Goal: Information Seeking & Learning: Learn about a topic

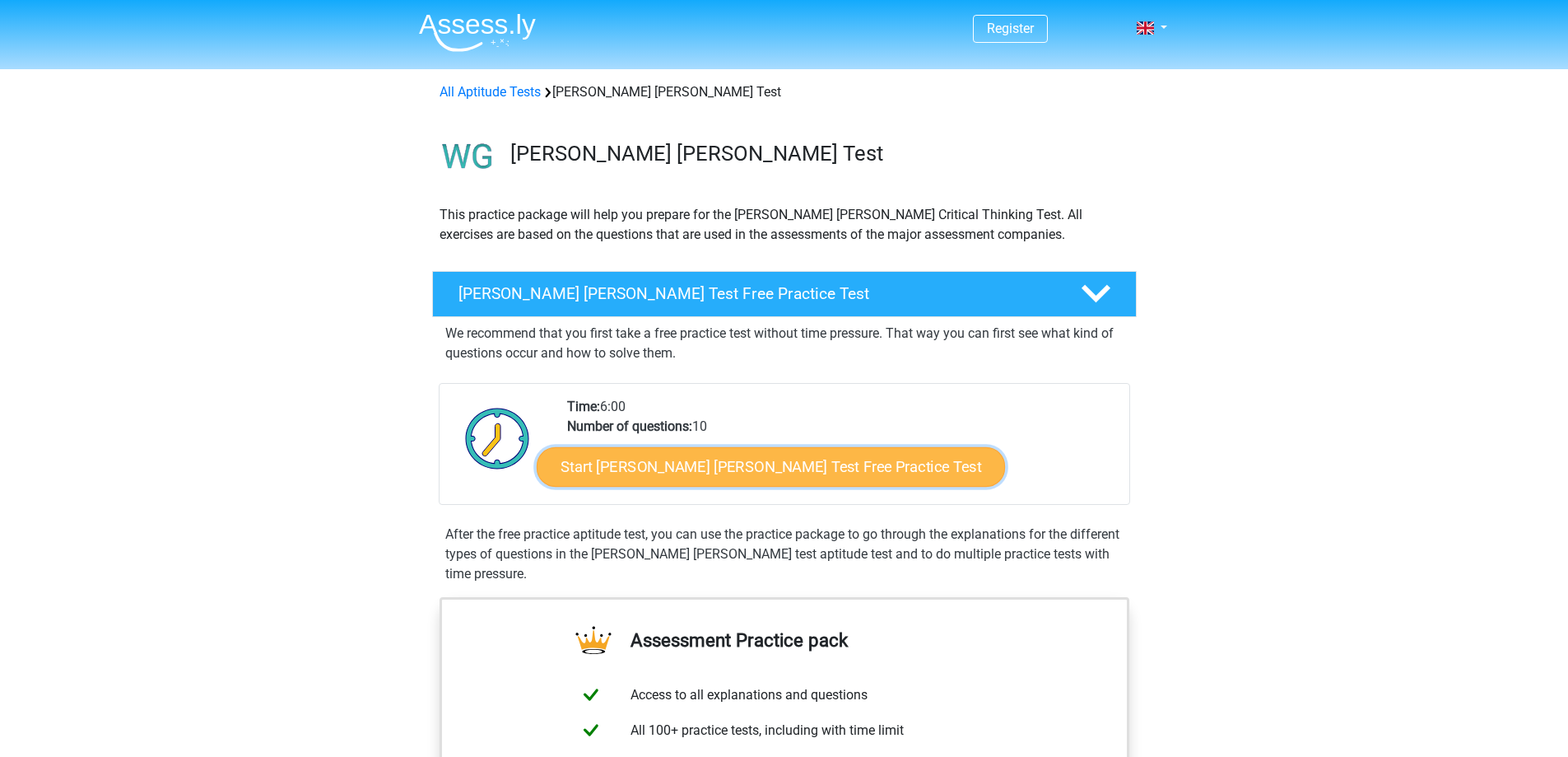
click at [658, 471] on link "Start Watson Glaser Test Free Practice Test" at bounding box center [771, 466] width 468 height 40
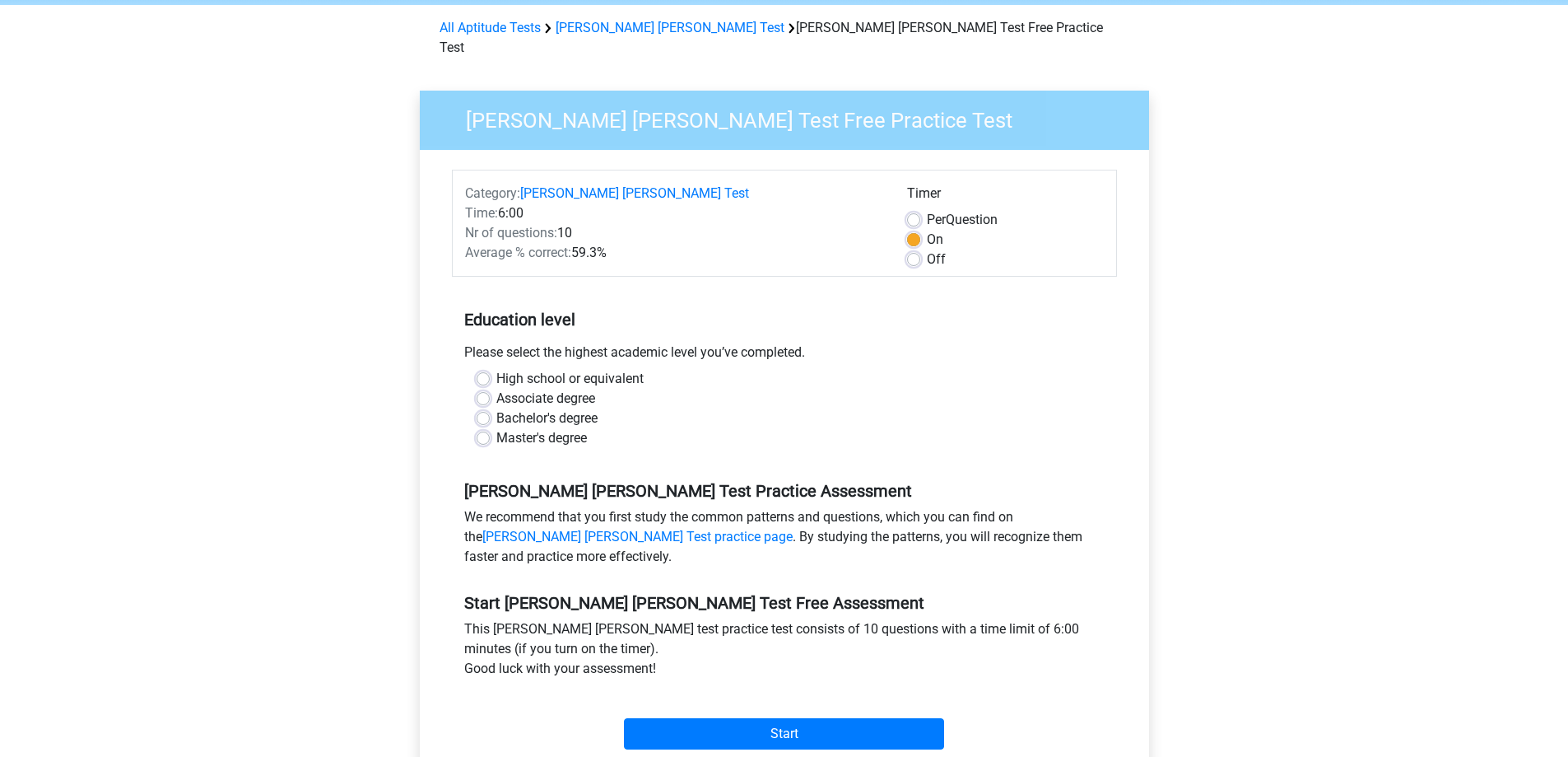
scroll to position [82, 0]
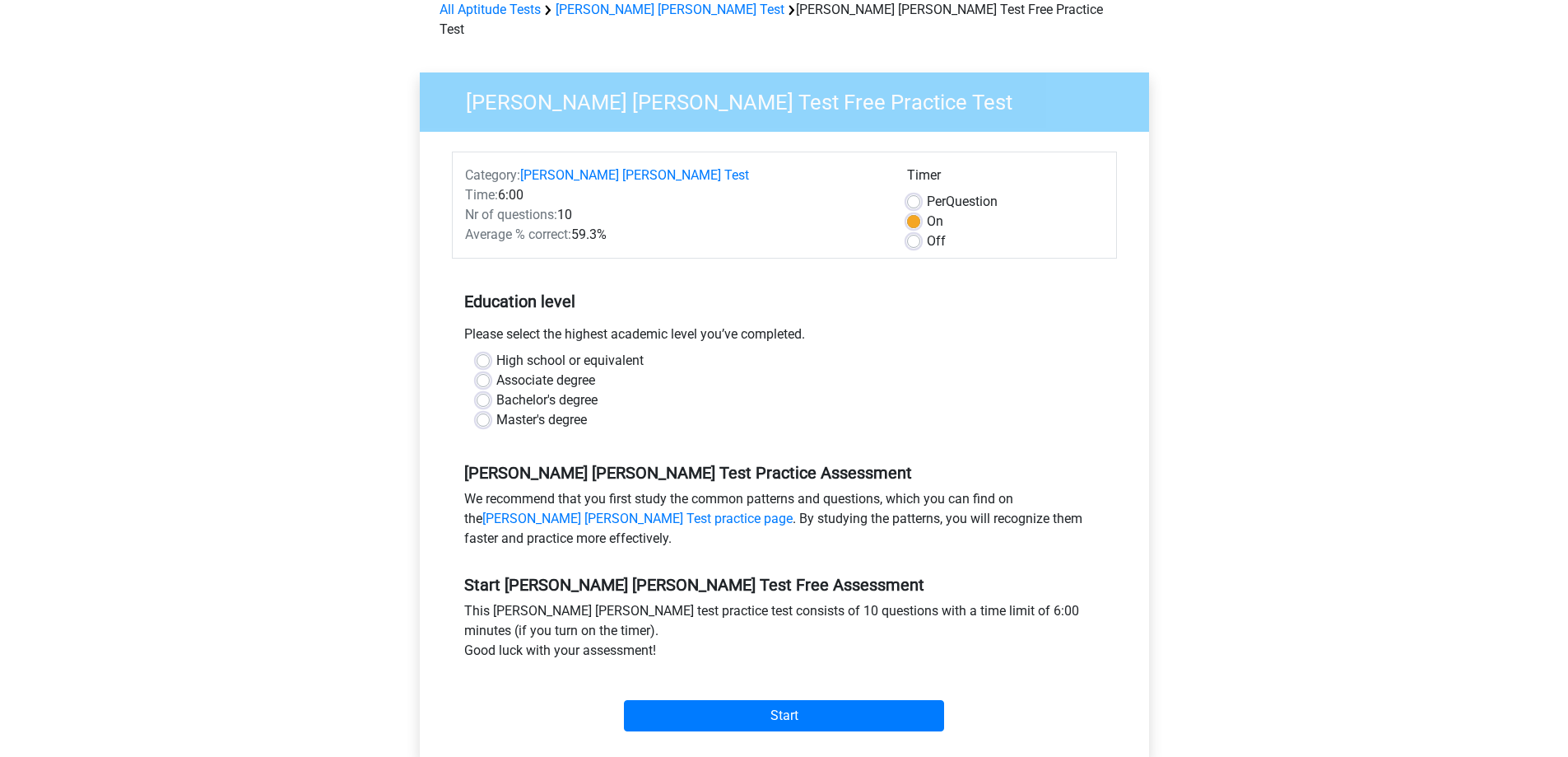
click at [496, 390] on label "Bachelor's degree" at bounding box center [546, 400] width 101 height 20
click at [482, 390] on input "Bachelor's degree" at bounding box center [482, 398] width 13 height 17
radio input "true"
click at [665, 700] on input "Start" at bounding box center [784, 715] width 320 height 32
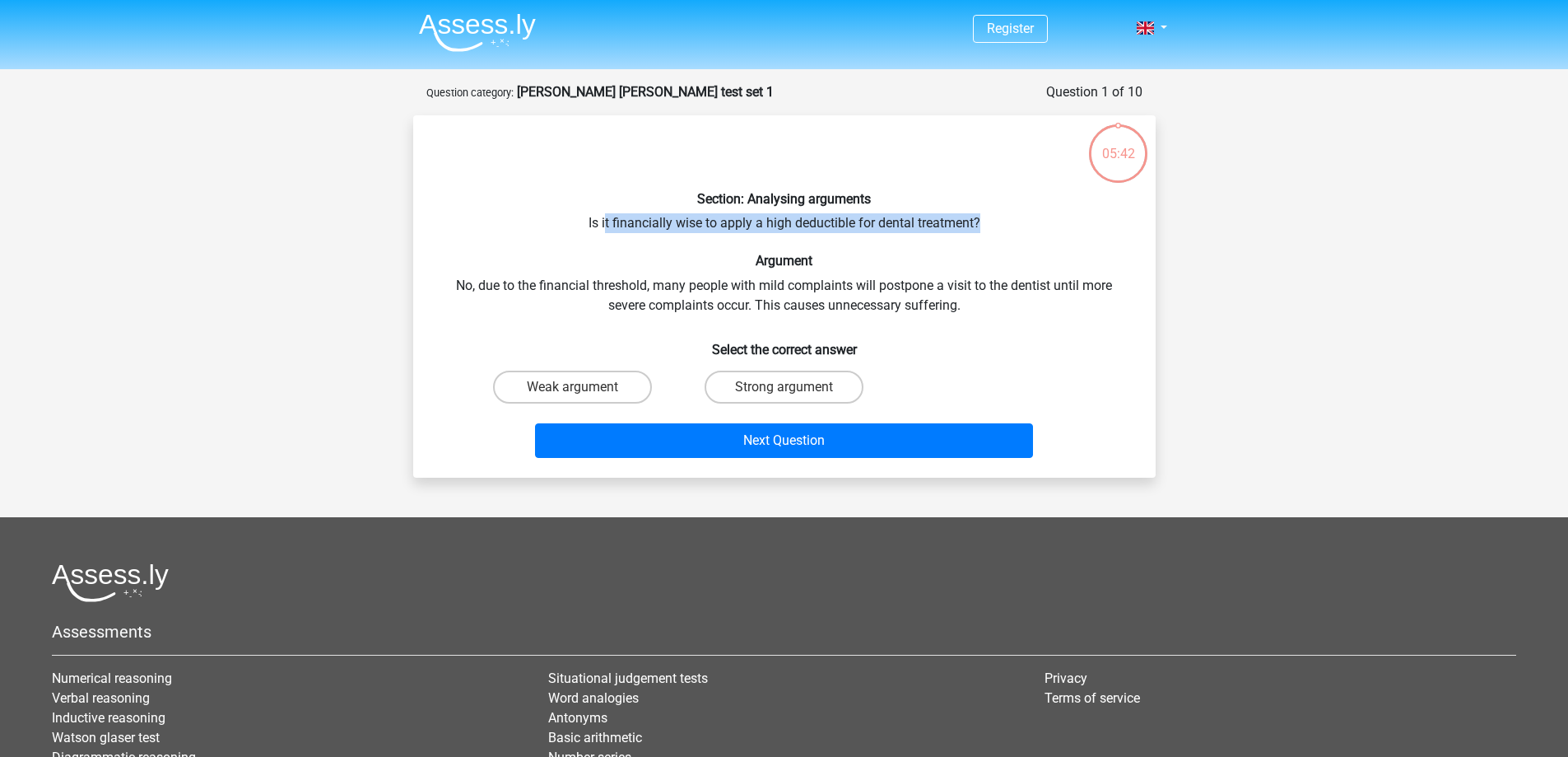
drag, startPoint x: 605, startPoint y: 230, endPoint x: 984, endPoint y: 227, distance: 379.0
click at [984, 227] on div "Section: Analysing arguments Is it financially wise to apply a high deductible …" at bounding box center [784, 296] width 729 height 336
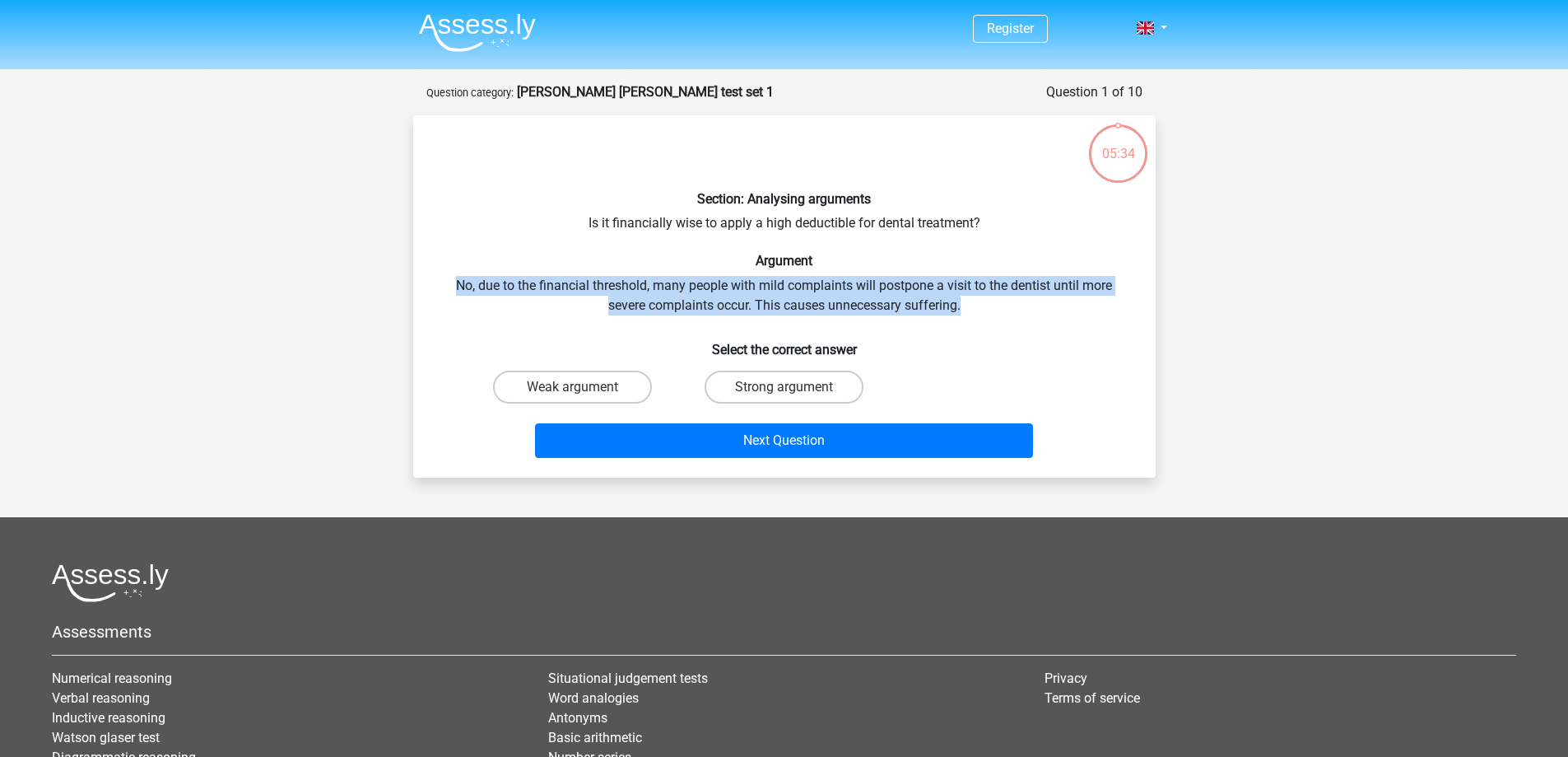
drag, startPoint x: 454, startPoint y: 285, endPoint x: 971, endPoint y: 308, distance: 517.5
click at [971, 308] on div "Section: Analysing arguments Is it financially wise to apply a high deductible …" at bounding box center [784, 296] width 729 height 336
click at [777, 390] on label "Strong argument" at bounding box center [784, 386] width 159 height 33
click at [784, 390] on input "Strong argument" at bounding box center [788, 392] width 11 height 11
radio input "true"
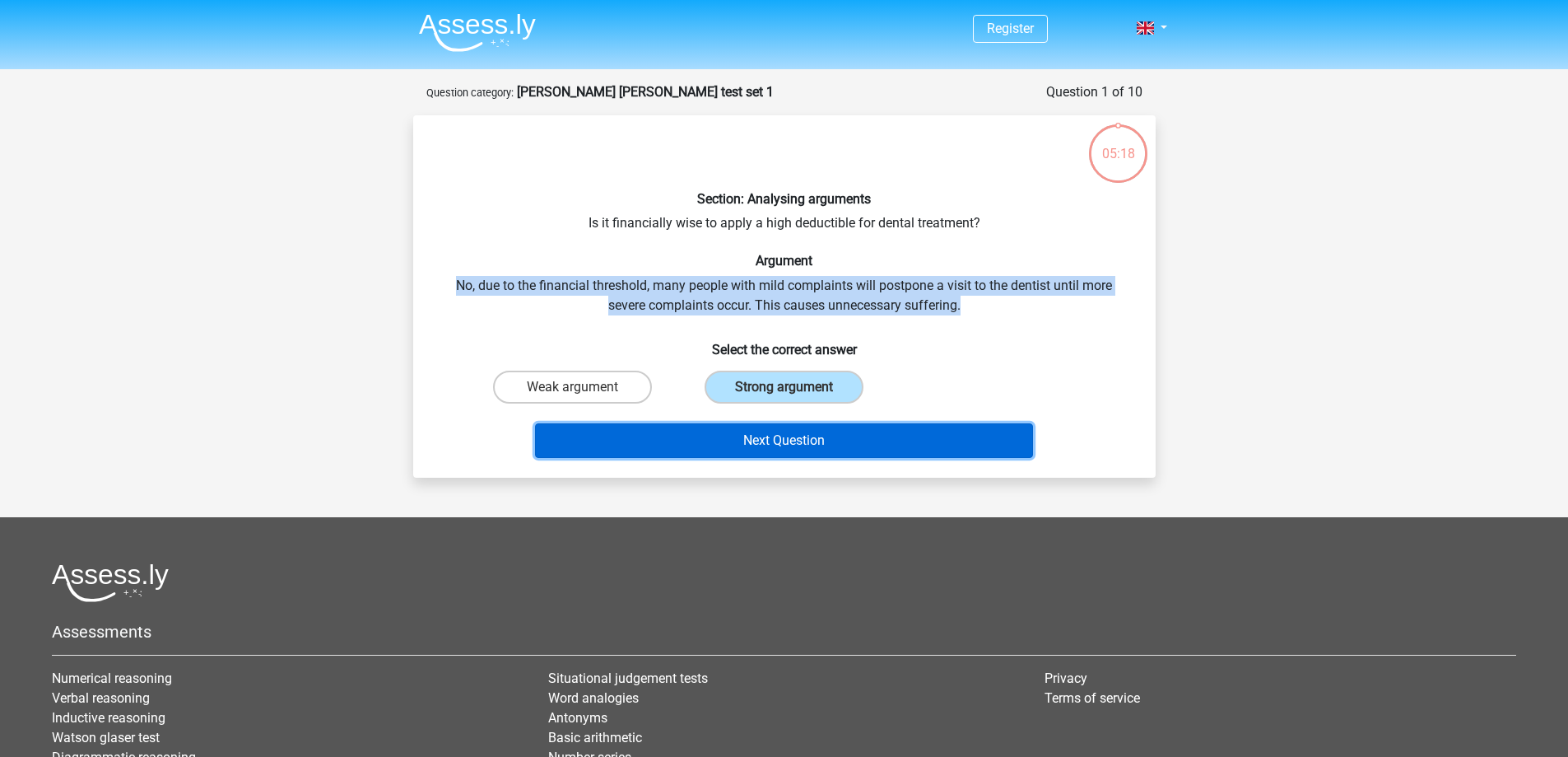
click at [779, 437] on button "Next Question" at bounding box center [784, 440] width 498 height 35
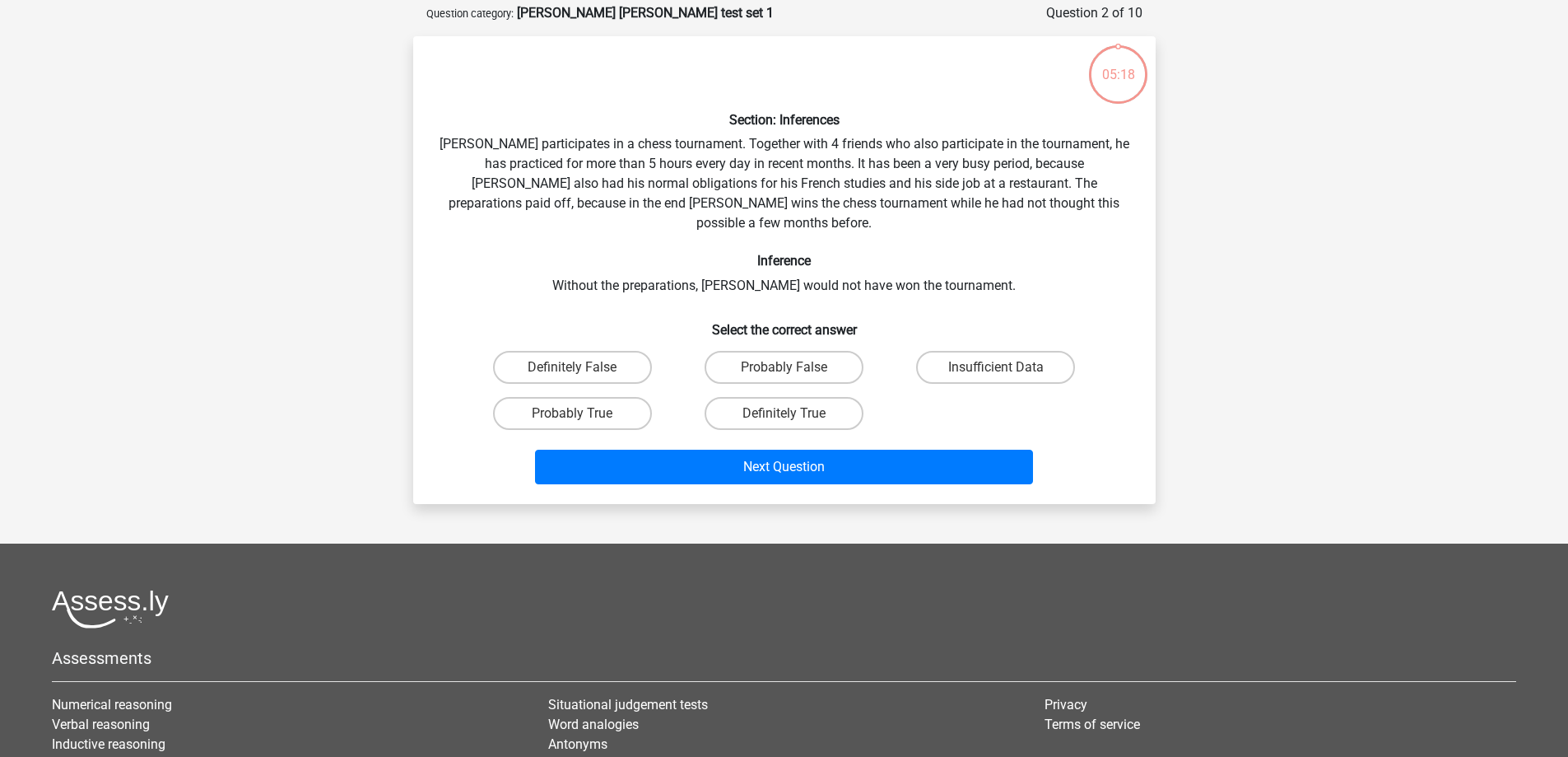
scroll to position [82, 0]
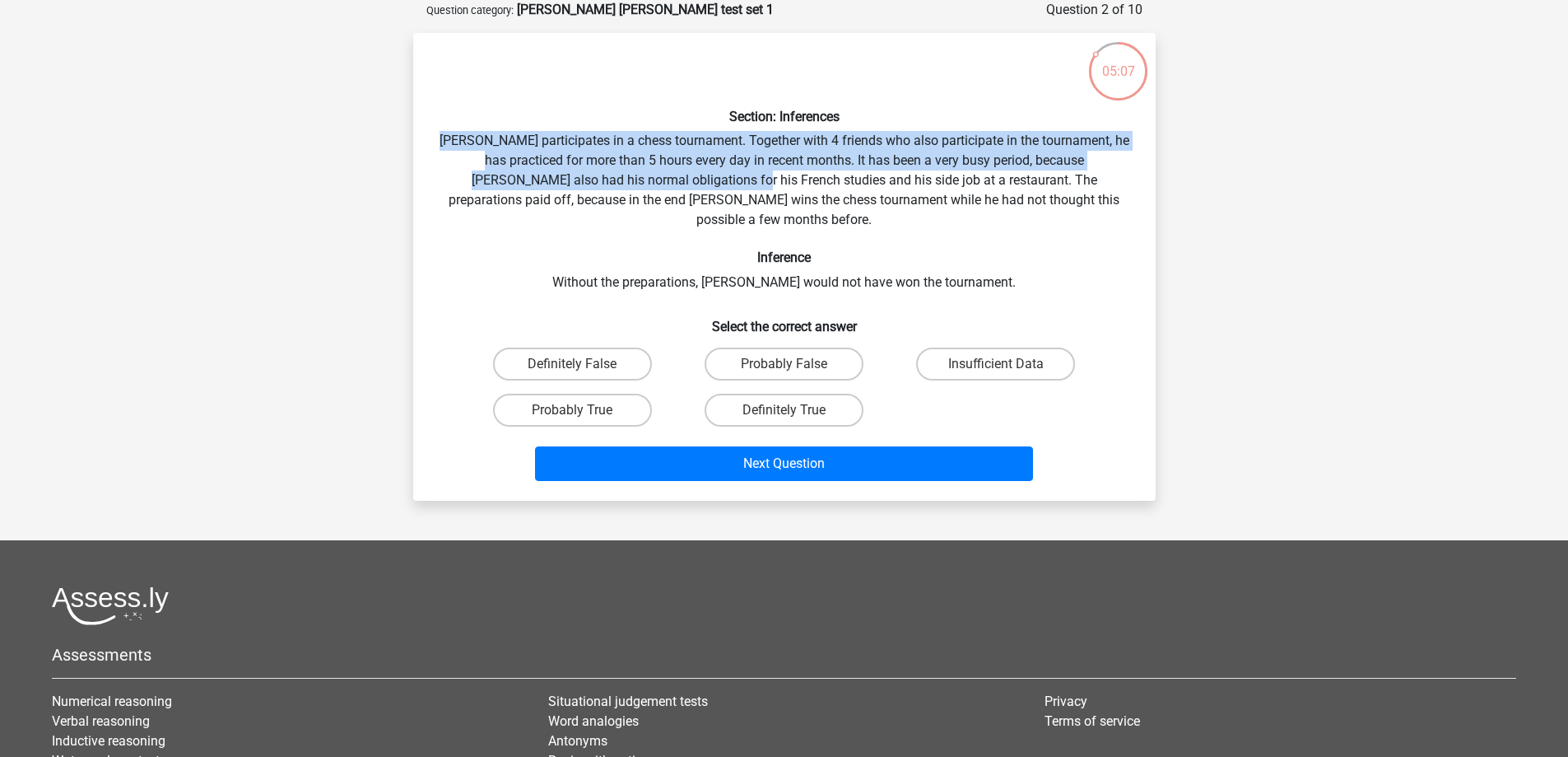
drag, startPoint x: 453, startPoint y: 146, endPoint x: 673, endPoint y: 184, distance: 223.3
click at [673, 182] on div "Section: Inferences Pablo participates in a chess tournament. Together with 4 f…" at bounding box center [784, 267] width 729 height 442
click at [673, 184] on div "Section: Inferences Pablo participates in a chess tournament. Together with 4 f…" at bounding box center [784, 267] width 729 height 442
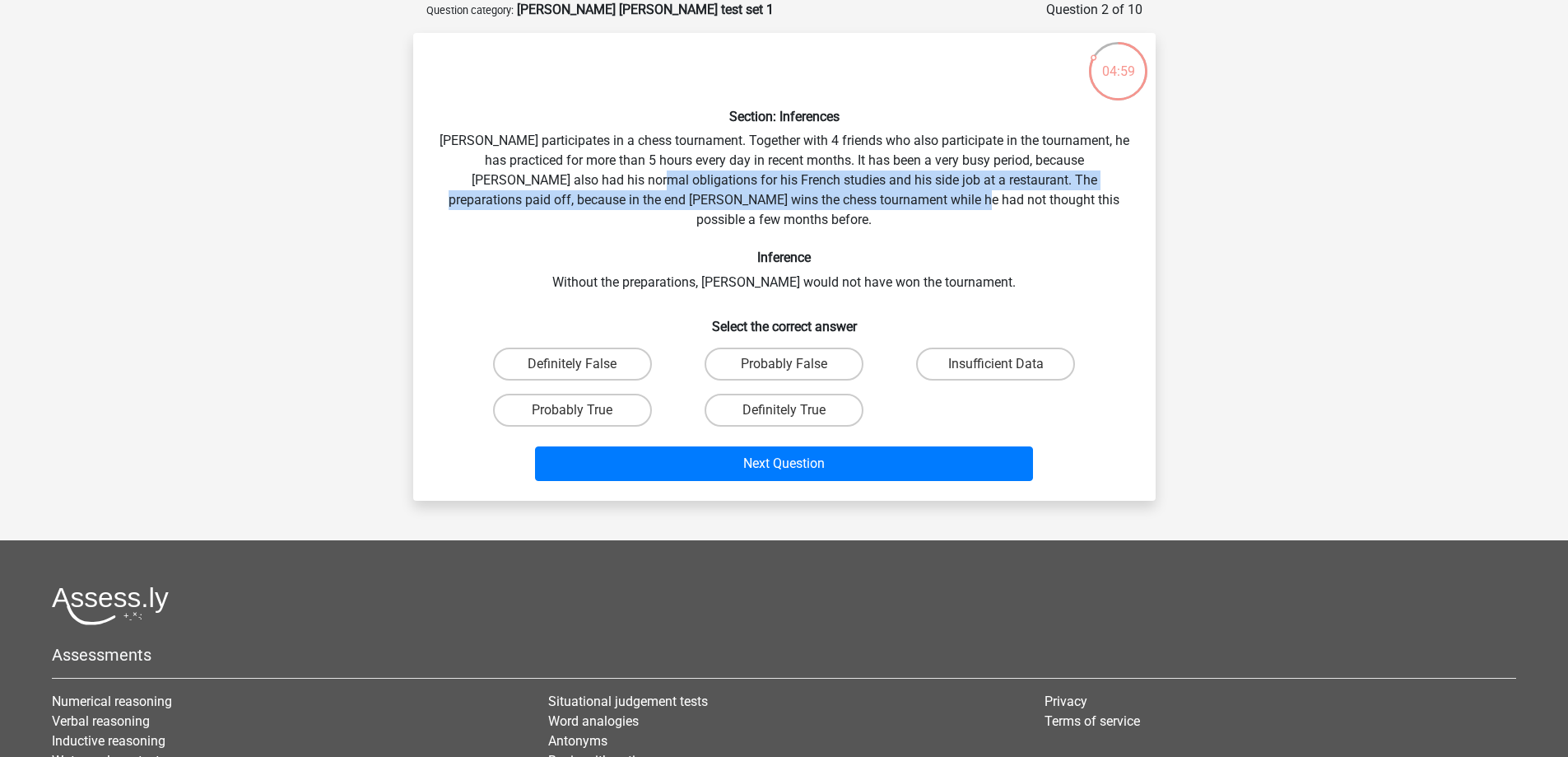
drag, startPoint x: 574, startPoint y: 184, endPoint x: 901, endPoint y: 205, distance: 327.7
click at [901, 205] on div "Section: Inferences Pablo participates in a chess tournament. Together with 4 f…" at bounding box center [784, 267] width 729 height 442
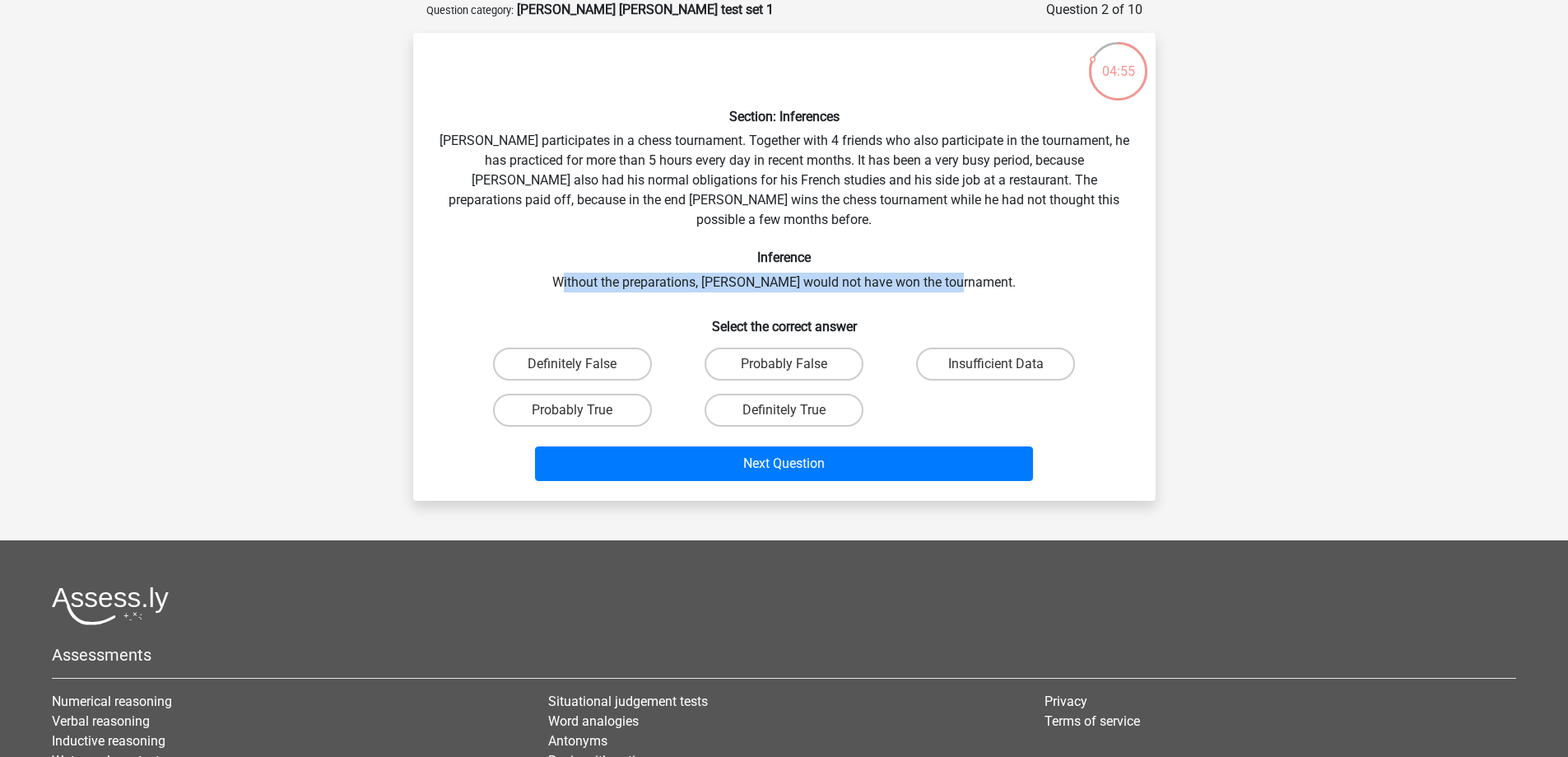
drag, startPoint x: 597, startPoint y: 261, endPoint x: 986, endPoint y: 260, distance: 389.0
click at [986, 260] on div "Section: Inferences Pablo participates in a chess tournament. Together with 4 f…" at bounding box center [784, 267] width 729 height 442
click at [635, 396] on label "Probably True" at bounding box center [572, 409] width 159 height 33
click at [583, 410] on input "Probably True" at bounding box center [577, 415] width 11 height 11
radio input "true"
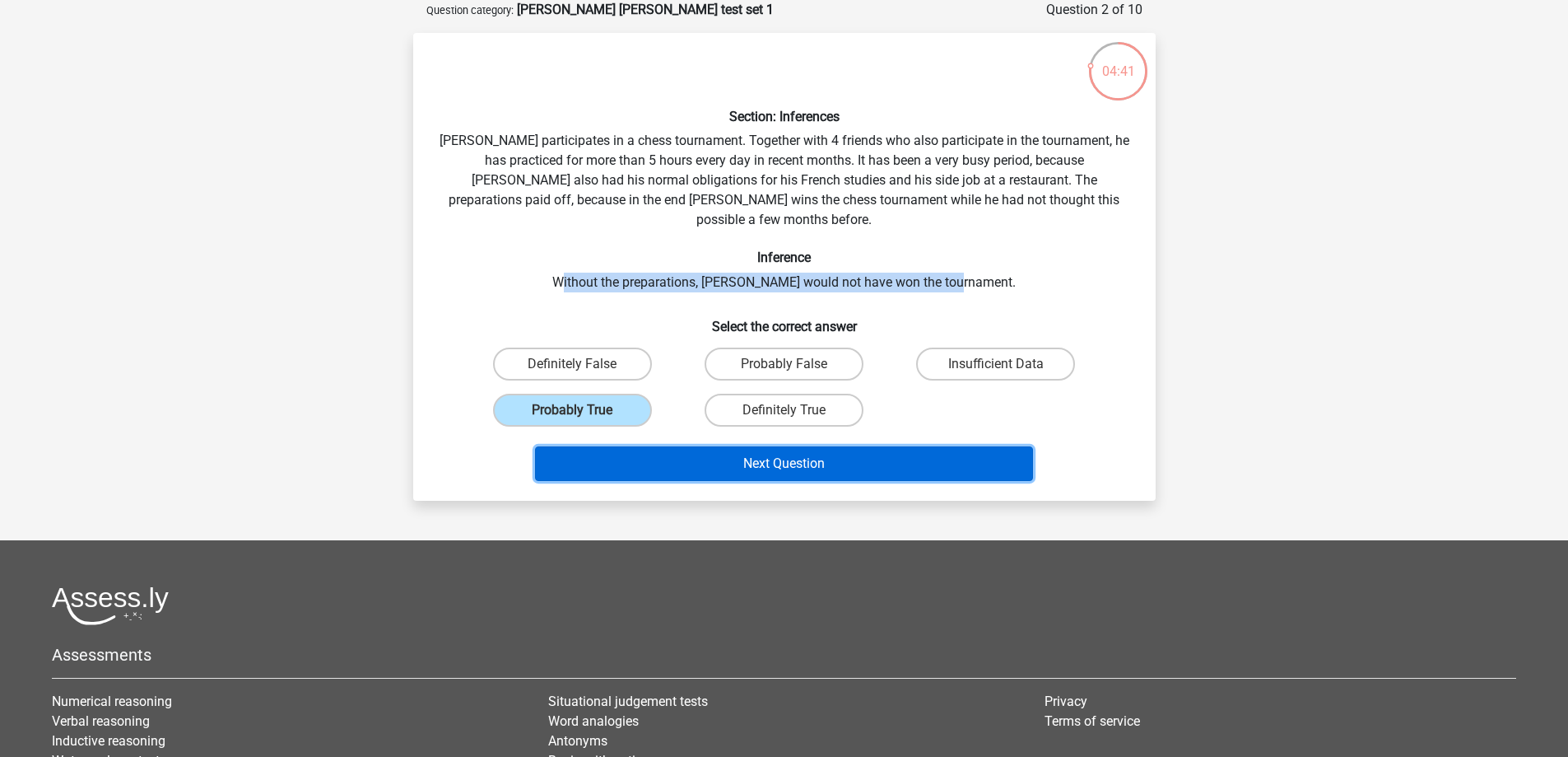
click at [737, 447] on button "Next Question" at bounding box center [784, 463] width 498 height 35
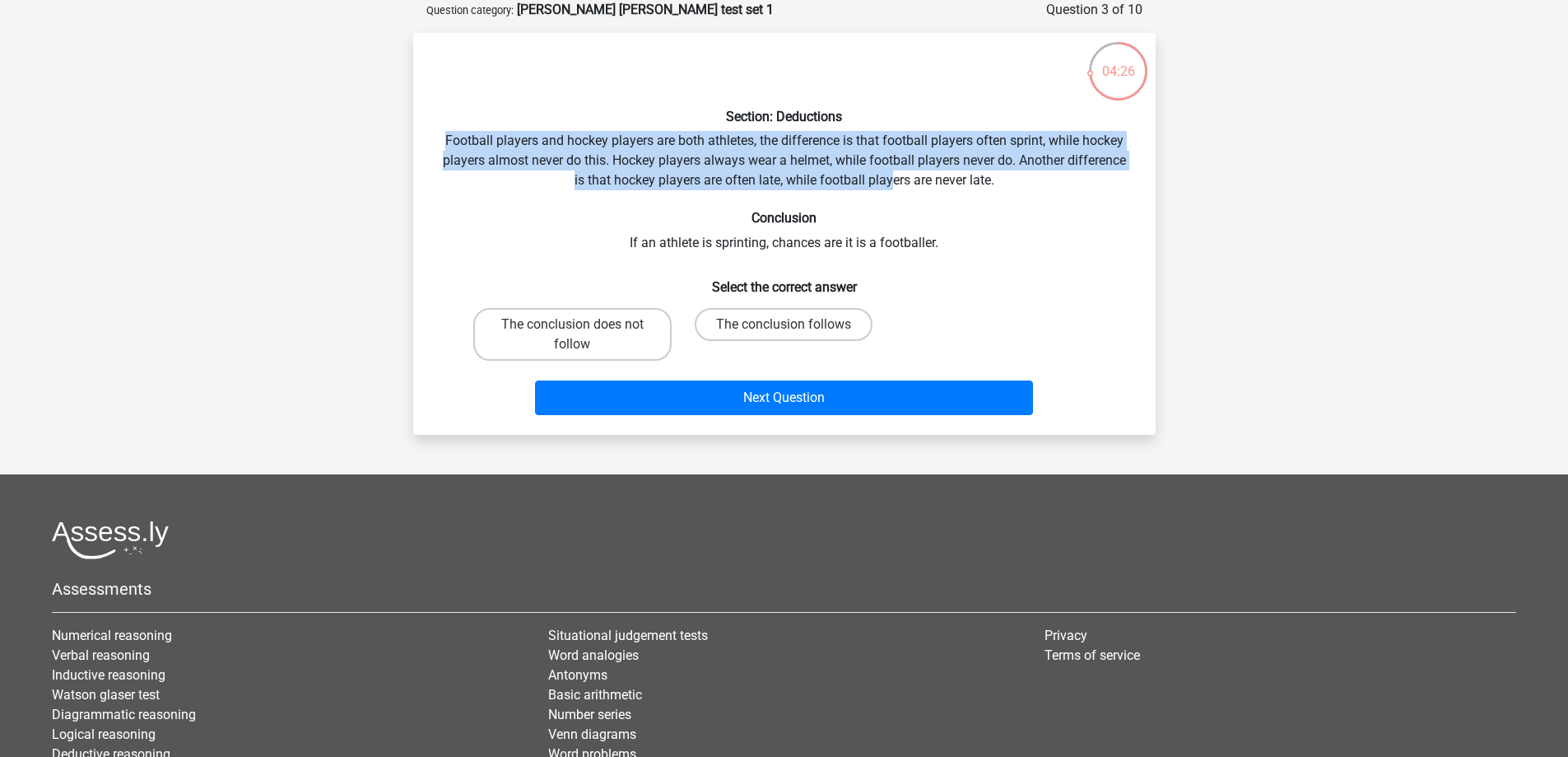
drag, startPoint x: 446, startPoint y: 135, endPoint x: 889, endPoint y: 189, distance: 446.3
click at [889, 189] on div "Section: Deductions Football players and hockey players are both athletes, the …" at bounding box center [784, 234] width 729 height 376
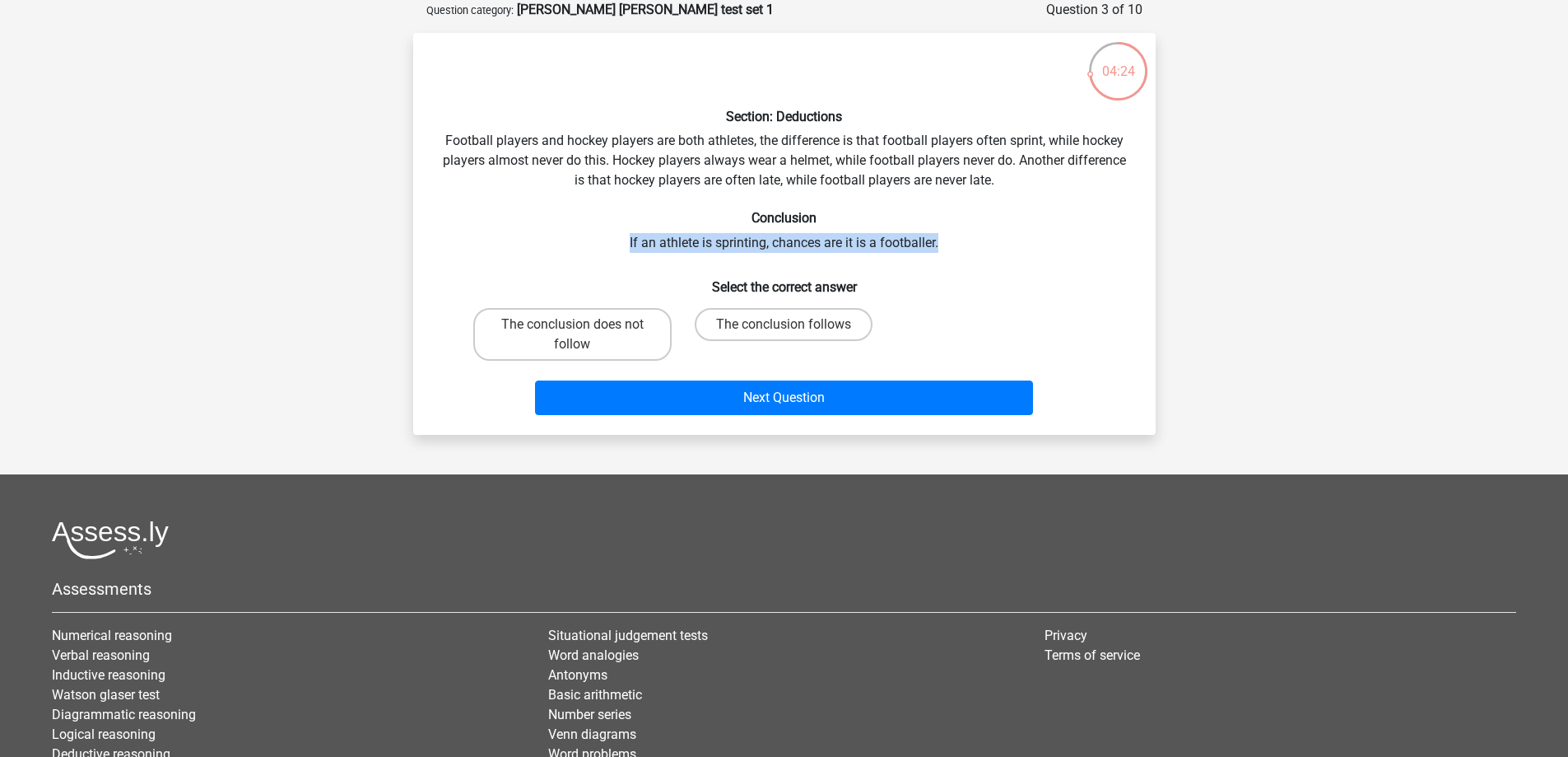
drag, startPoint x: 624, startPoint y: 241, endPoint x: 989, endPoint y: 240, distance: 365.0
click at [989, 240] on div "Section: Deductions Football players and hockey players are both athletes, the …" at bounding box center [784, 234] width 729 height 376
click at [796, 329] on label "The conclusion follows" at bounding box center [784, 324] width 178 height 33
click at [794, 329] on input "The conclusion follows" at bounding box center [788, 329] width 11 height 11
radio input "true"
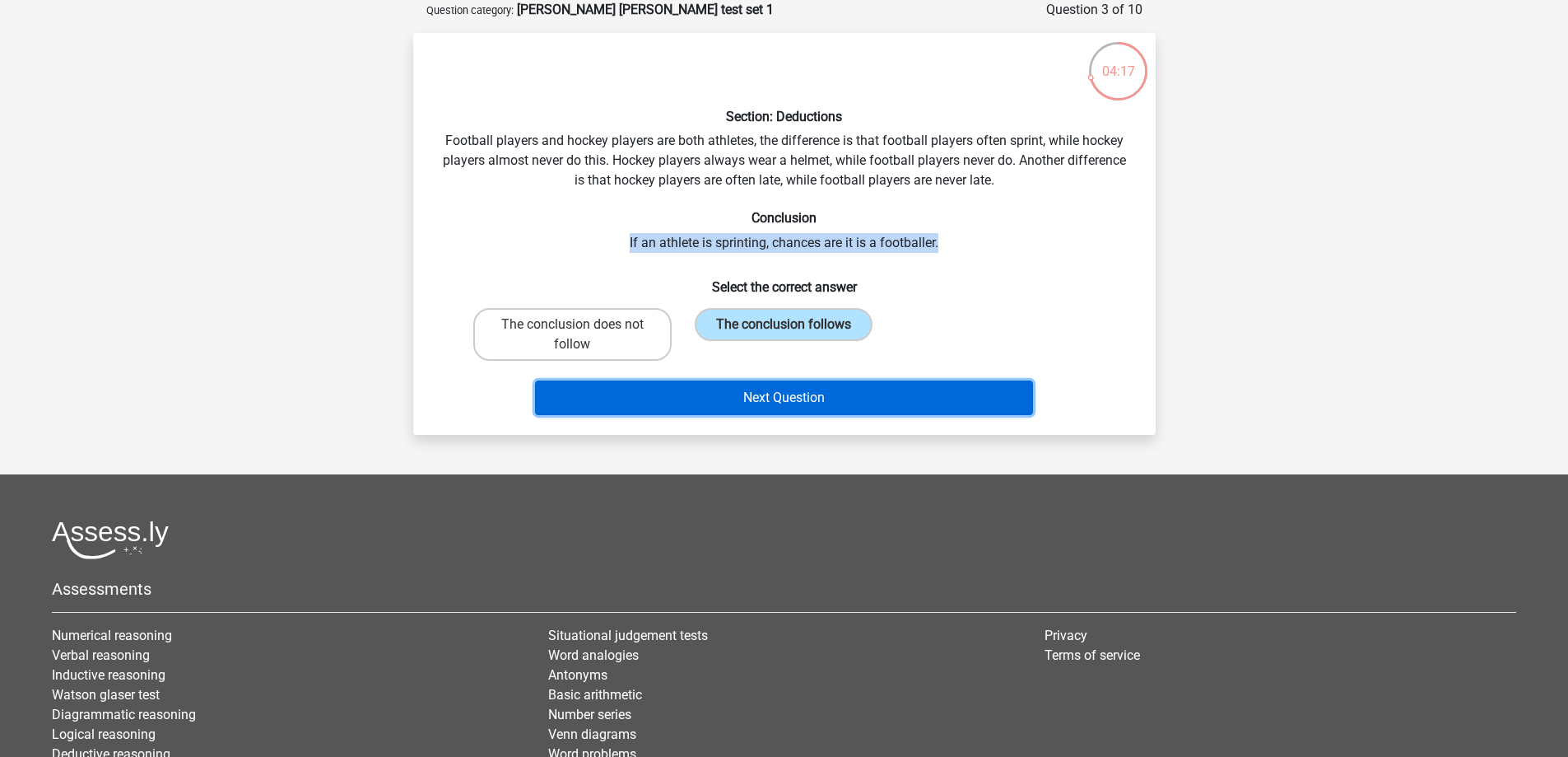
click at [806, 399] on button "Next Question" at bounding box center [784, 397] width 498 height 35
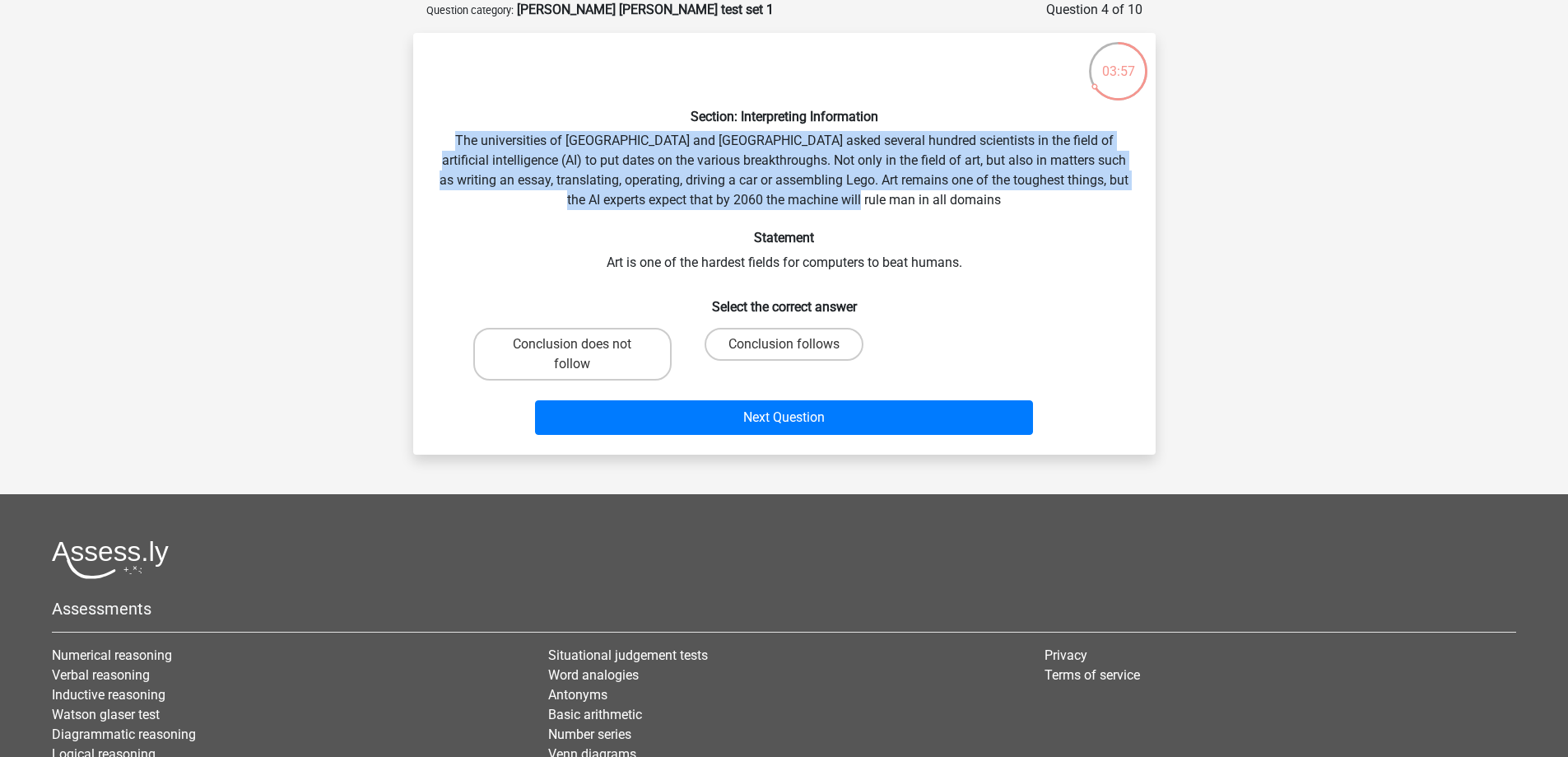
drag, startPoint x: 458, startPoint y: 143, endPoint x: 983, endPoint y: 201, distance: 528.2
click at [983, 201] on div "Section: Interpreting Information The universities of Oxford and Yale asked sev…" at bounding box center [784, 244] width 729 height 395
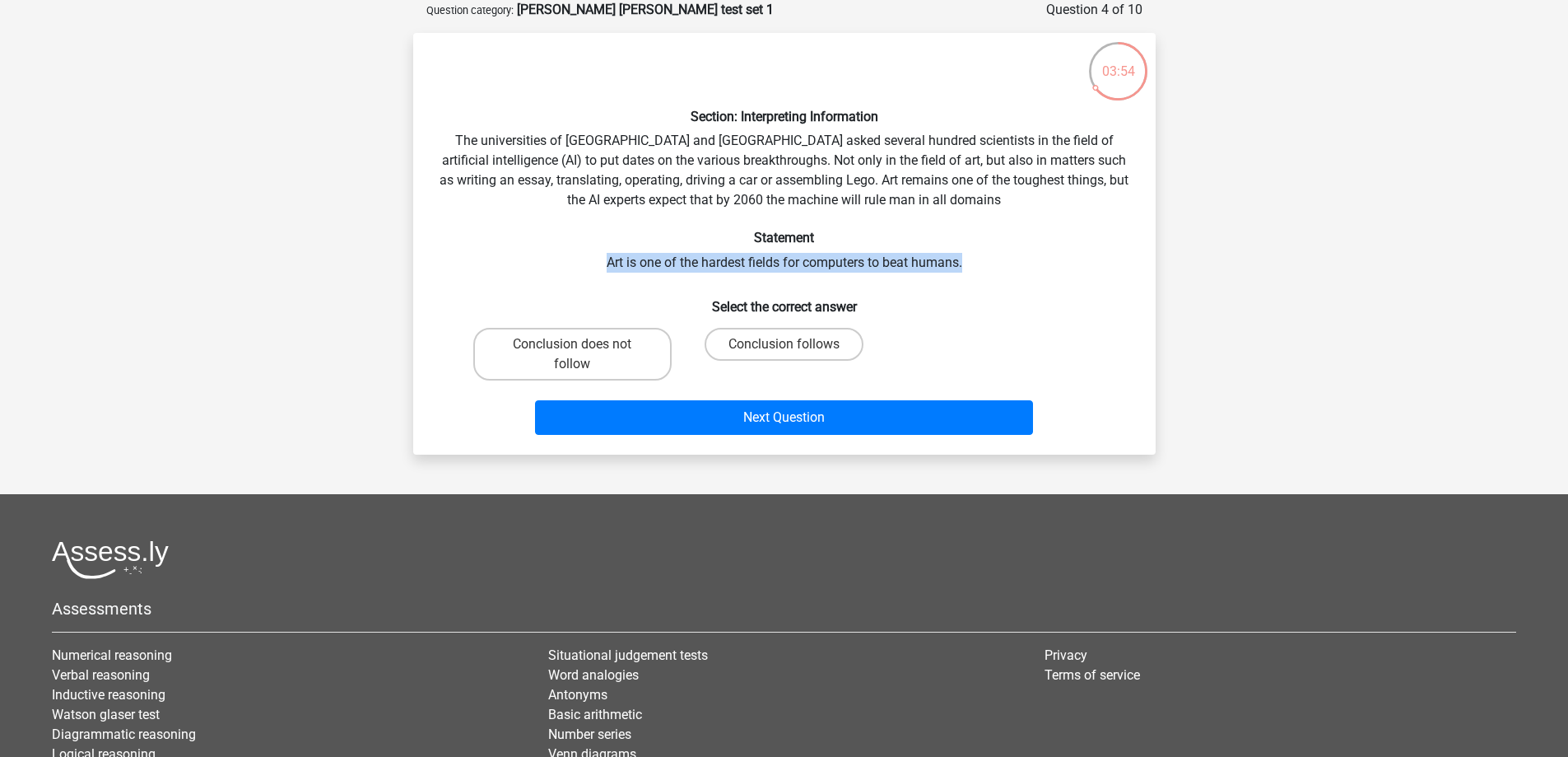
drag, startPoint x: 606, startPoint y: 264, endPoint x: 964, endPoint y: 261, distance: 358.0
click at [964, 261] on div "Section: Interpreting Information The universities of Oxford and Yale asked sev…" at bounding box center [784, 244] width 729 height 395
click at [767, 352] on label "Conclusion follows" at bounding box center [784, 344] width 159 height 33
click at [784, 352] on input "Conclusion follows" at bounding box center [788, 349] width 11 height 11
radio input "true"
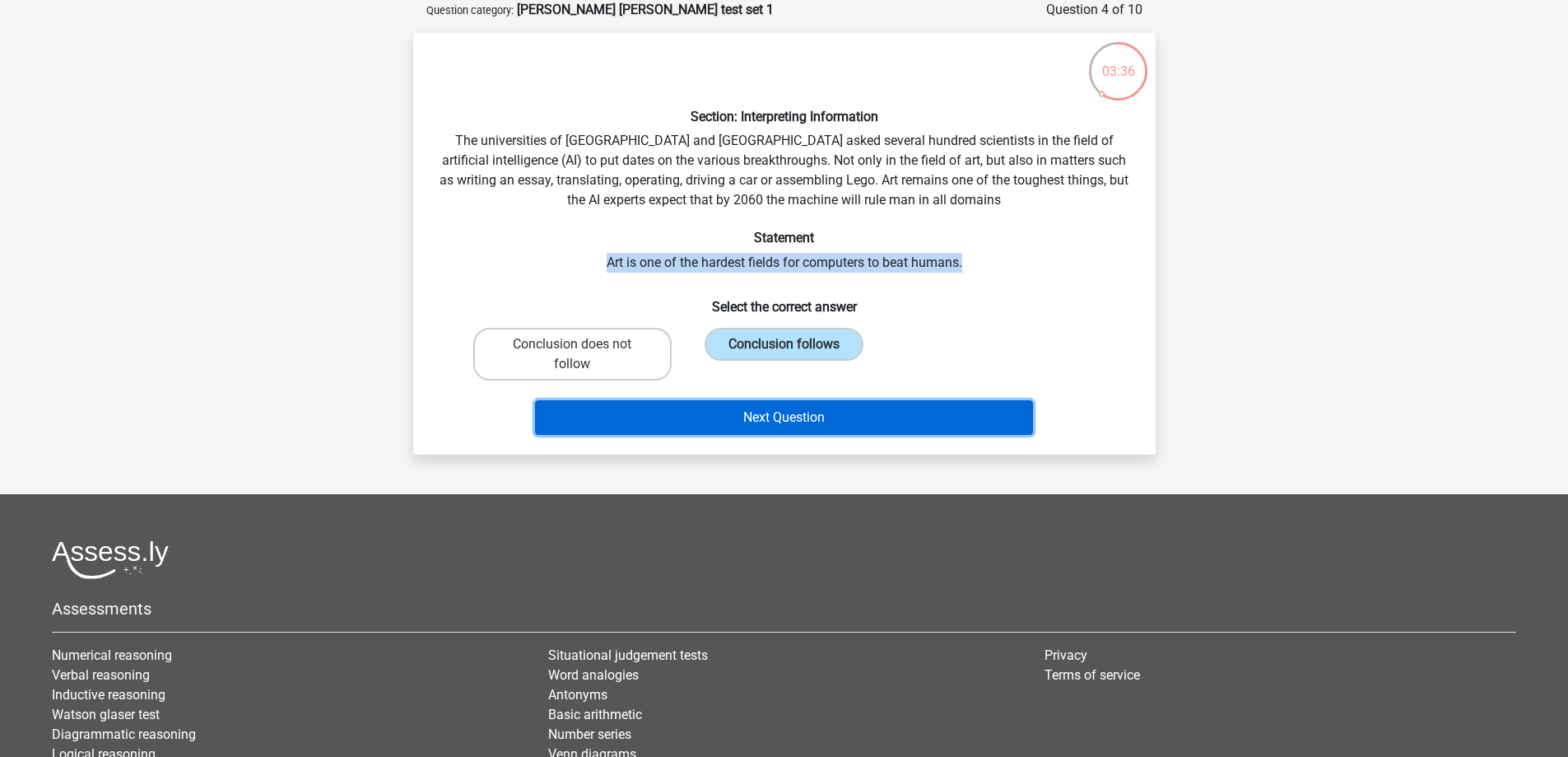
click at [762, 412] on button "Next Question" at bounding box center [784, 417] width 498 height 35
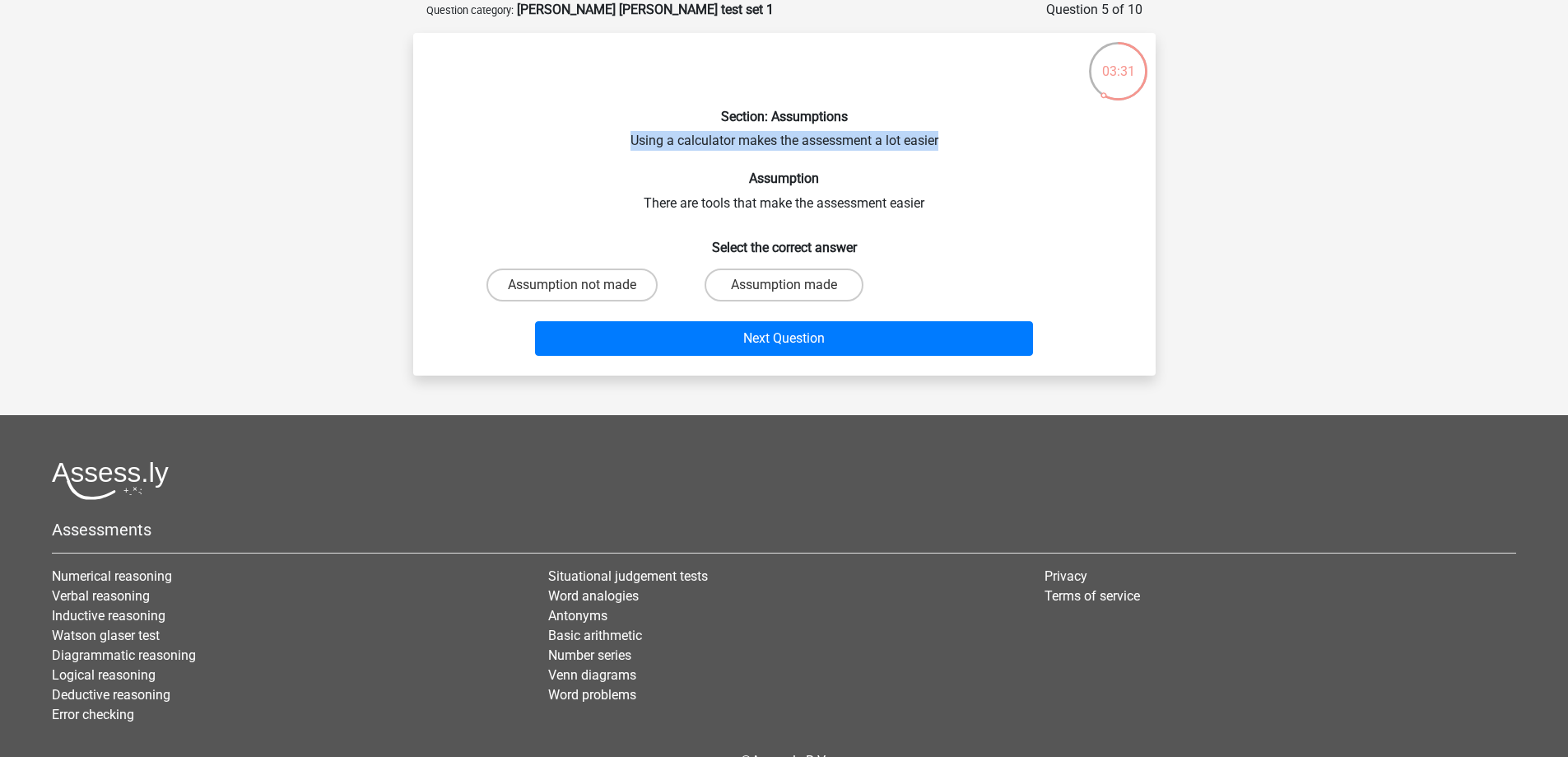
drag, startPoint x: 631, startPoint y: 139, endPoint x: 957, endPoint y: 139, distance: 326.0
click at [957, 139] on div "Section: Assumptions Using a calculator makes the assessment a lot easier Assum…" at bounding box center [784, 205] width 729 height 316
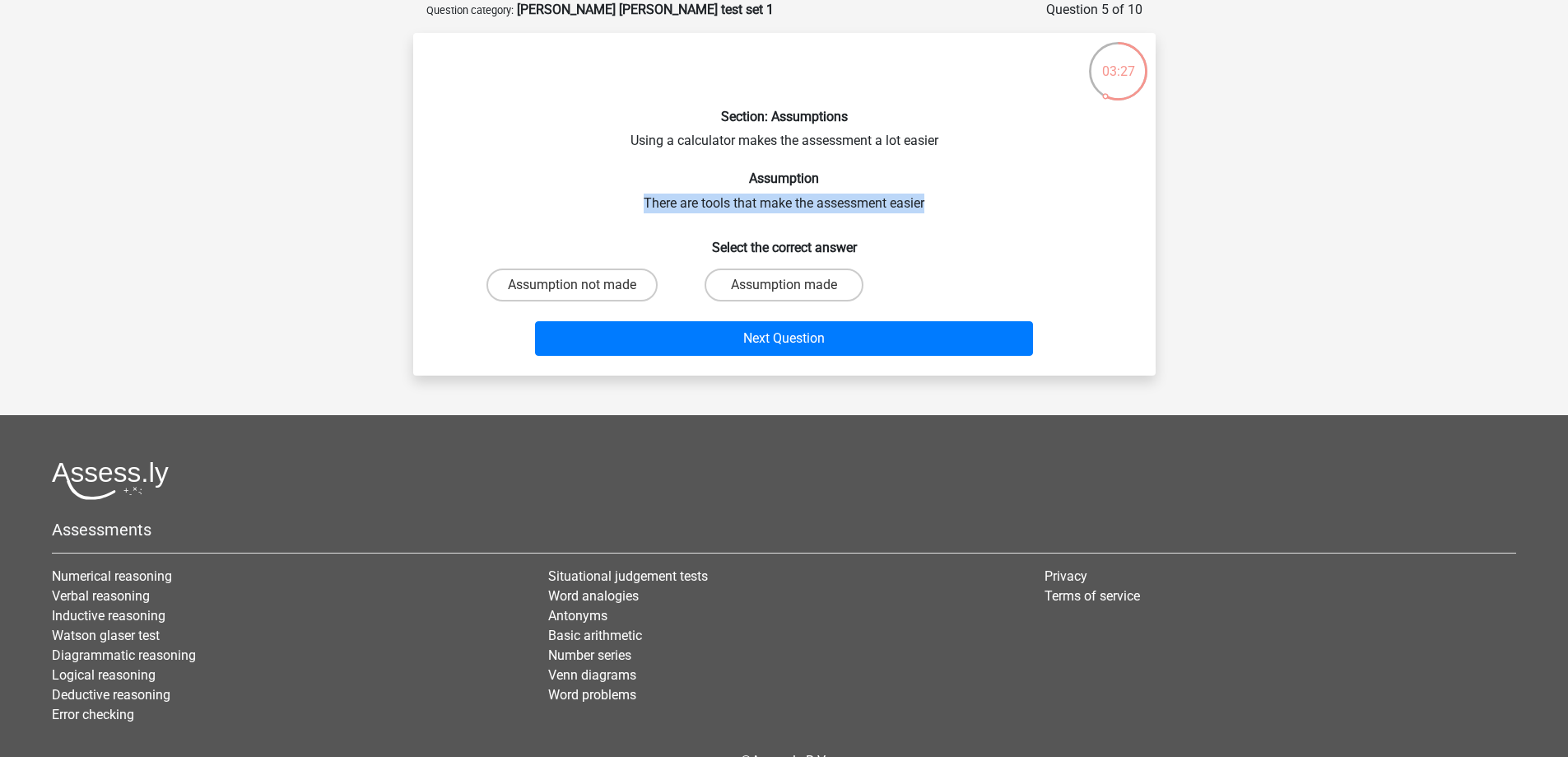
drag, startPoint x: 645, startPoint y: 203, endPoint x: 949, endPoint y: 195, distance: 304.1
click at [949, 195] on div "Section: Assumptions Using a calculator makes the assessment a lot easier Assum…" at bounding box center [784, 205] width 729 height 316
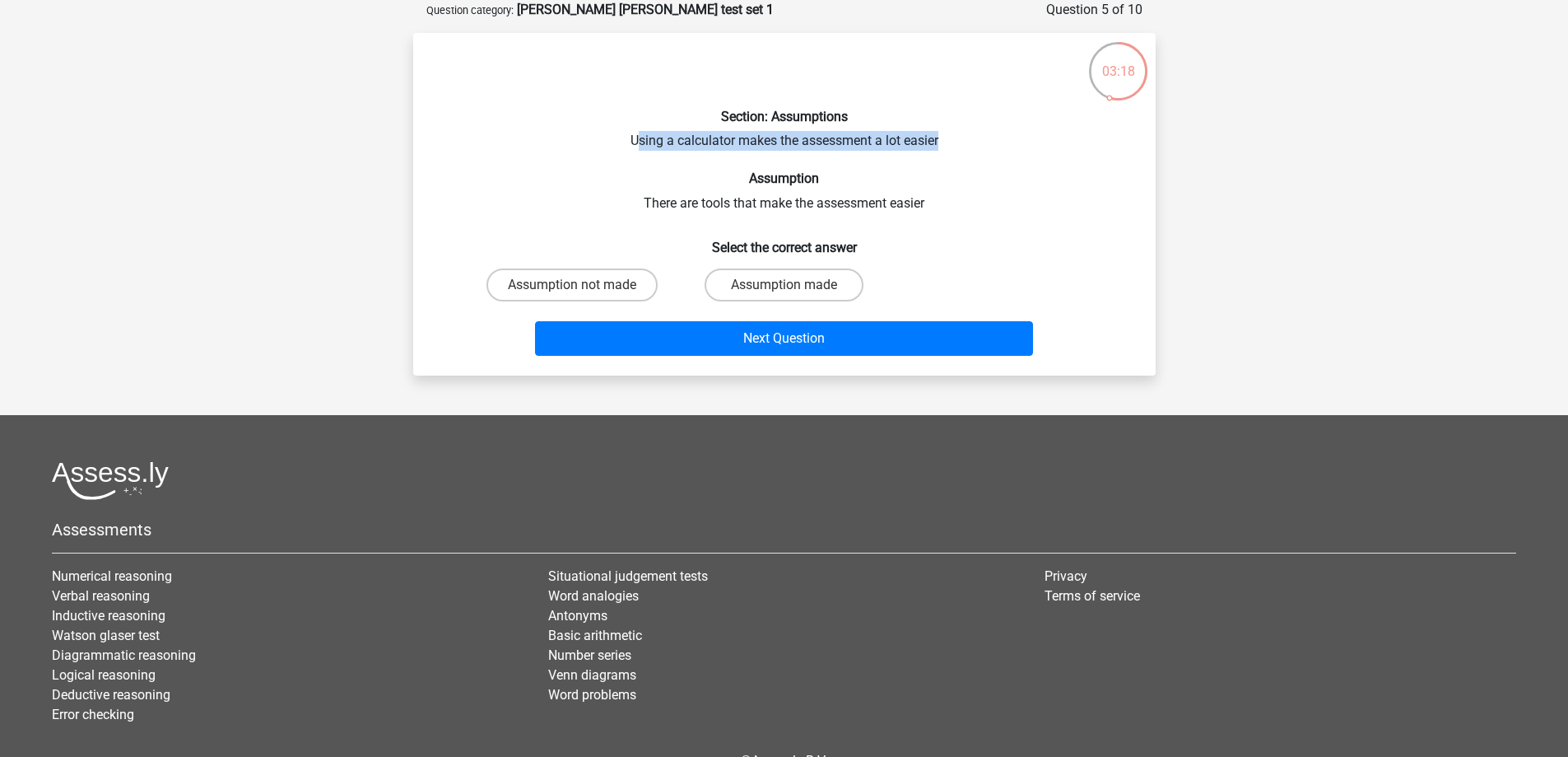
drag, startPoint x: 638, startPoint y: 140, endPoint x: 988, endPoint y: 140, distance: 350.0
click at [988, 140] on div "Section: Assumptions Using a calculator makes the assessment a lot easier Assum…" at bounding box center [784, 205] width 729 height 316
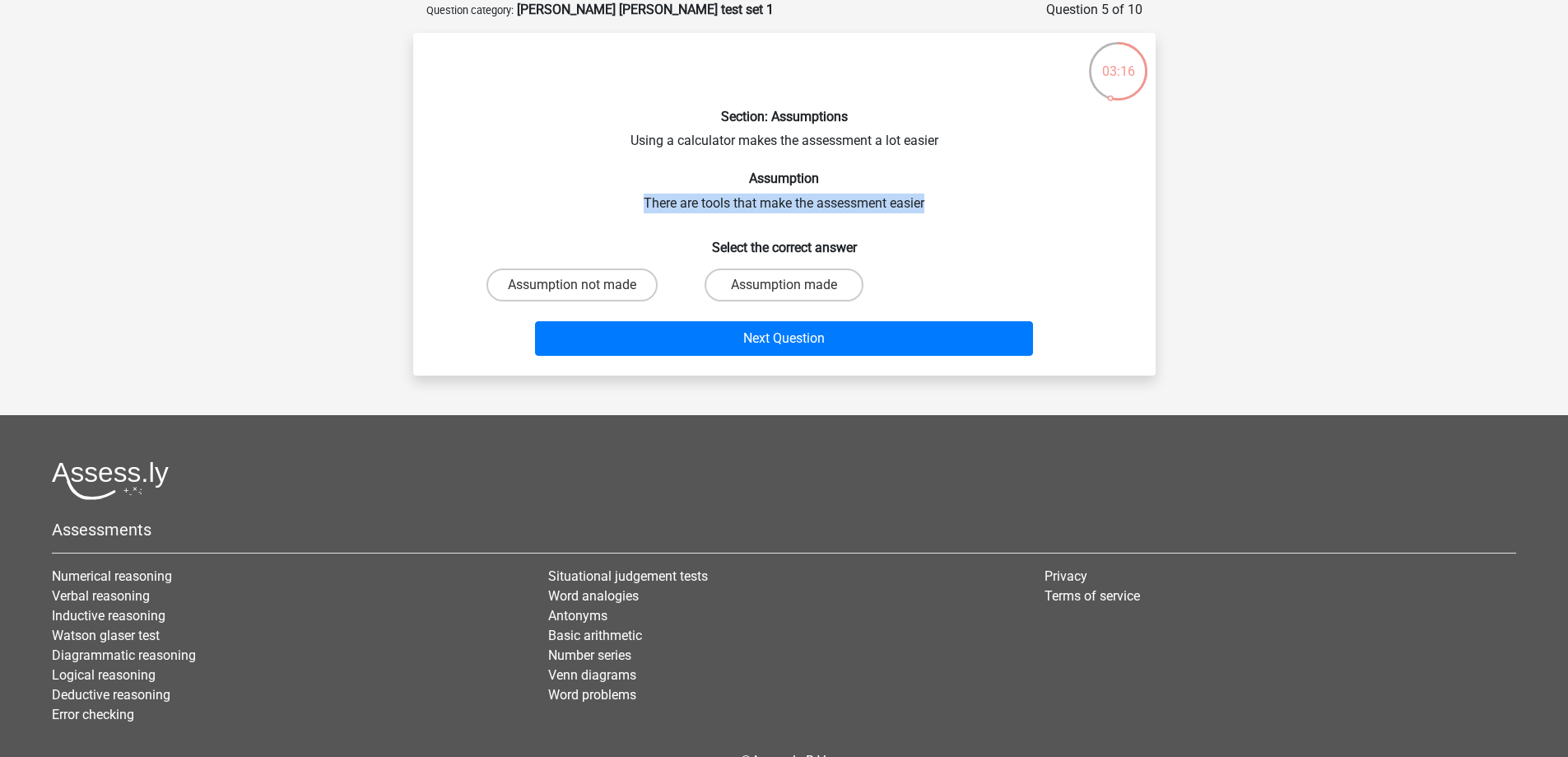
drag, startPoint x: 638, startPoint y: 201, endPoint x: 946, endPoint y: 202, distance: 308.0
click at [947, 202] on div "Section: Assumptions Using a calculator makes the assessment a lot easier Assum…" at bounding box center [784, 205] width 729 height 316
click at [803, 281] on label "Assumption made" at bounding box center [784, 285] width 159 height 33
click at [794, 285] on input "Assumption made" at bounding box center [788, 290] width 11 height 11
radio input "true"
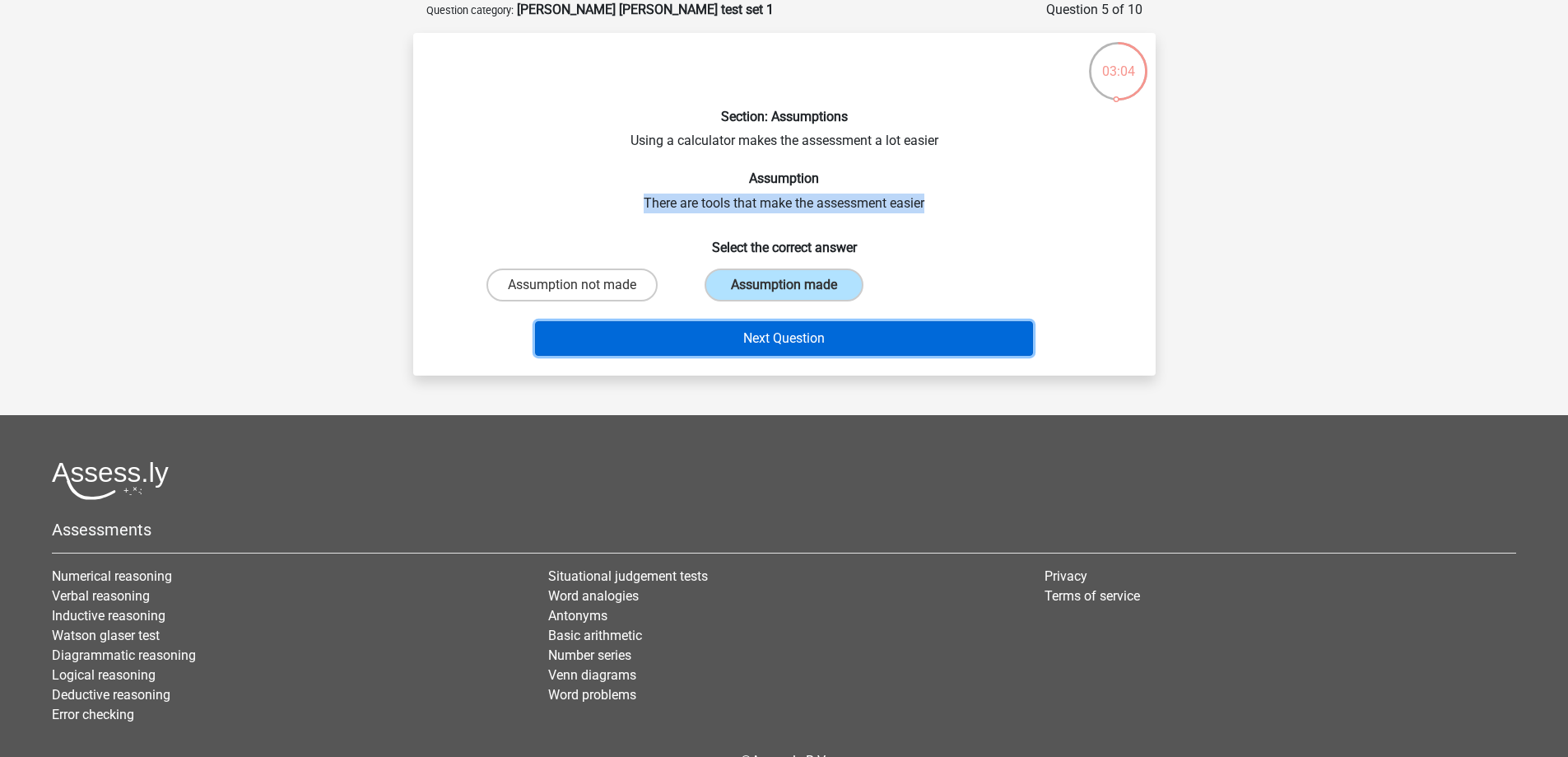
click at [637, 337] on button "Next Question" at bounding box center [784, 338] width 498 height 35
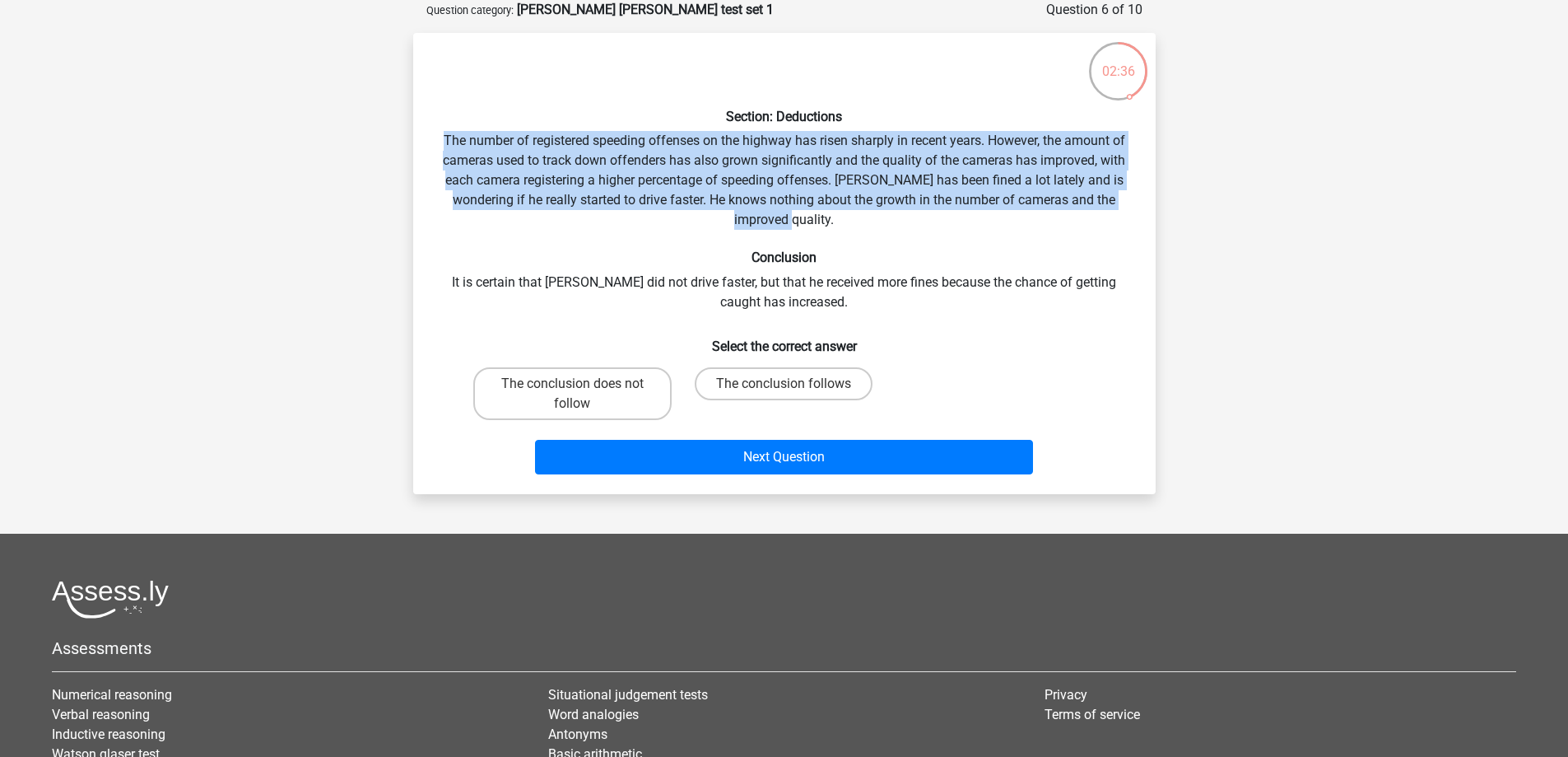
drag, startPoint x: 438, startPoint y: 133, endPoint x: 850, endPoint y: 217, distance: 420.5
click at [850, 217] on div "Section: Deductions The number of registered speeding offenses on the highway h…" at bounding box center [784, 264] width 729 height 435
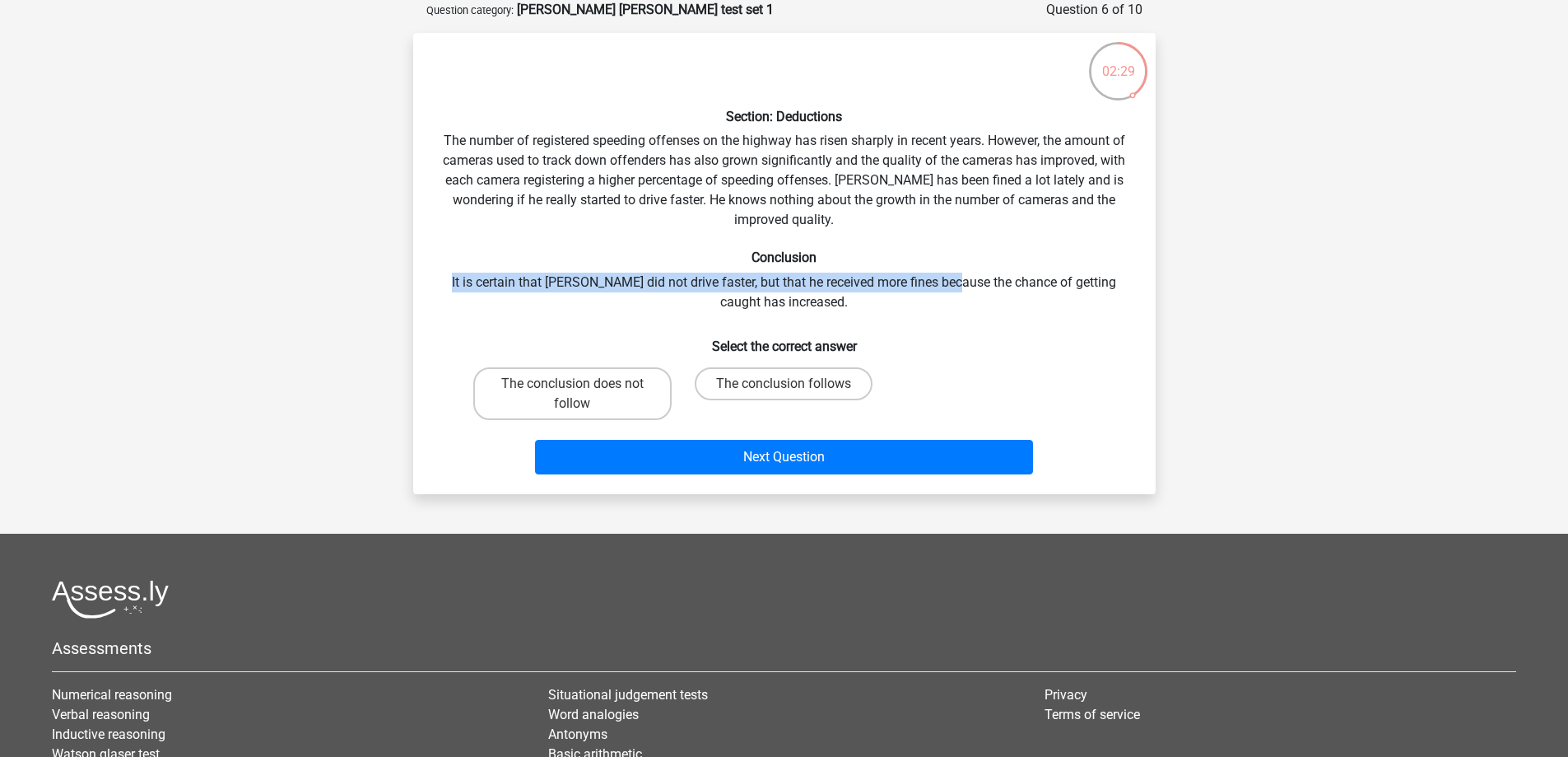
drag, startPoint x: 447, startPoint y: 279, endPoint x: 944, endPoint y: 281, distance: 497.0
click at [944, 281] on div "Section: Deductions The number of registered speeding offenses on the highway h…" at bounding box center [784, 264] width 729 height 435
click at [804, 378] on label "The conclusion follows" at bounding box center [784, 383] width 178 height 33
click at [794, 383] on input "The conclusion follows" at bounding box center [788, 388] width 11 height 11
radio input "true"
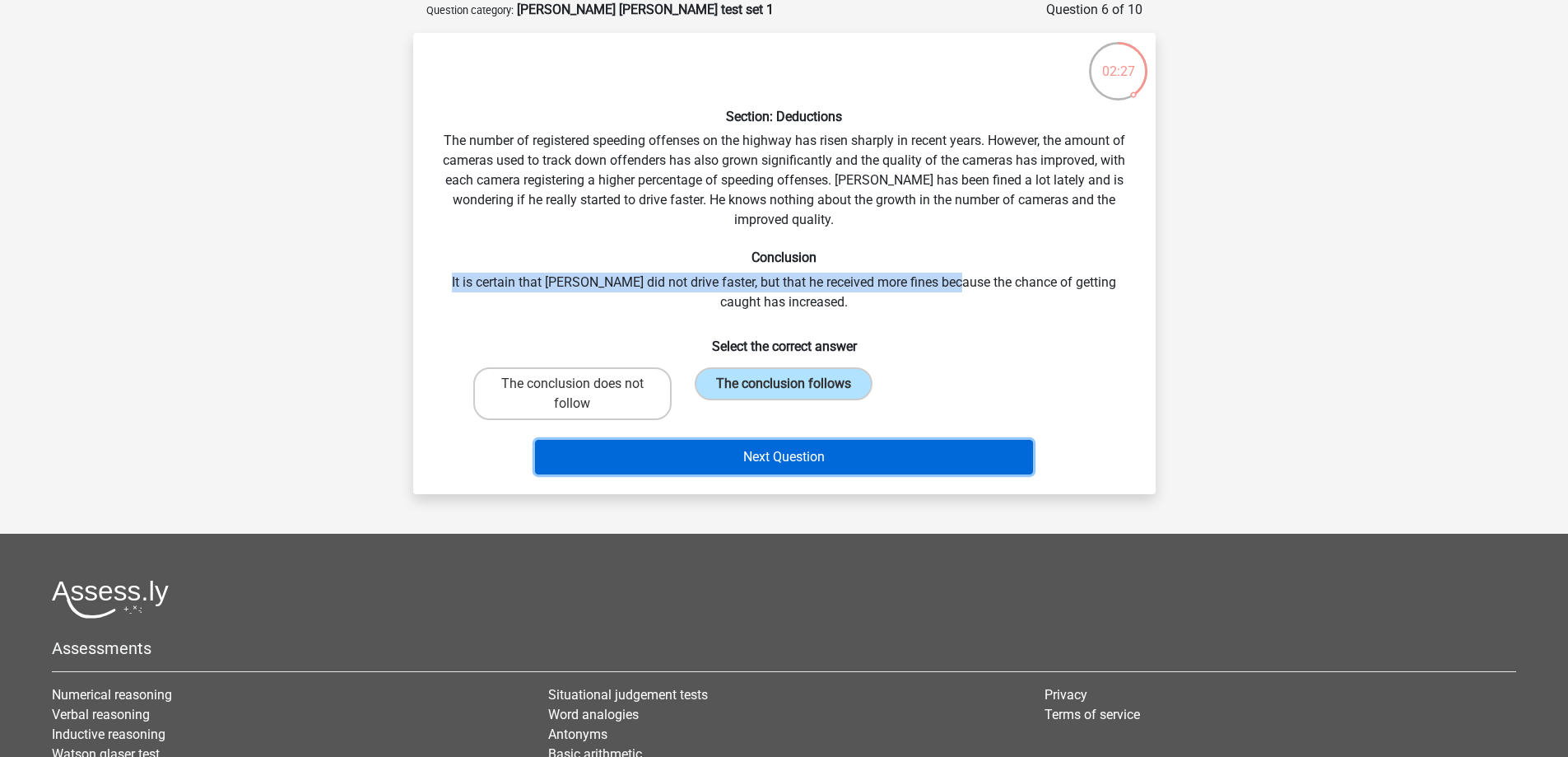
click at [806, 457] on button "Next Question" at bounding box center [784, 457] width 498 height 35
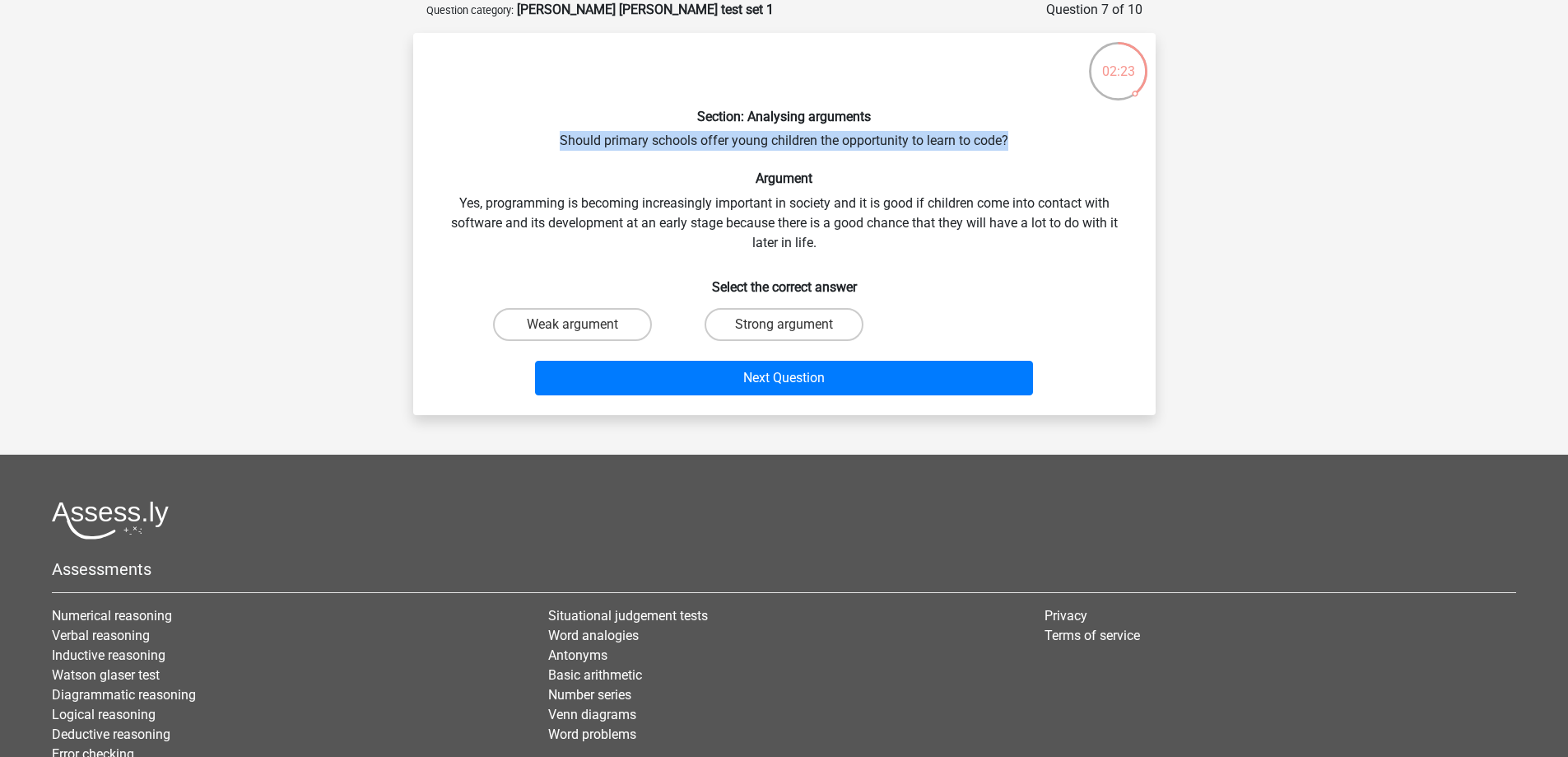
drag, startPoint x: 554, startPoint y: 136, endPoint x: 1023, endPoint y: 135, distance: 469.0
click at [1023, 135] on div "Section: Analysing arguments Should primary schools offer young children the op…" at bounding box center [784, 224] width 729 height 356
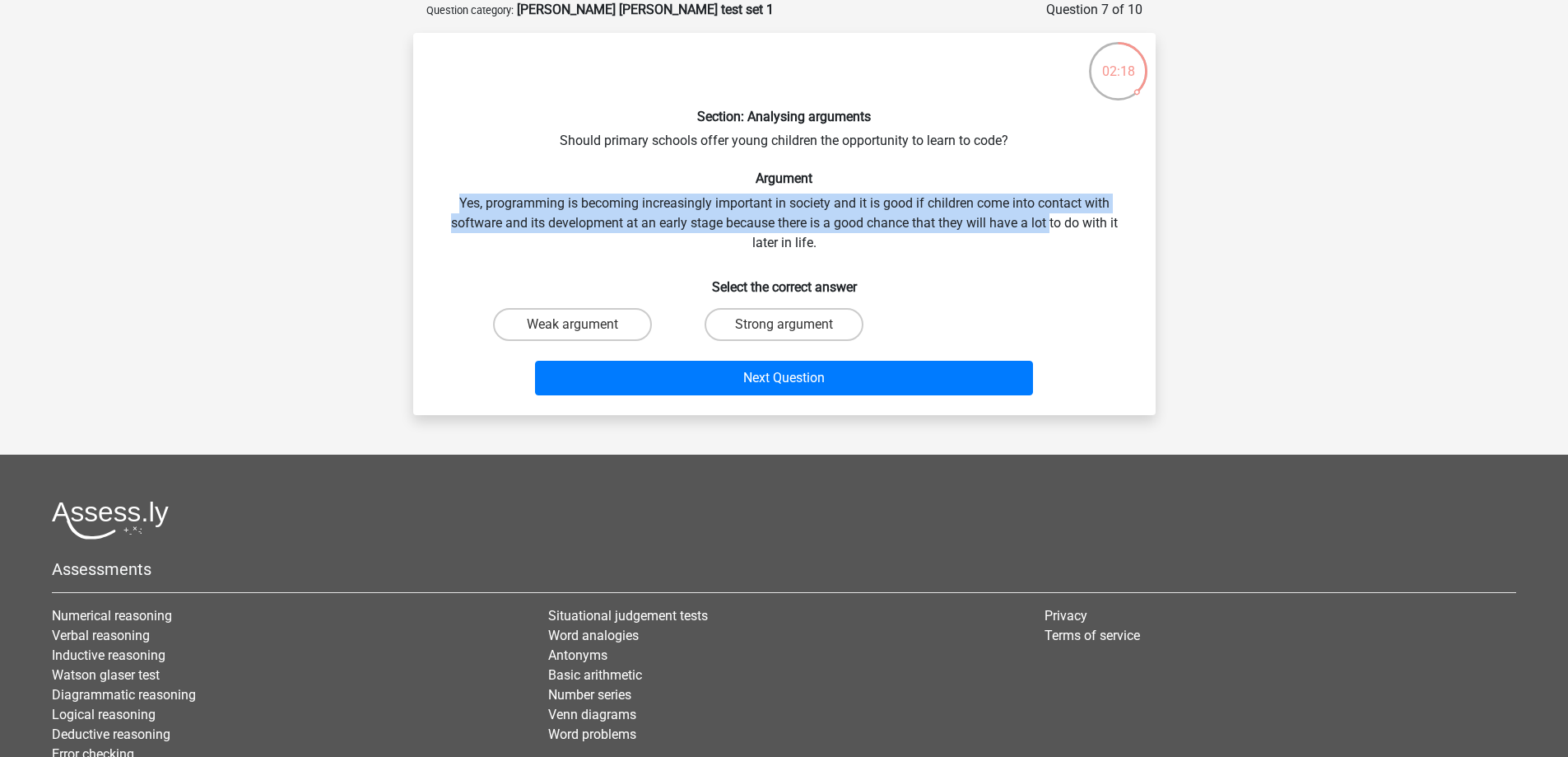
drag, startPoint x: 445, startPoint y: 200, endPoint x: 1052, endPoint y: 217, distance: 607.2
click at [1052, 217] on div "Section: Analysing arguments Should primary schools offer young children the op…" at bounding box center [784, 224] width 729 height 356
click at [803, 316] on label "Strong argument" at bounding box center [784, 324] width 159 height 33
click at [794, 324] on input "Strong argument" at bounding box center [788, 329] width 11 height 11
radio input "true"
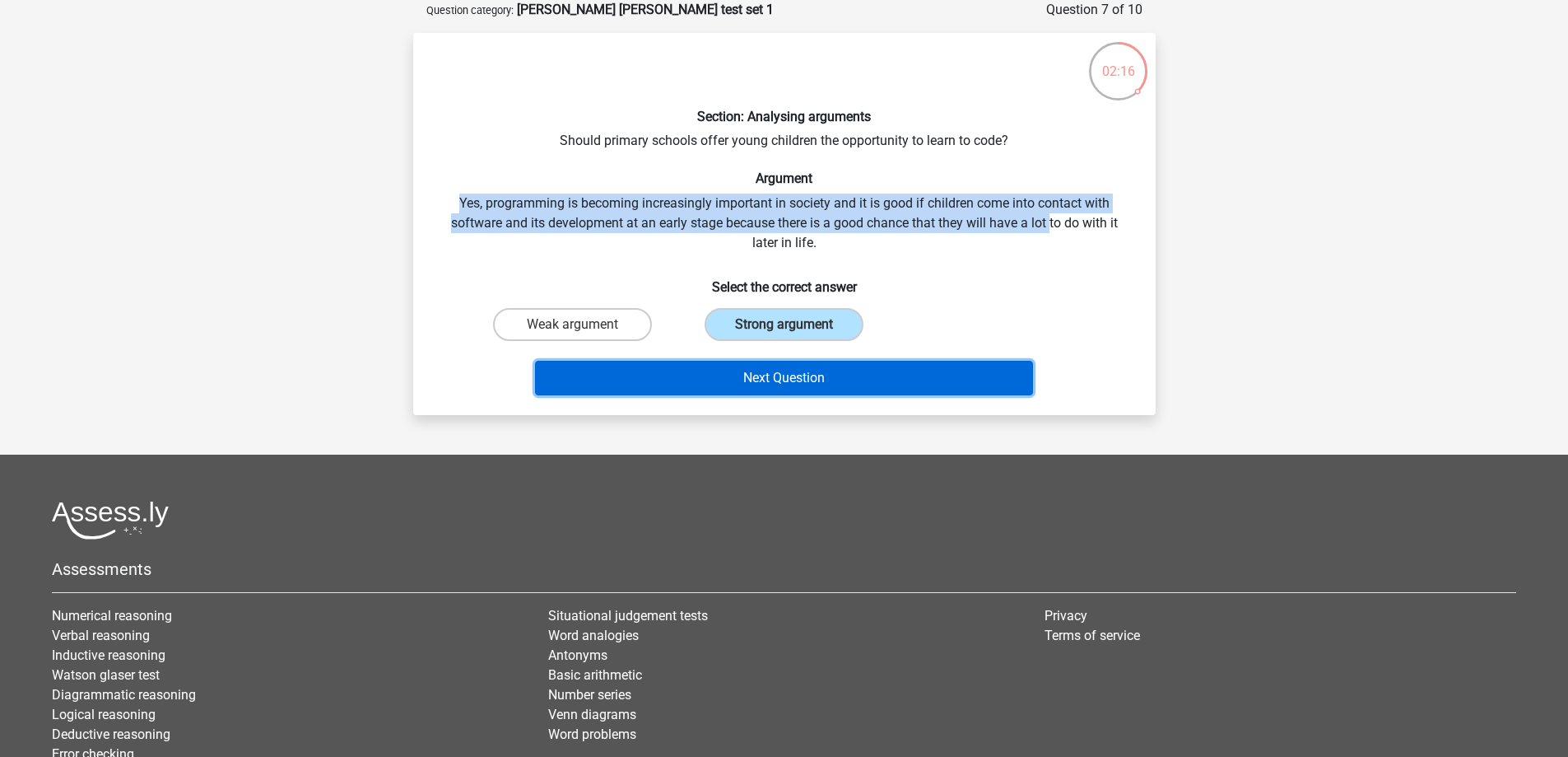
click at [812, 370] on button "Next Question" at bounding box center [784, 378] width 498 height 35
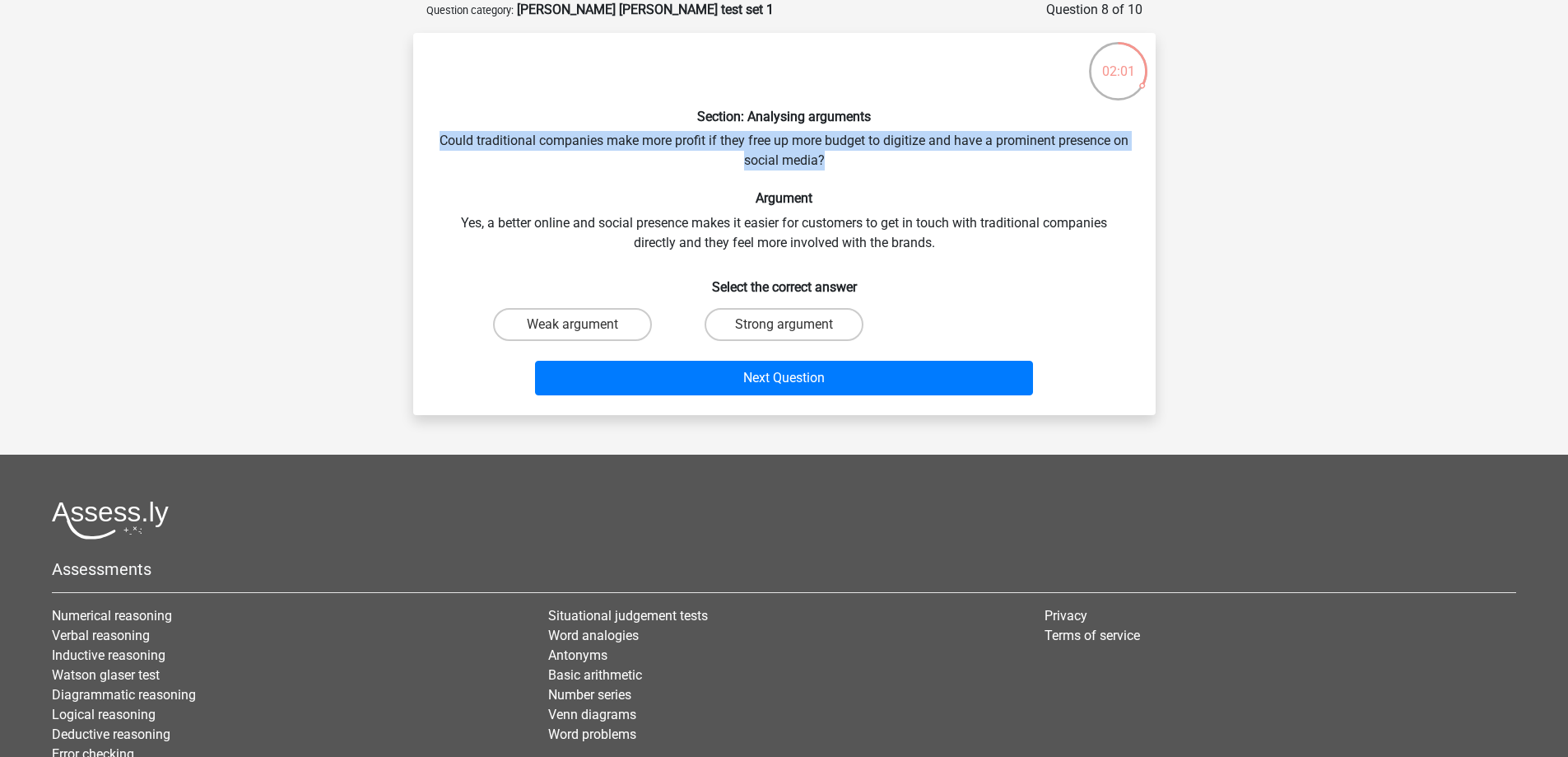
drag, startPoint x: 448, startPoint y: 136, endPoint x: 872, endPoint y: 159, distance: 424.6
click at [872, 159] on div "Section: Analysing arguments Could traditional companies make more profit if th…" at bounding box center [784, 224] width 729 height 356
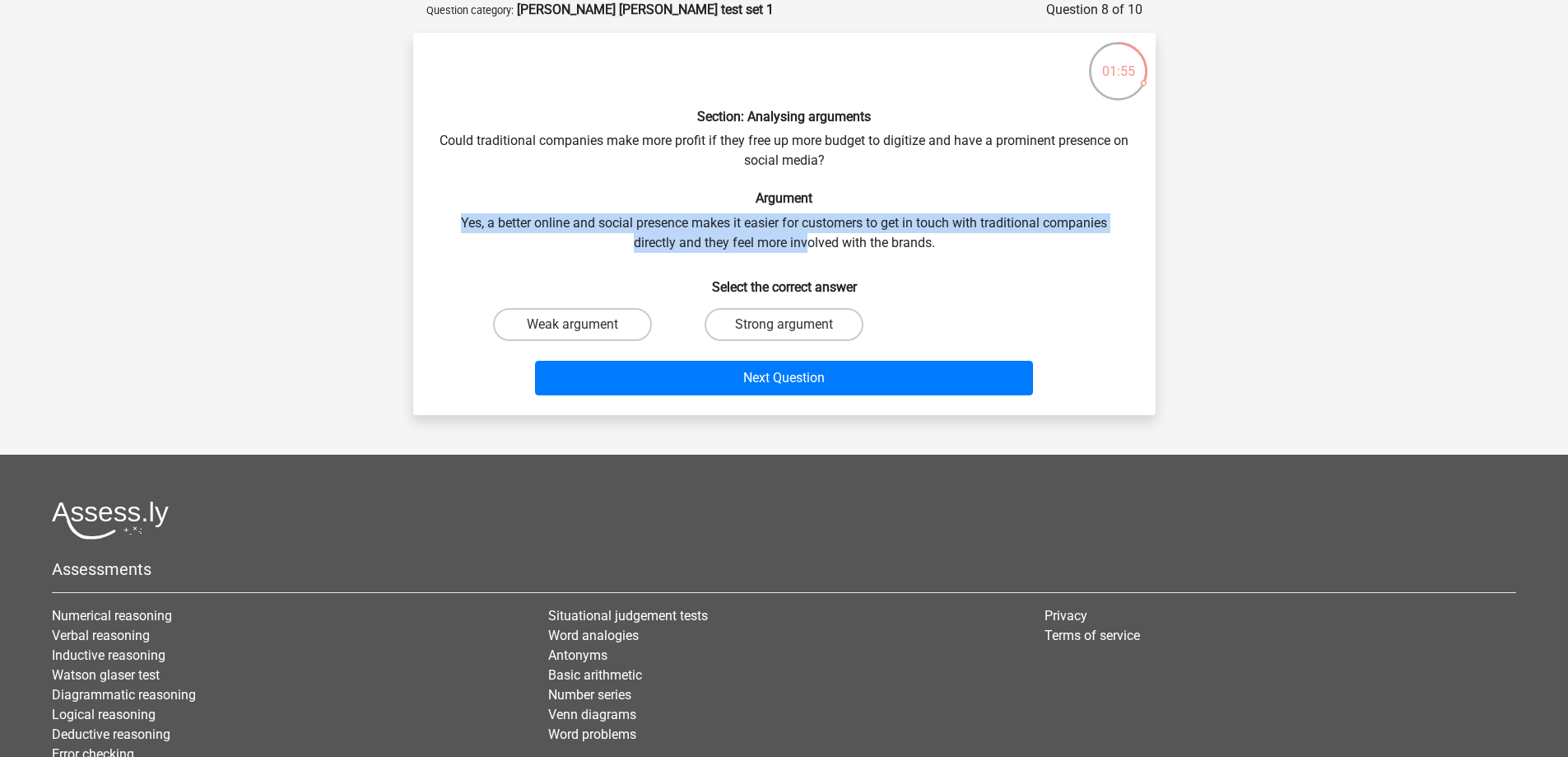
drag, startPoint x: 454, startPoint y: 218, endPoint x: 808, endPoint y: 243, distance: 354.9
click at [808, 243] on div "Section: Analysing arguments Could traditional companies make more profit if th…" at bounding box center [784, 224] width 729 height 356
click at [790, 326] on input "Strong argument" at bounding box center [788, 329] width 11 height 11
radio input "true"
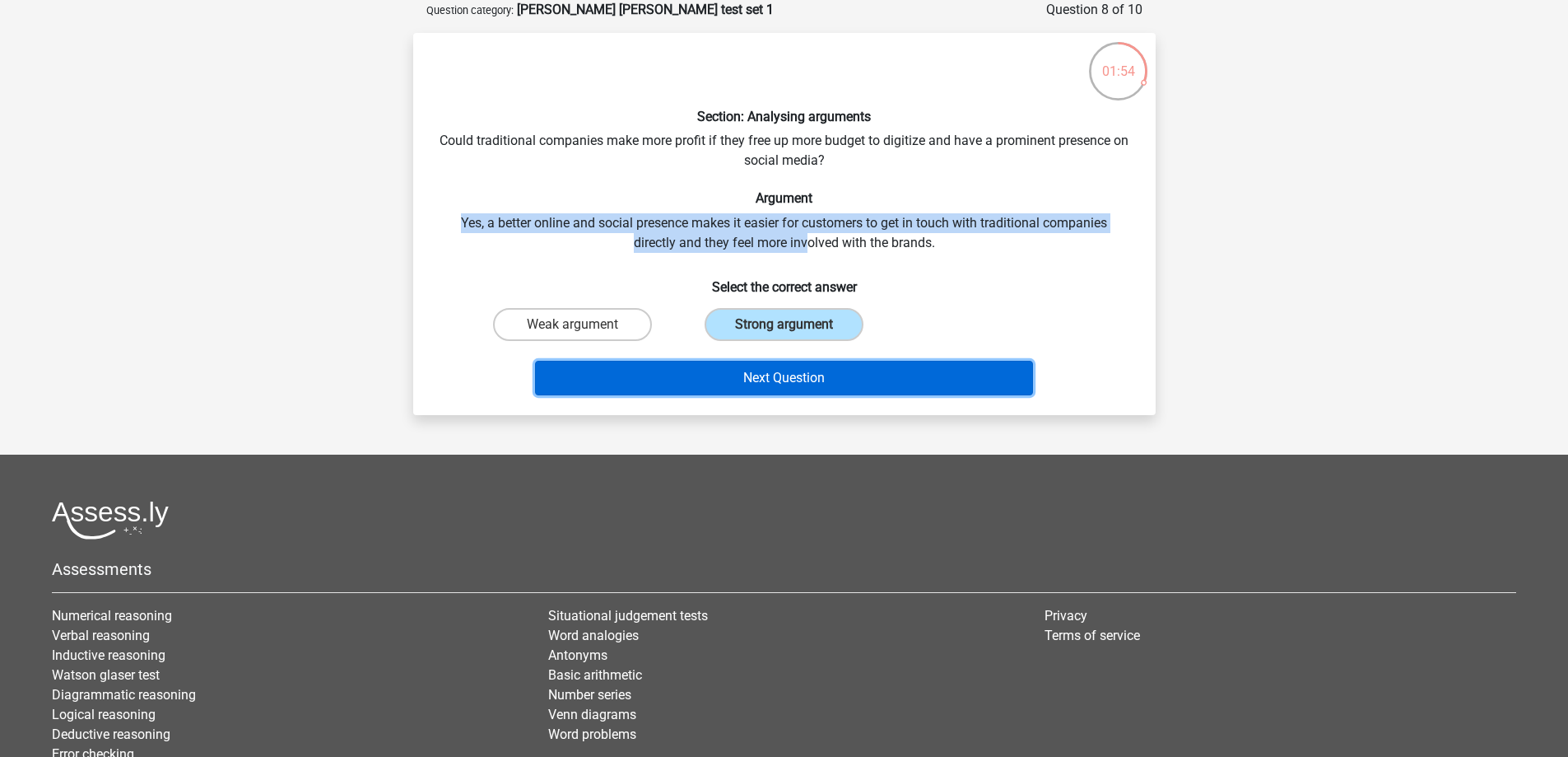
click at [794, 383] on button "Next Question" at bounding box center [784, 378] width 498 height 35
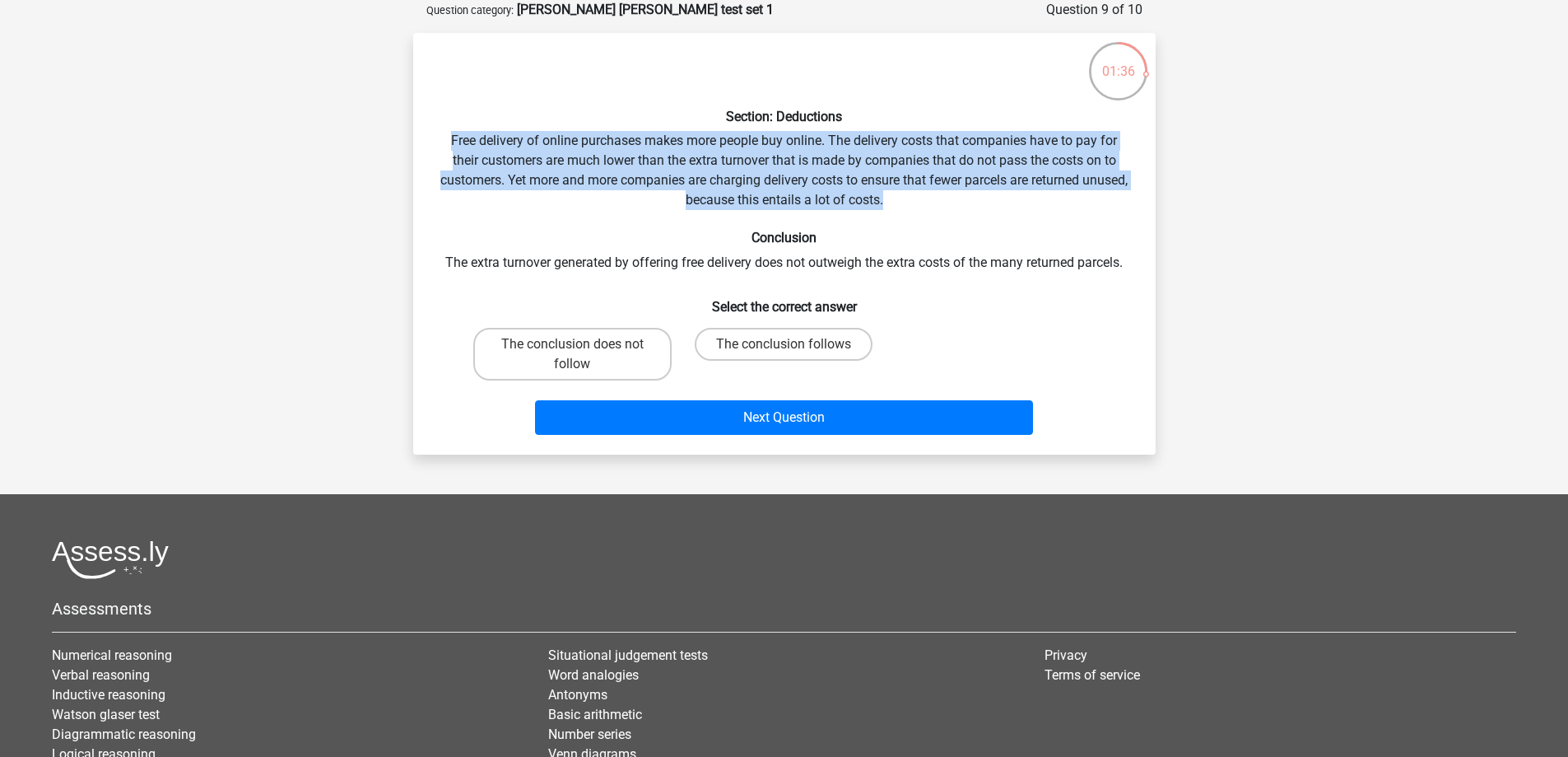
drag, startPoint x: 447, startPoint y: 140, endPoint x: 933, endPoint y: 200, distance: 489.7
click at [933, 200] on div "Section: Deductions Free delivery of online purchases makes more people buy onl…" at bounding box center [784, 244] width 729 height 395
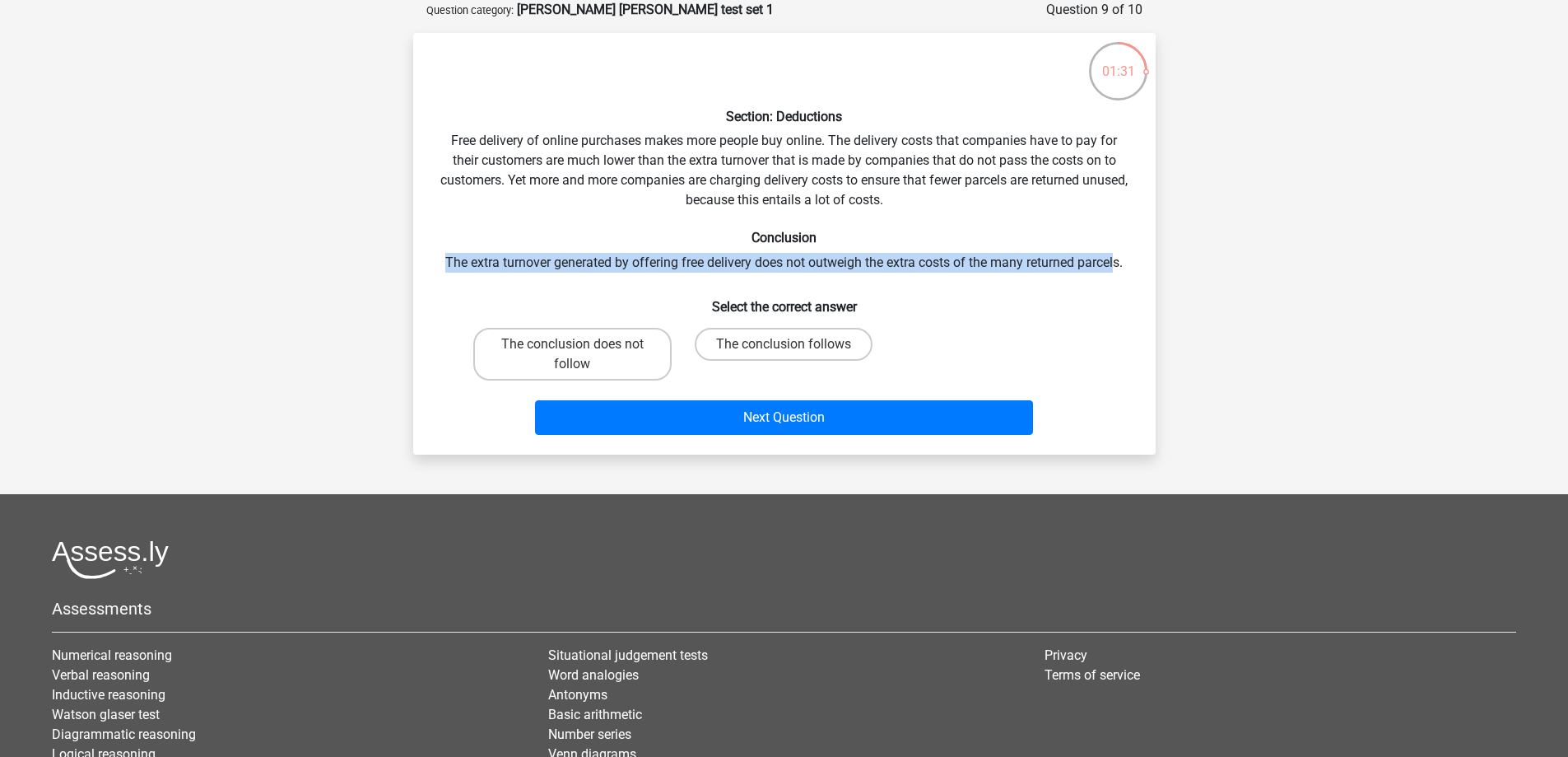
drag, startPoint x: 439, startPoint y: 259, endPoint x: 1118, endPoint y: 258, distance: 679.0
click at [1118, 258] on div "Section: Deductions Free delivery of online purchases makes more people buy onl…" at bounding box center [784, 244] width 729 height 395
drag, startPoint x: 782, startPoint y: 338, endPoint x: 794, endPoint y: 340, distance: 12.2
click at [783, 338] on label "The conclusion follows" at bounding box center [784, 344] width 178 height 33
click at [784, 344] on input "The conclusion follows" at bounding box center [788, 349] width 11 height 11
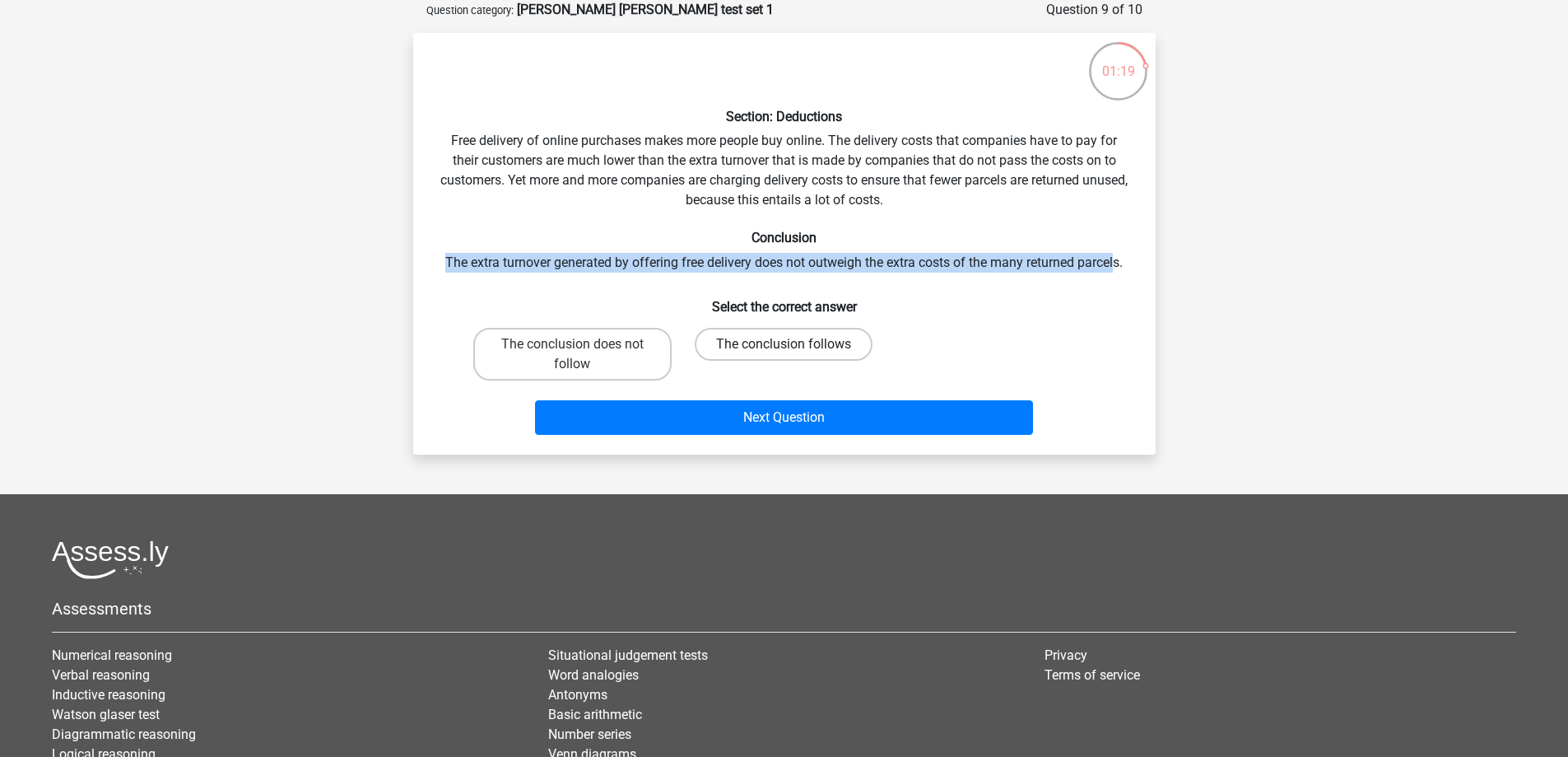
radio input "true"
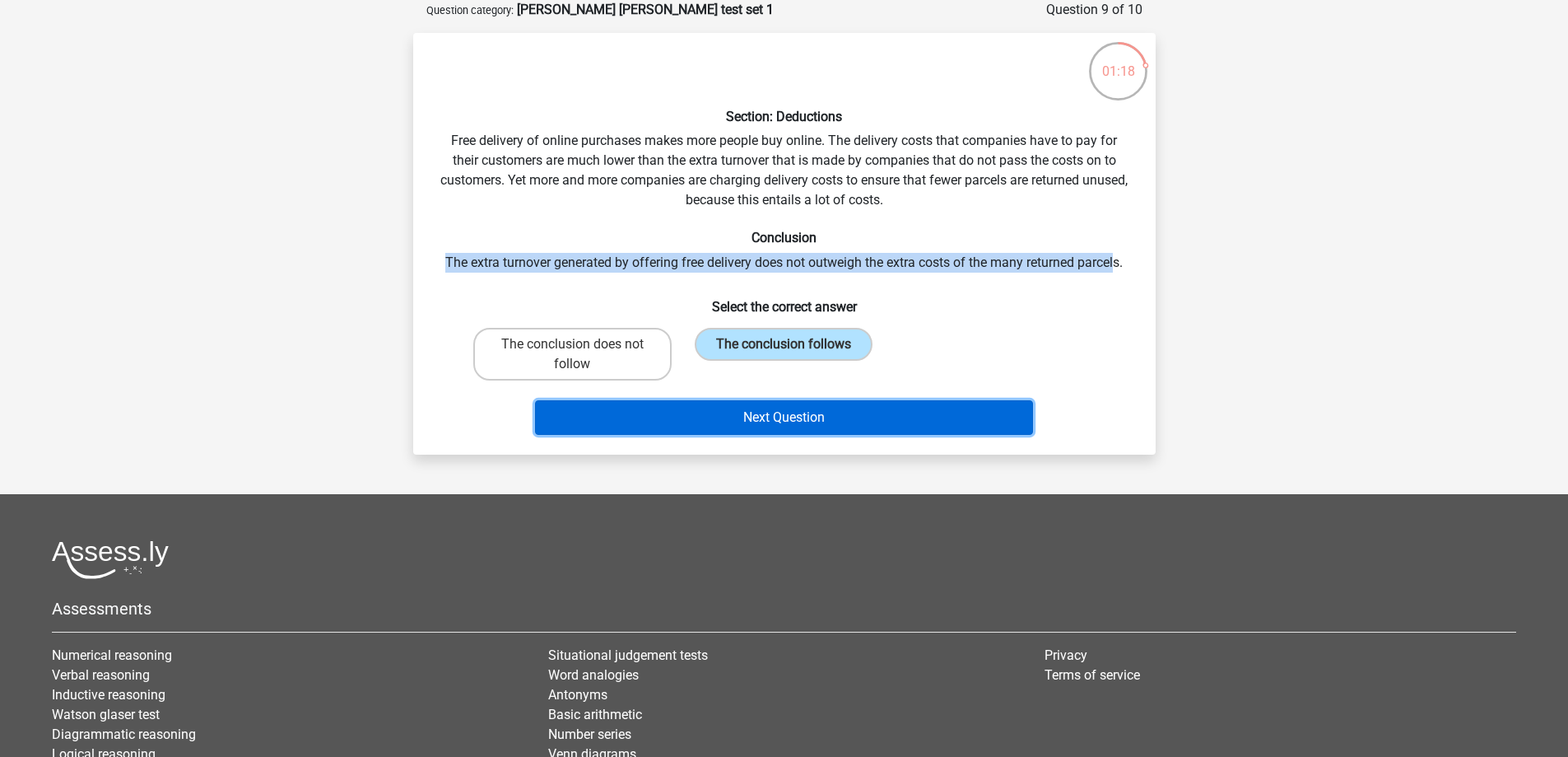
click at [814, 404] on button "Next Question" at bounding box center [784, 417] width 498 height 35
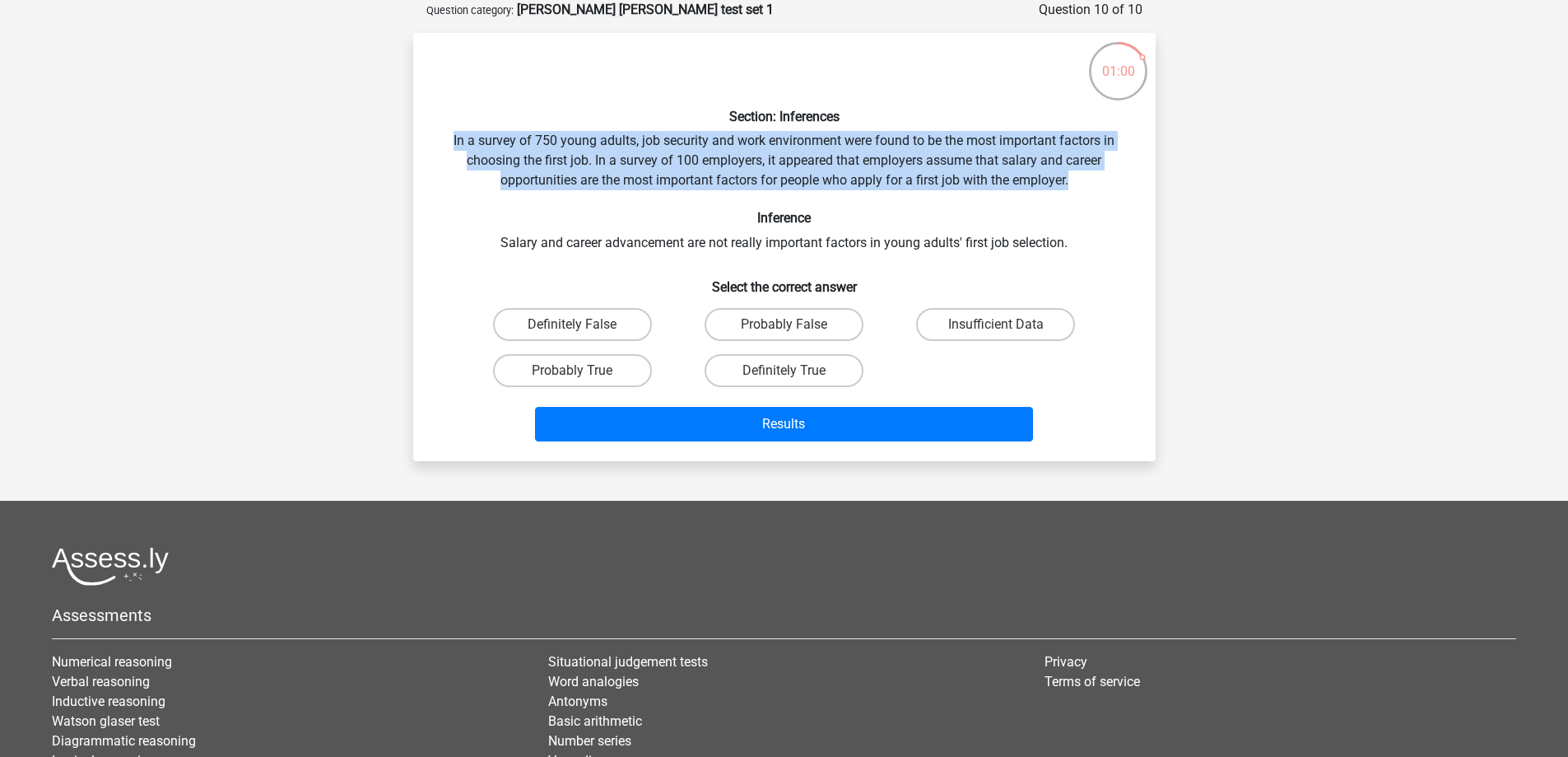
drag, startPoint x: 454, startPoint y: 136, endPoint x: 1112, endPoint y: 178, distance: 659.3
click at [1112, 178] on div "Section: Inferences In a survey of 750 young adults, job security and work envi…" at bounding box center [784, 247] width 729 height 402
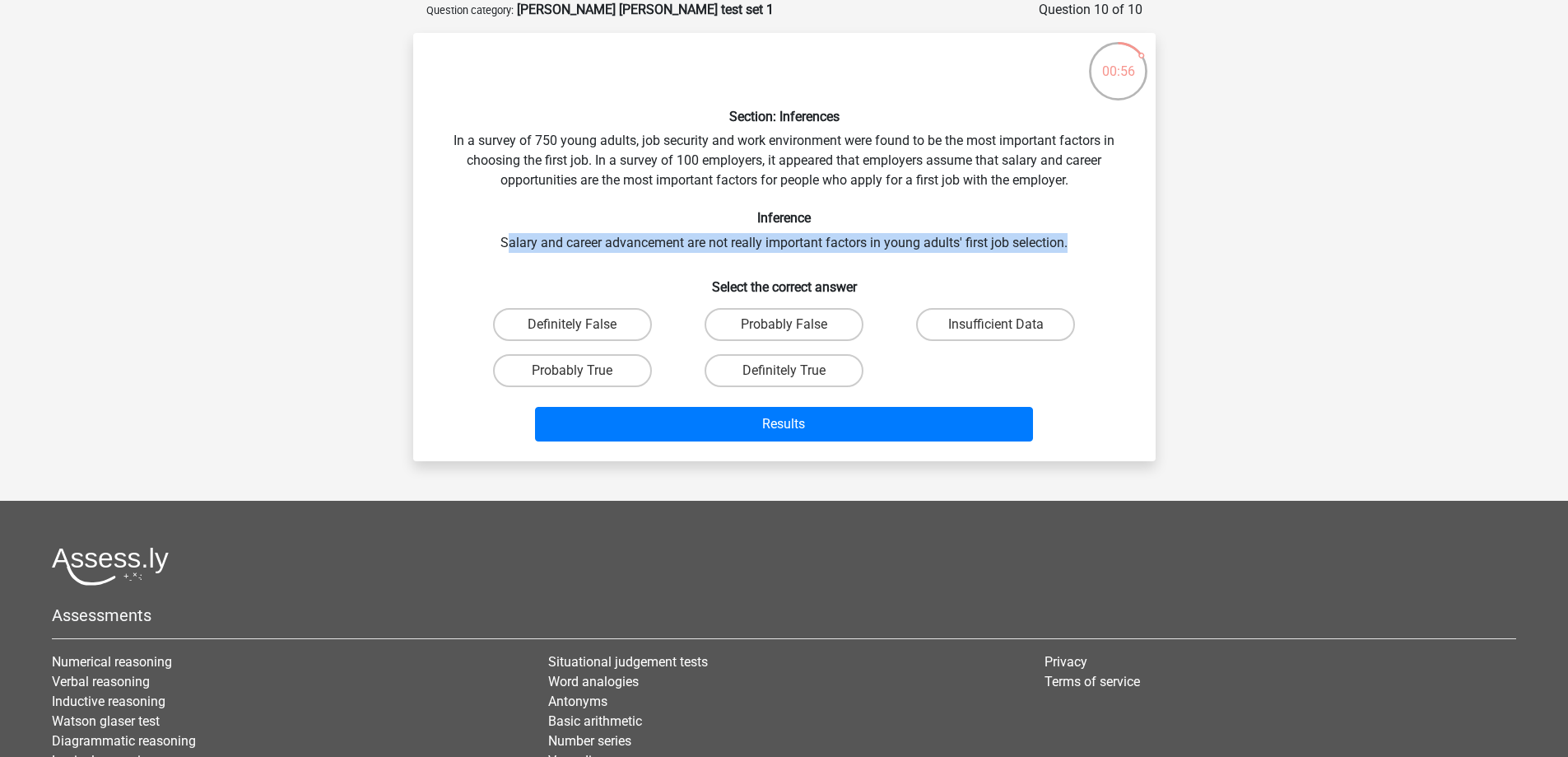
drag, startPoint x: 507, startPoint y: 242, endPoint x: 1081, endPoint y: 243, distance: 574.0
click at [1081, 243] on div "Section: Inferences In a survey of 750 young adults, job security and work envi…" at bounding box center [784, 247] width 729 height 402
click at [609, 372] on label "Probably True" at bounding box center [572, 370] width 159 height 33
click at [583, 372] on input "Probably True" at bounding box center [577, 376] width 11 height 11
radio input "true"
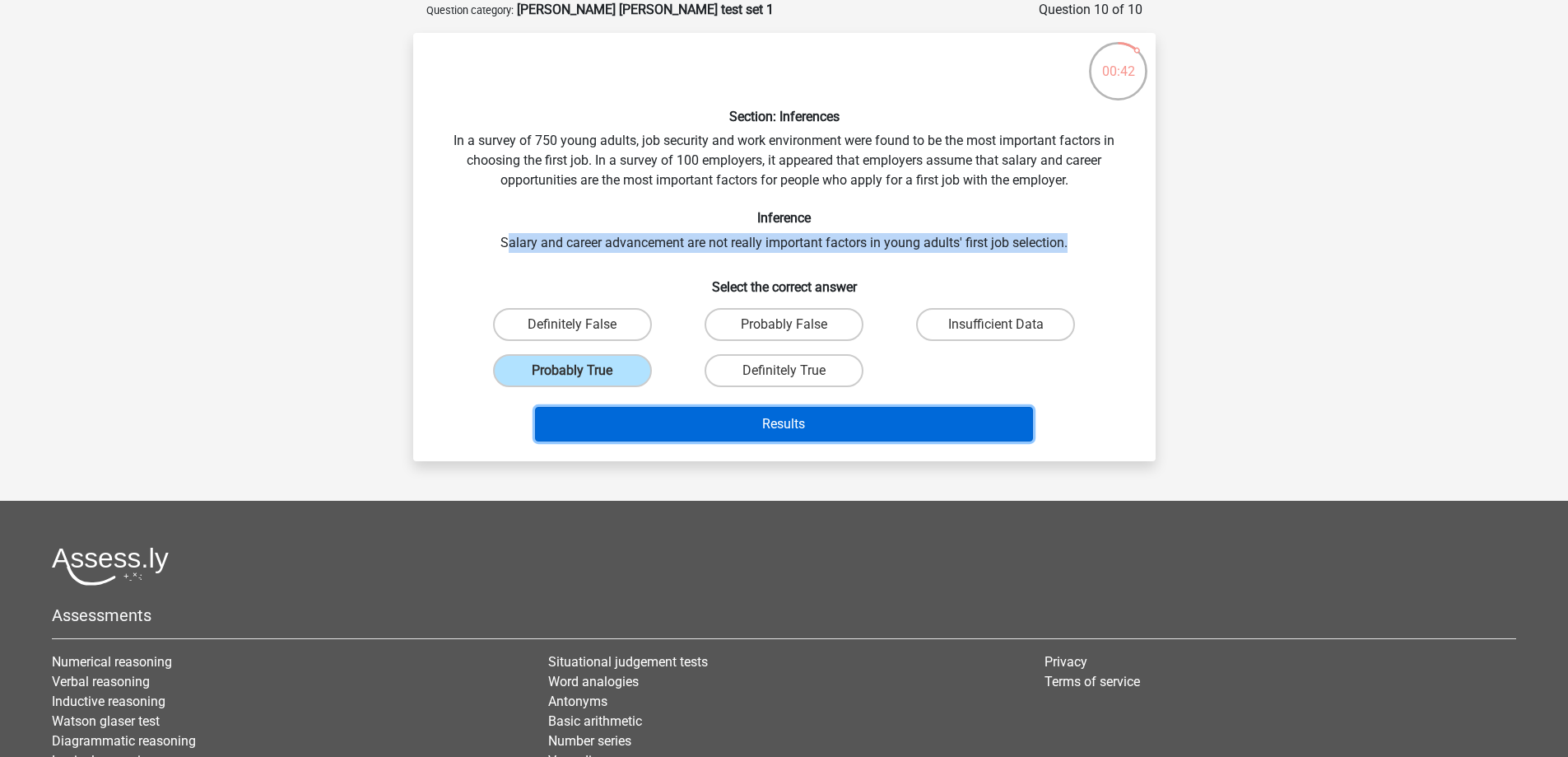
click at [701, 424] on button "Results" at bounding box center [784, 424] width 498 height 35
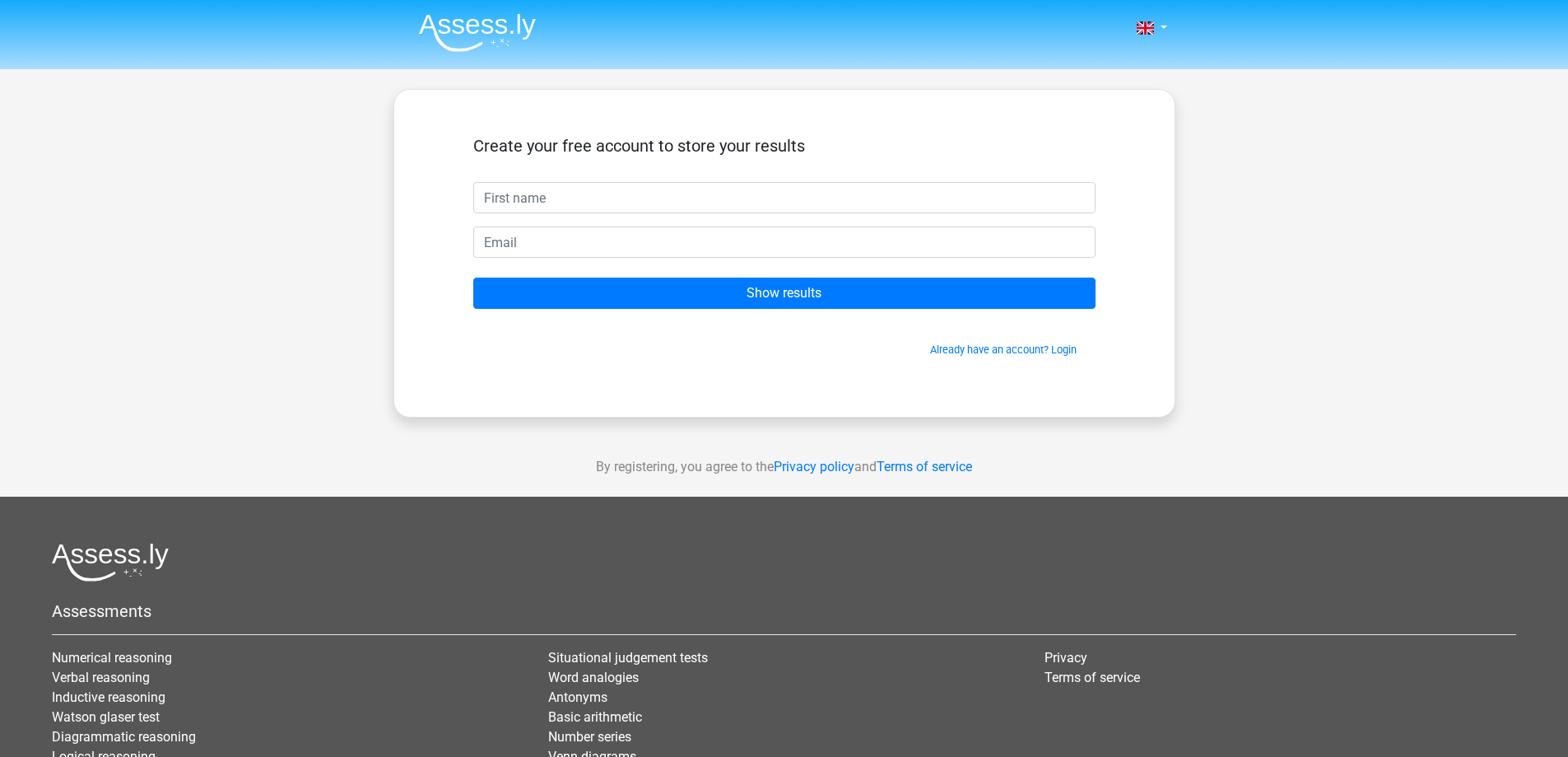
click at [544, 202] on input "text" at bounding box center [784, 198] width 622 height 32
type input "hannah"
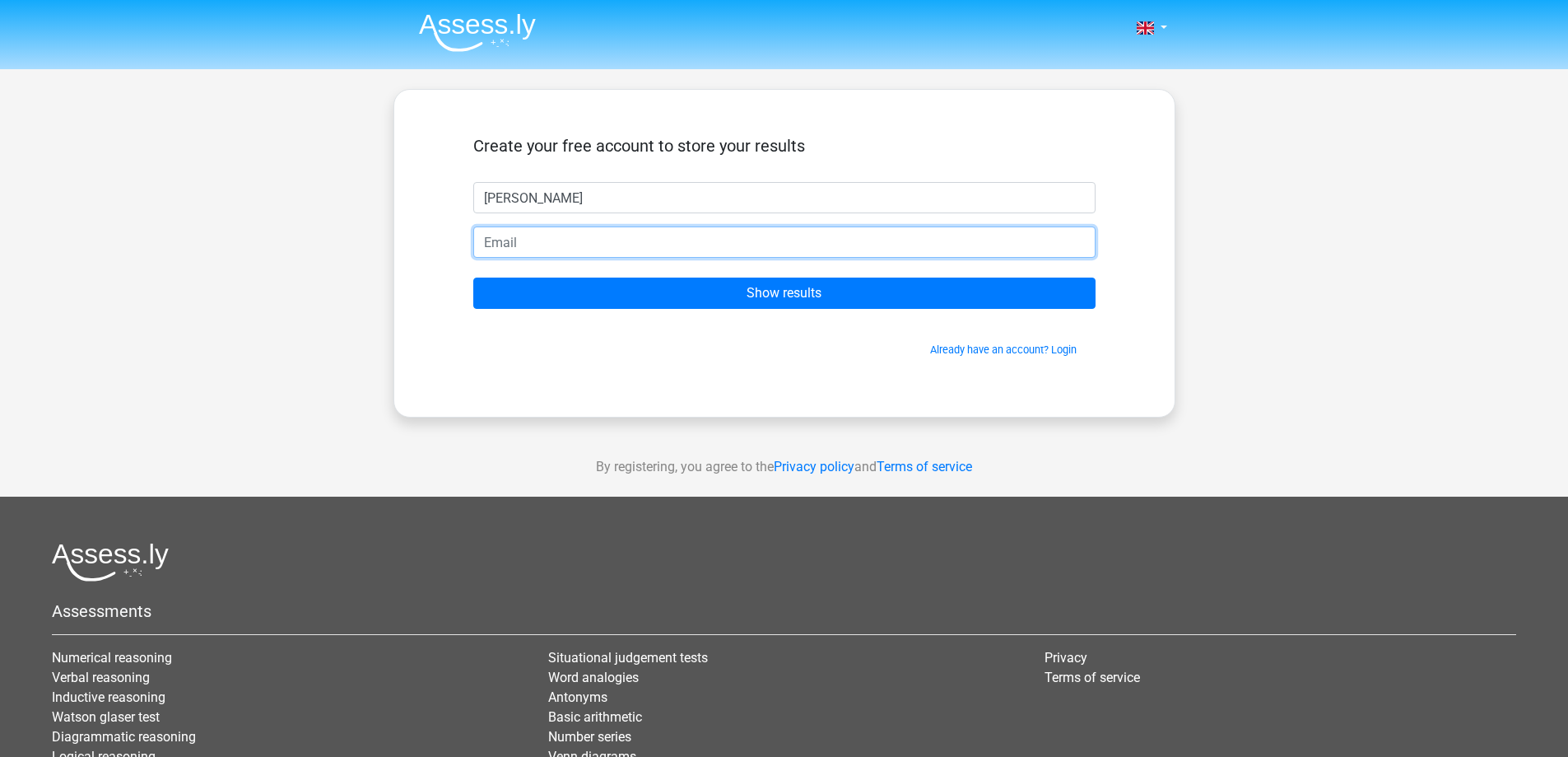
click at [536, 241] on input "email" at bounding box center [784, 242] width 622 height 32
type input "hannahkealy@gmail.com"
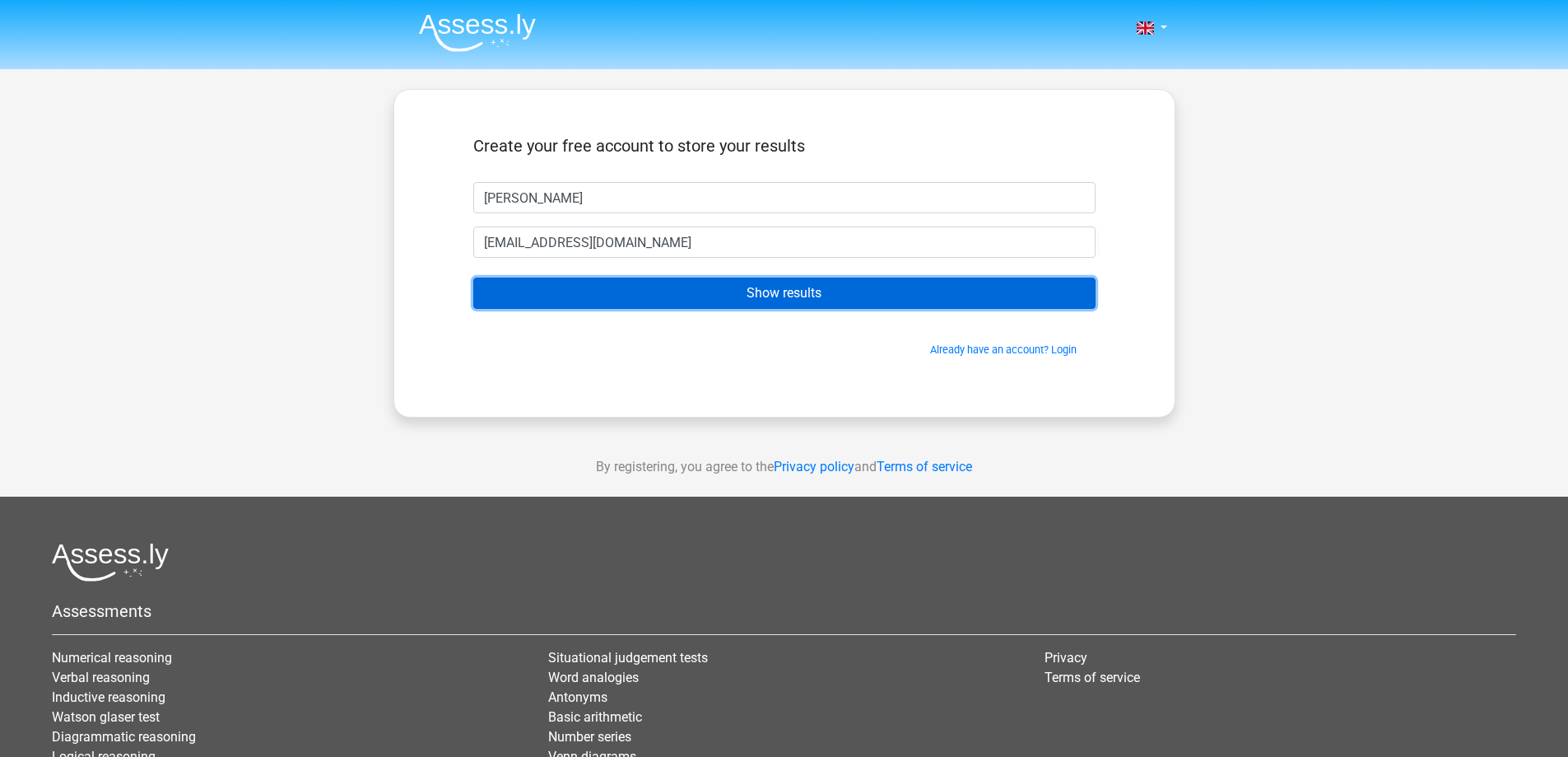
click at [693, 296] on input "Show results" at bounding box center [784, 294] width 622 height 32
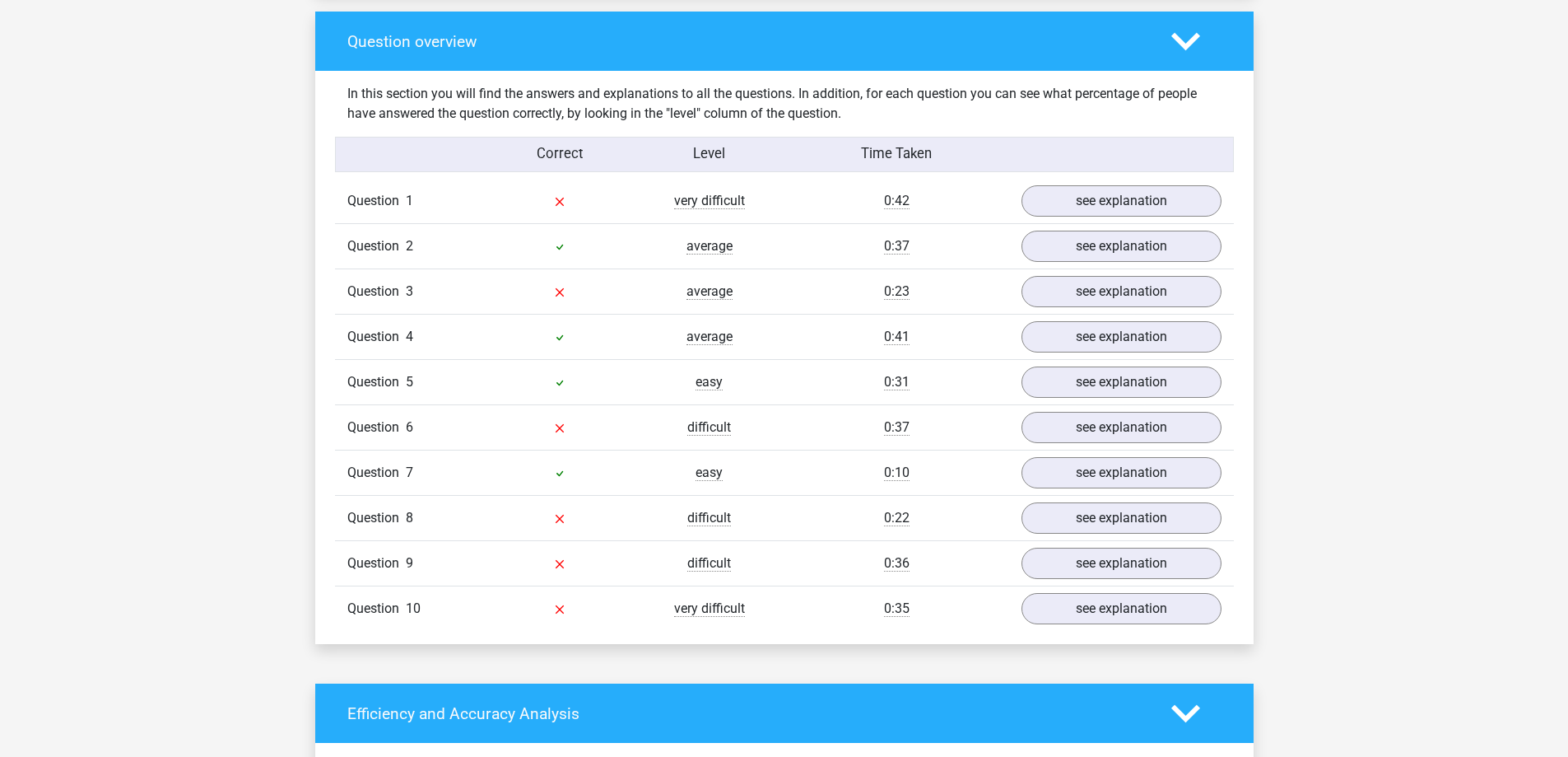
scroll to position [1235, 0]
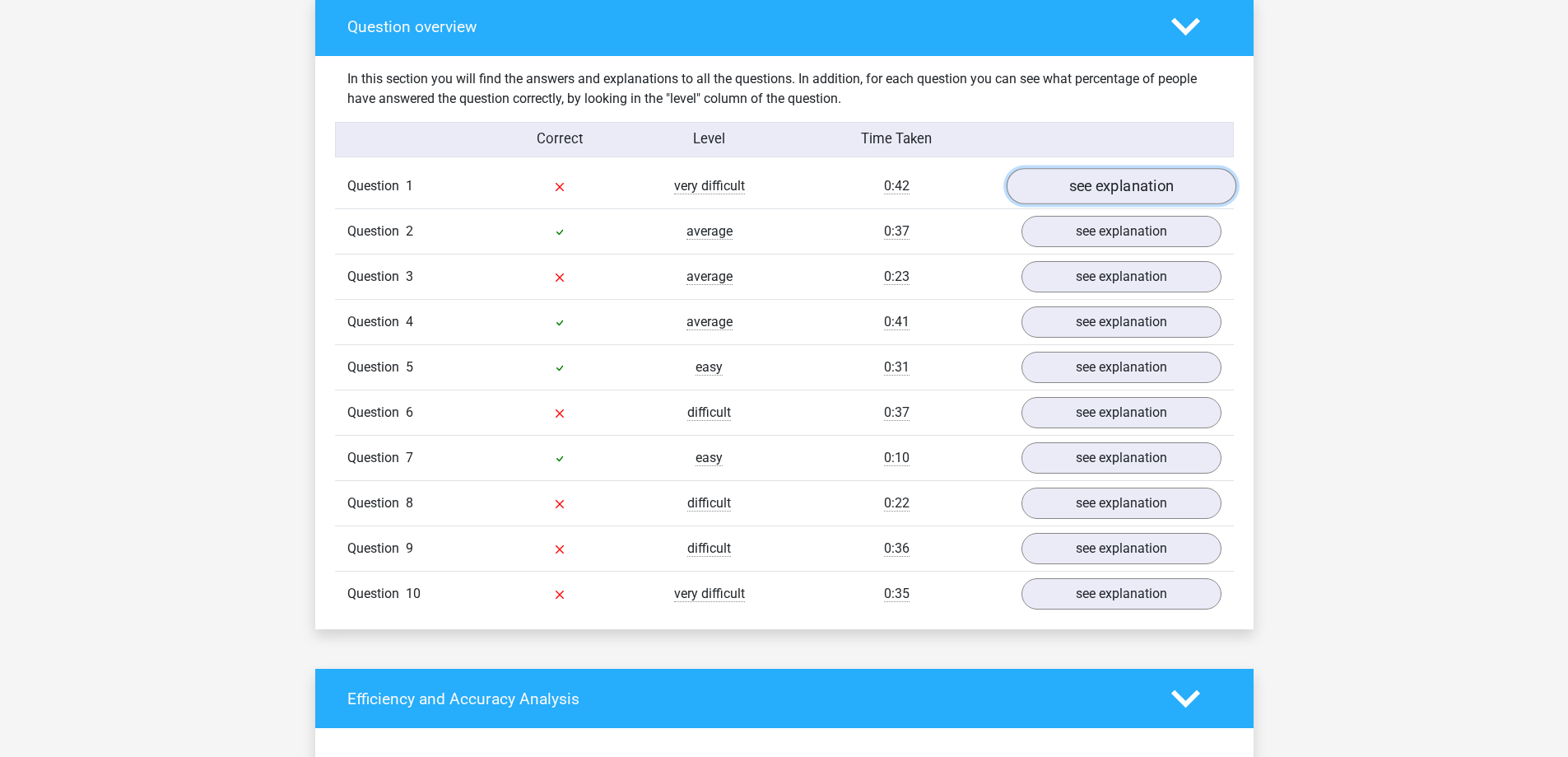
click at [1087, 185] on link "see explanation" at bounding box center [1120, 187] width 229 height 37
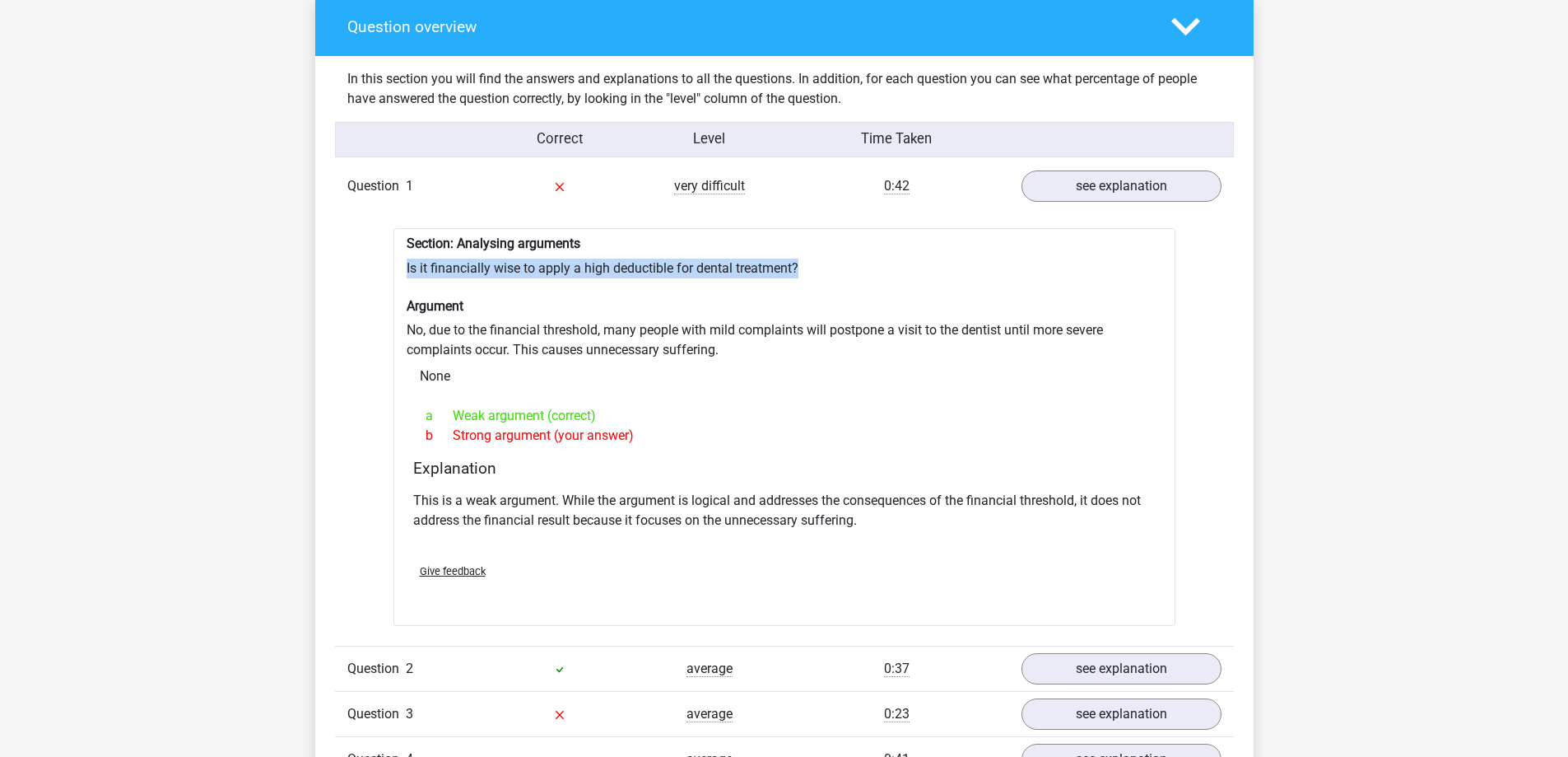
drag, startPoint x: 398, startPoint y: 264, endPoint x: 877, endPoint y: 261, distance: 479.0
click at [877, 261] on div "Section: Analysing arguments Is it financially wise to apply a high deductible …" at bounding box center [784, 427] width 782 height 397
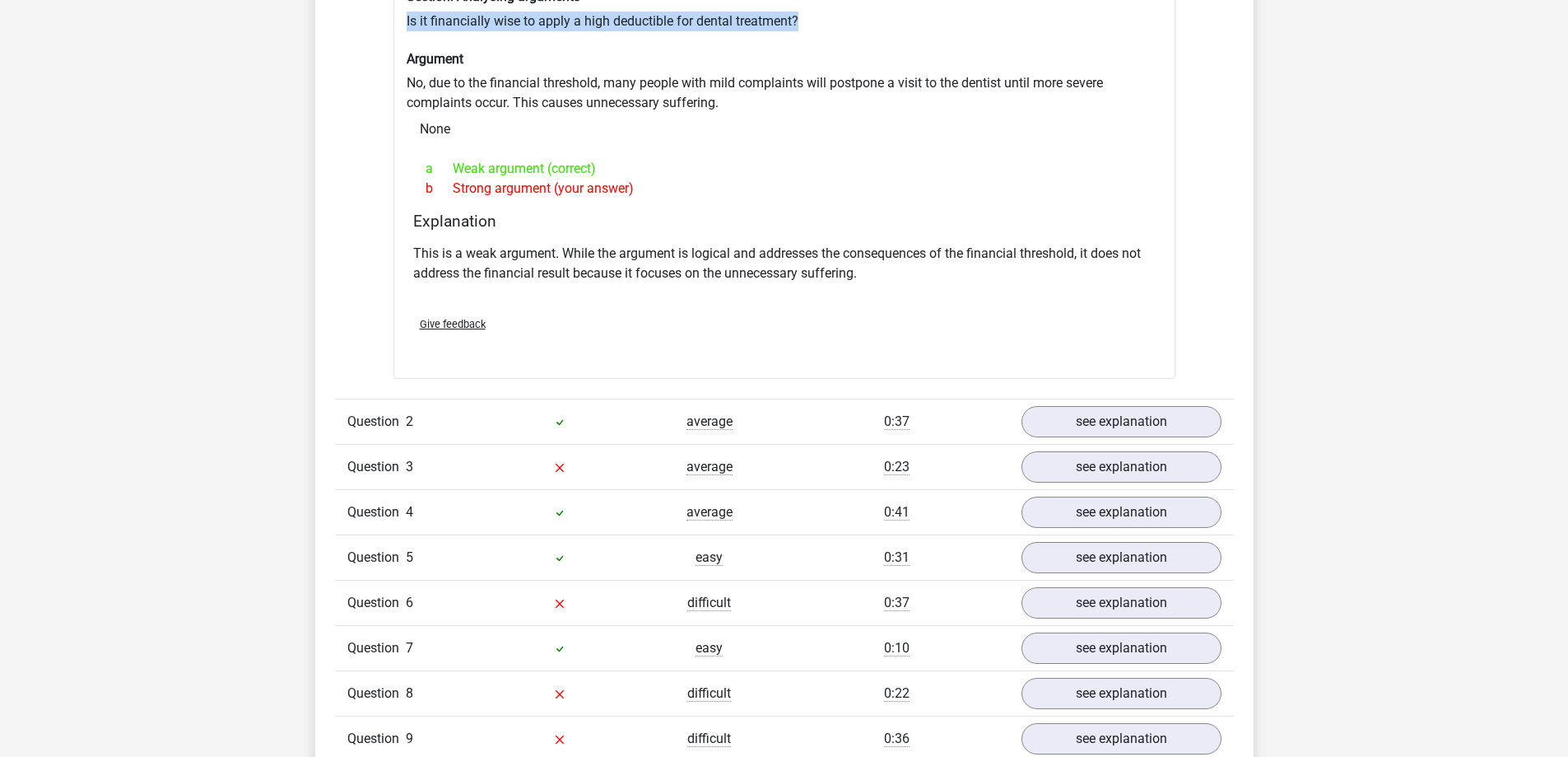
scroll to position [1646, 0]
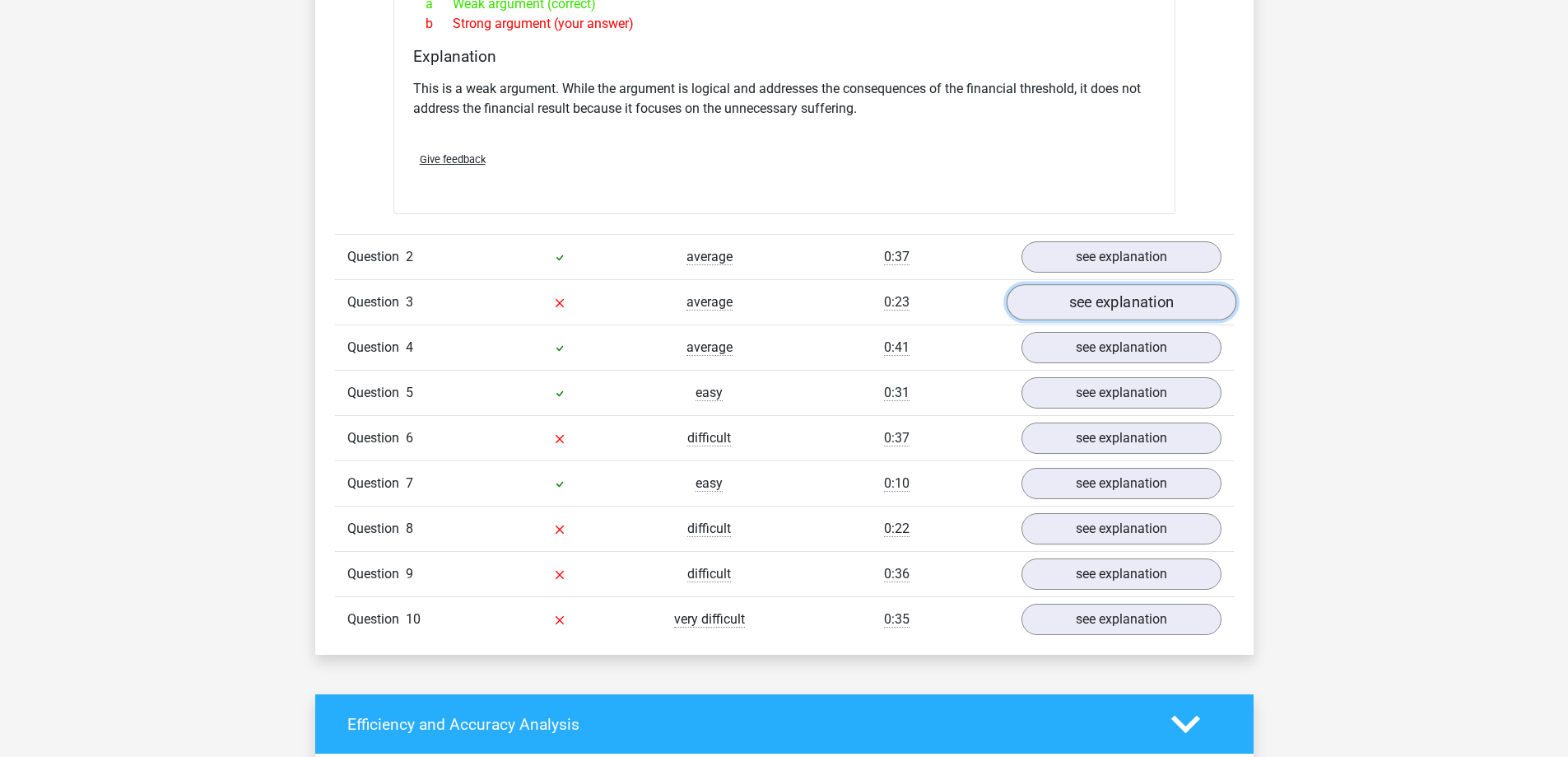
click at [1091, 289] on link "see explanation" at bounding box center [1120, 301] width 229 height 37
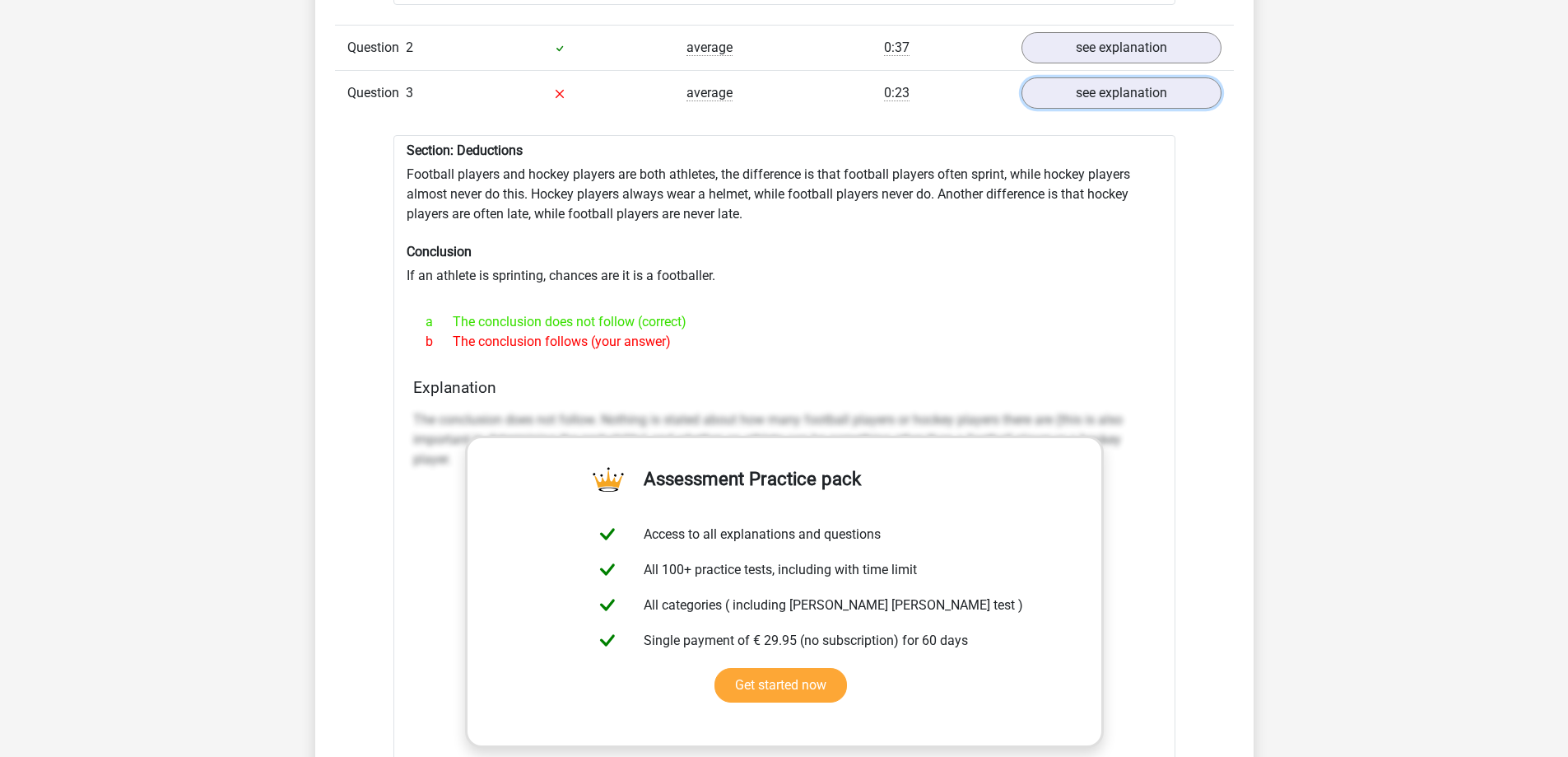
scroll to position [1893, 0]
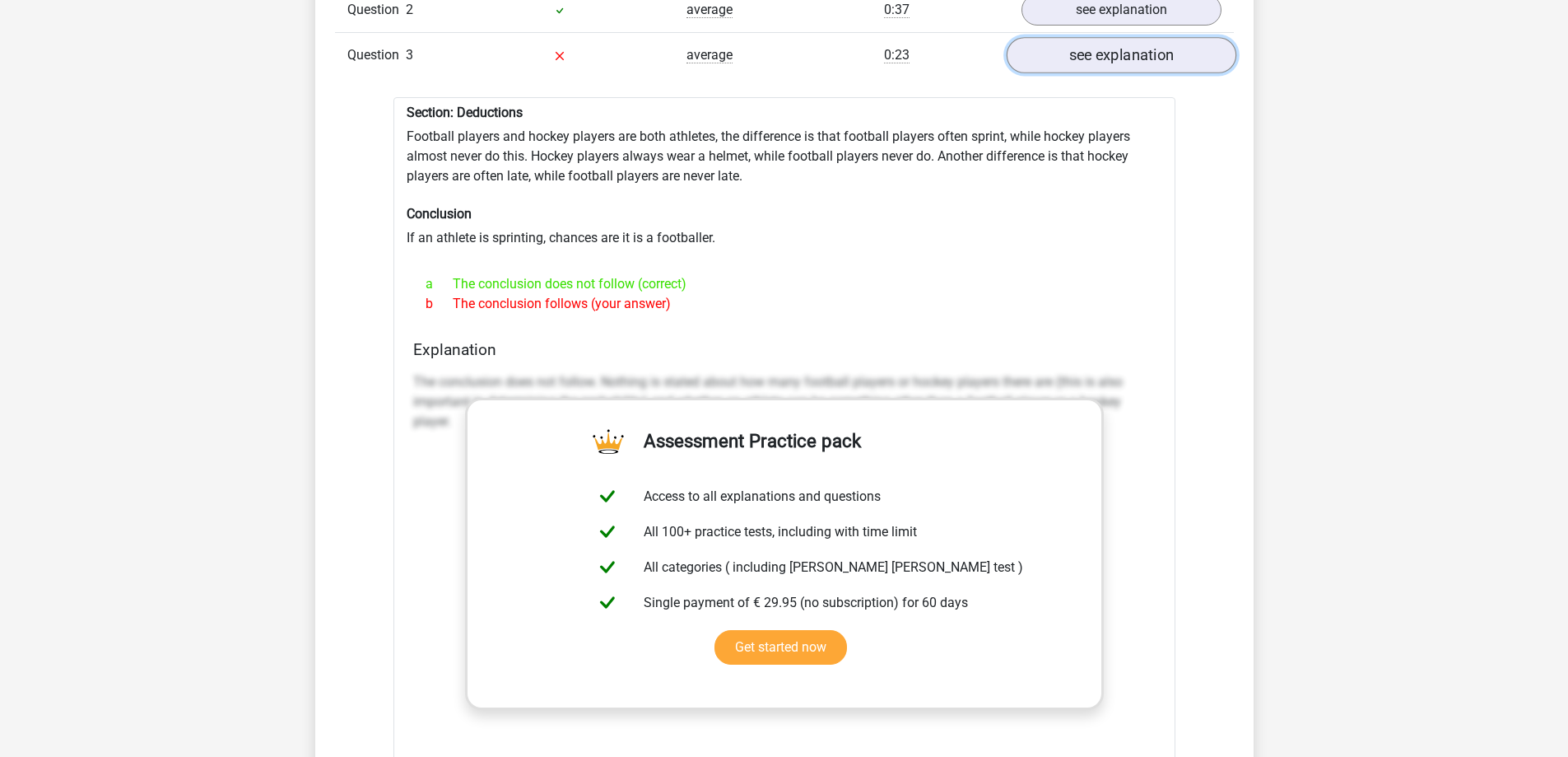
click at [1064, 39] on link "see explanation" at bounding box center [1120, 54] width 229 height 37
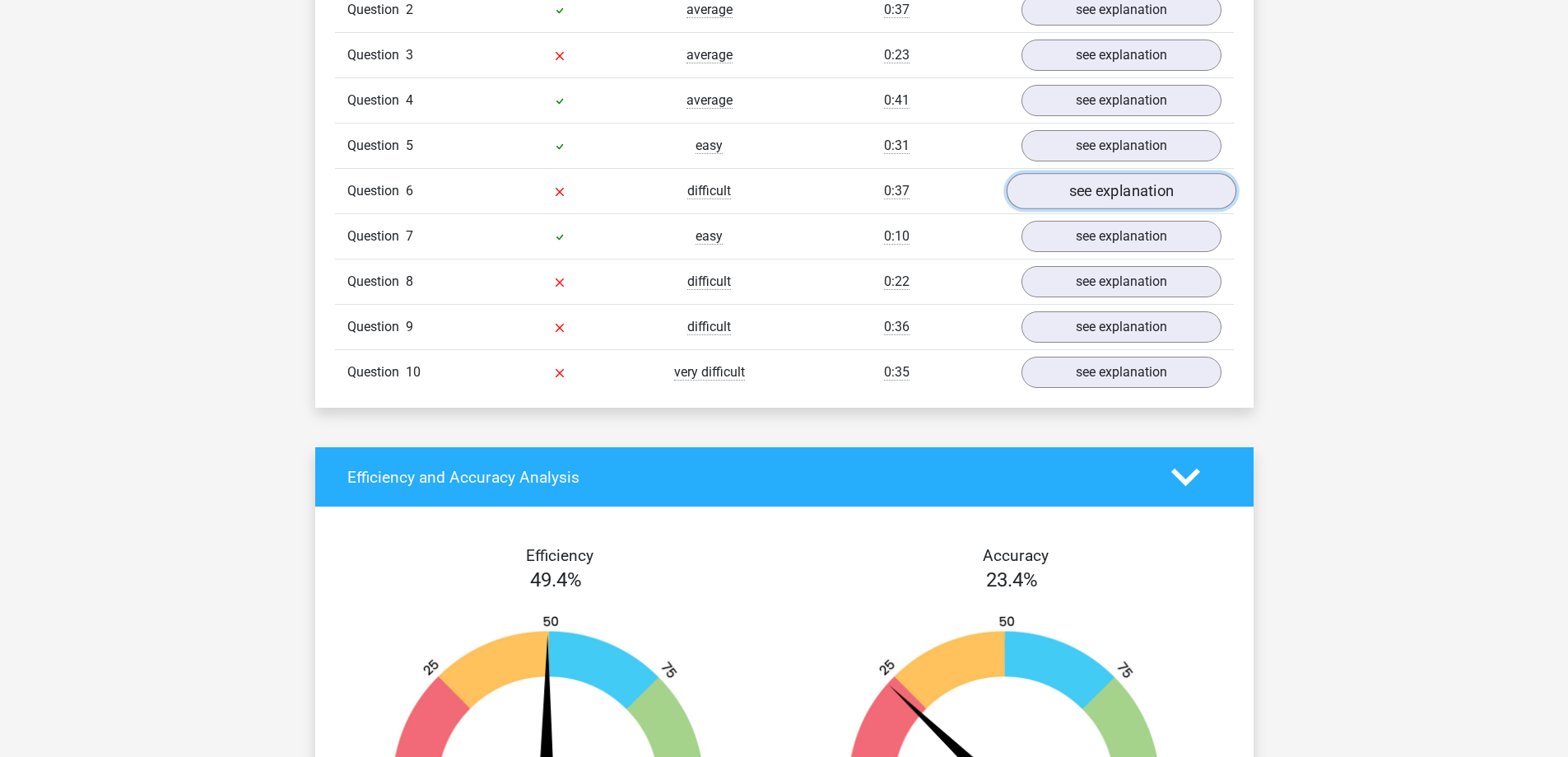
click at [1063, 188] on link "see explanation" at bounding box center [1120, 191] width 229 height 37
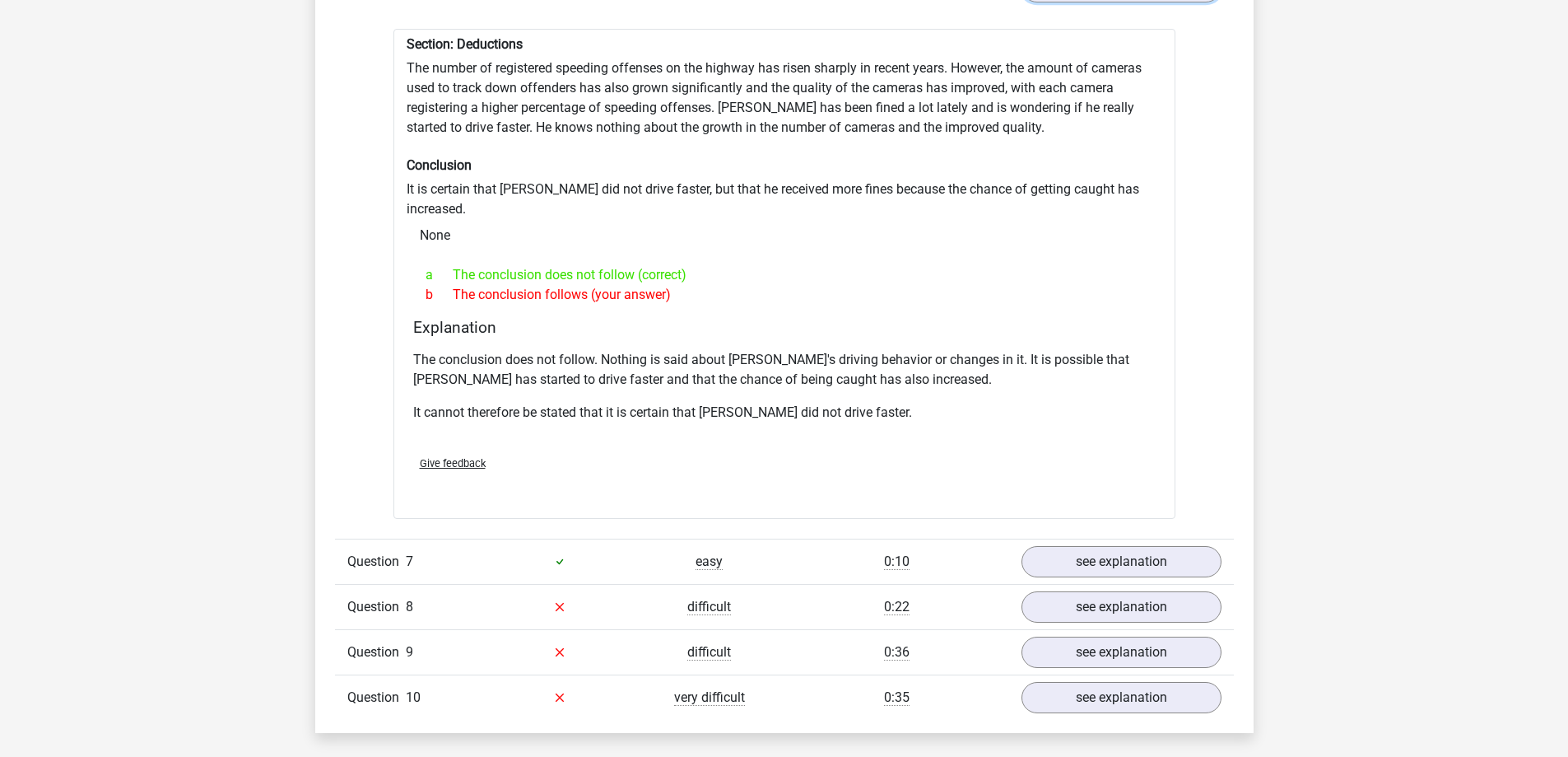
scroll to position [2141, 0]
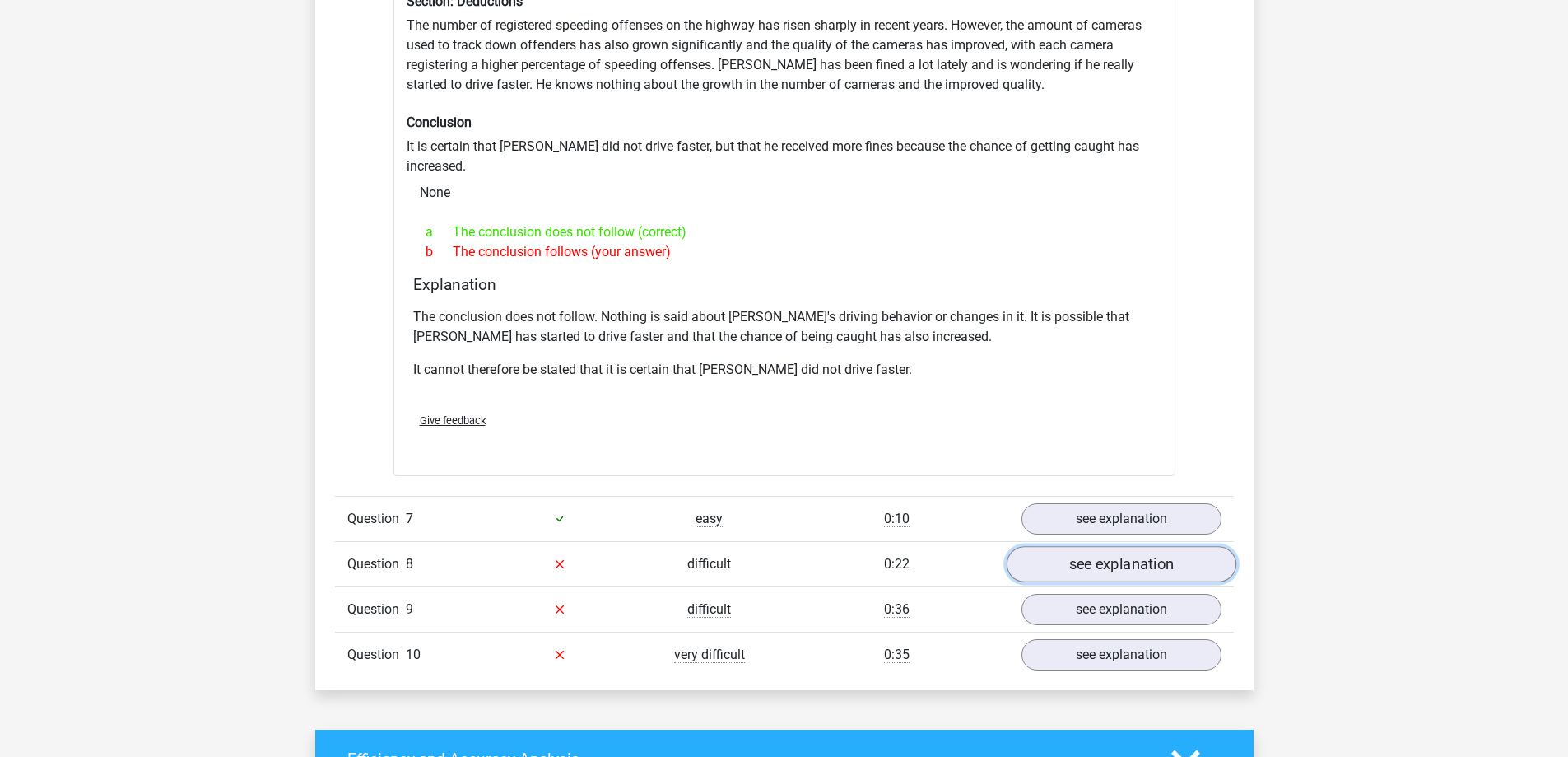
click at [1061, 546] on link "see explanation" at bounding box center [1120, 563] width 229 height 37
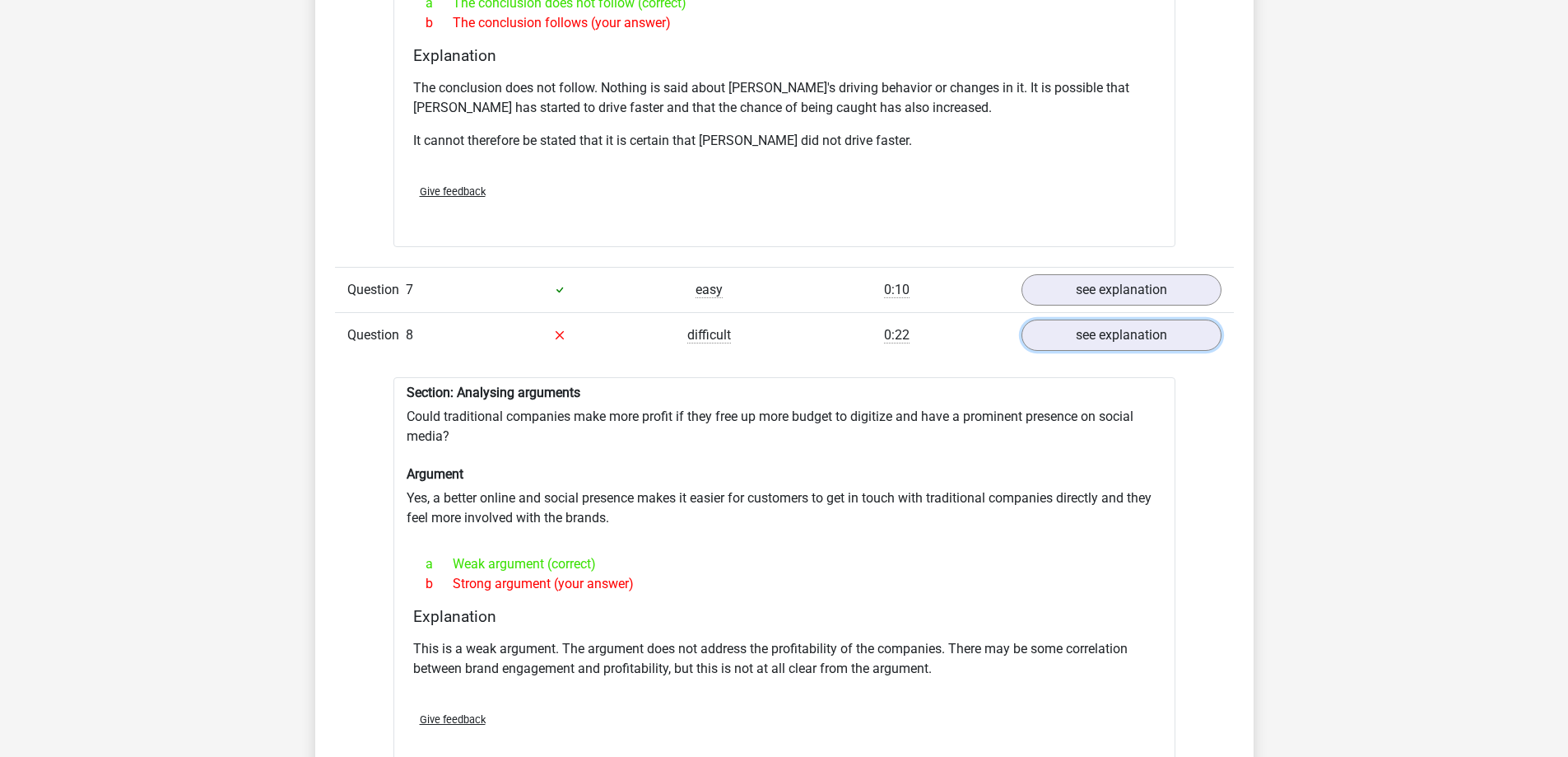
scroll to position [2388, 0]
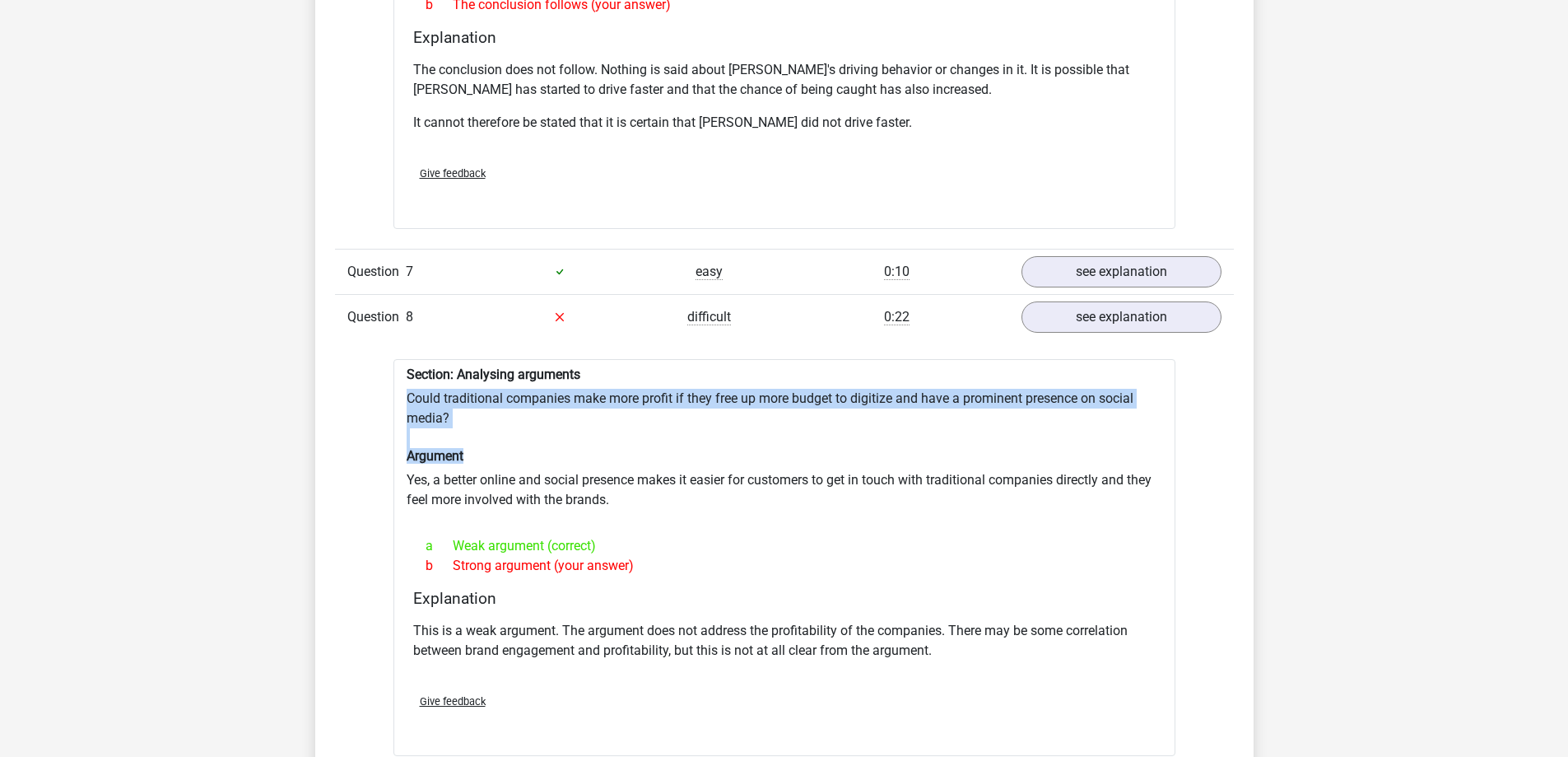
drag, startPoint x: 449, startPoint y: 366, endPoint x: 523, endPoint y: 429, distance: 97.2
click at [523, 429] on div "Section: Analysing arguments Could traditional companies make more profit if th…" at bounding box center [784, 557] width 782 height 397
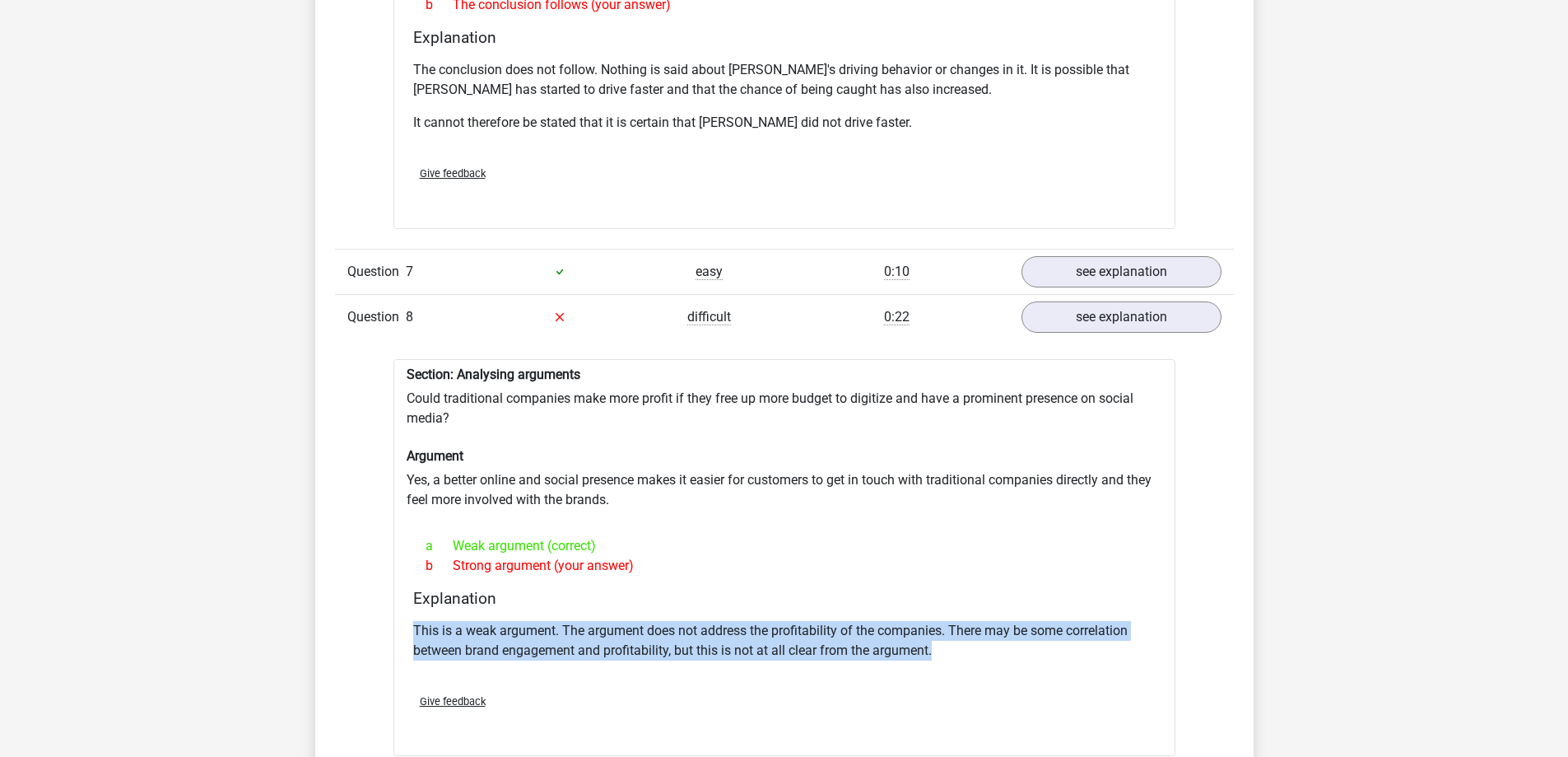
drag, startPoint x: 414, startPoint y: 598, endPoint x: 975, endPoint y: 623, distance: 561.6
click at [975, 623] on p "This is a weak argument. The argument does not address the profitability of the…" at bounding box center [784, 640] width 742 height 40
click at [1068, 298] on link "see explanation" at bounding box center [1120, 316] width 229 height 37
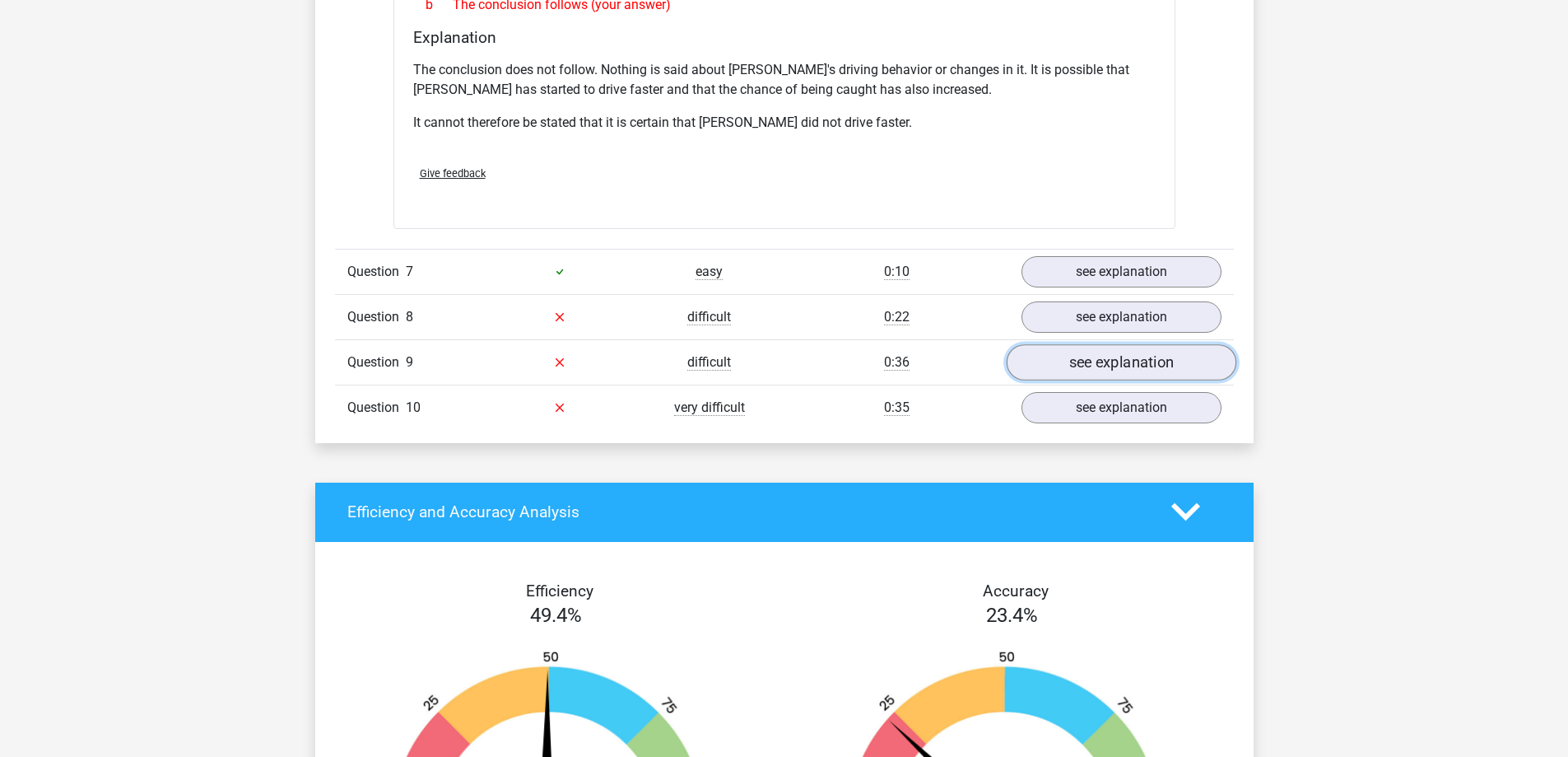
click at [1081, 344] on link "see explanation" at bounding box center [1120, 362] width 229 height 37
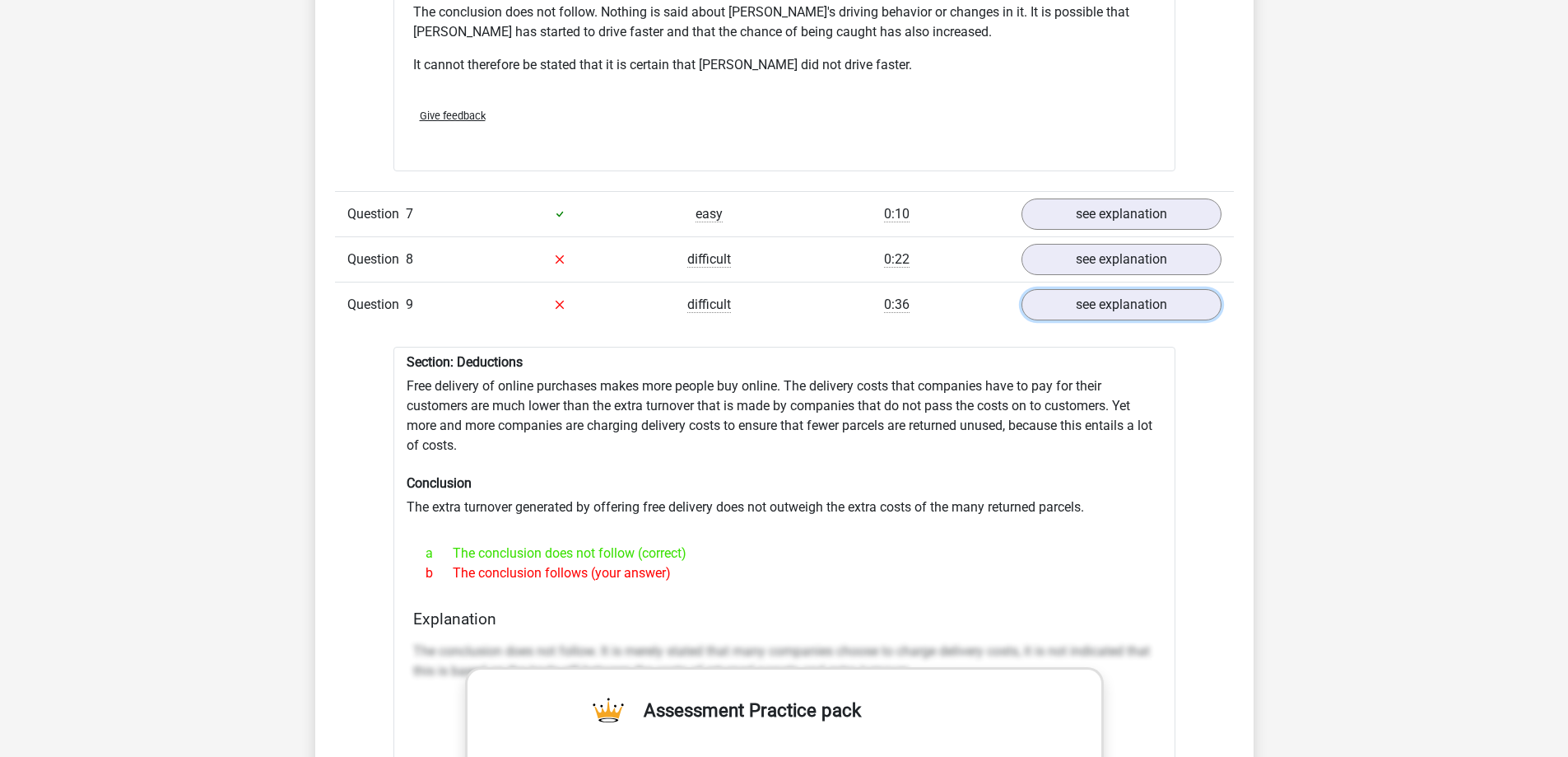
scroll to position [2470, 0]
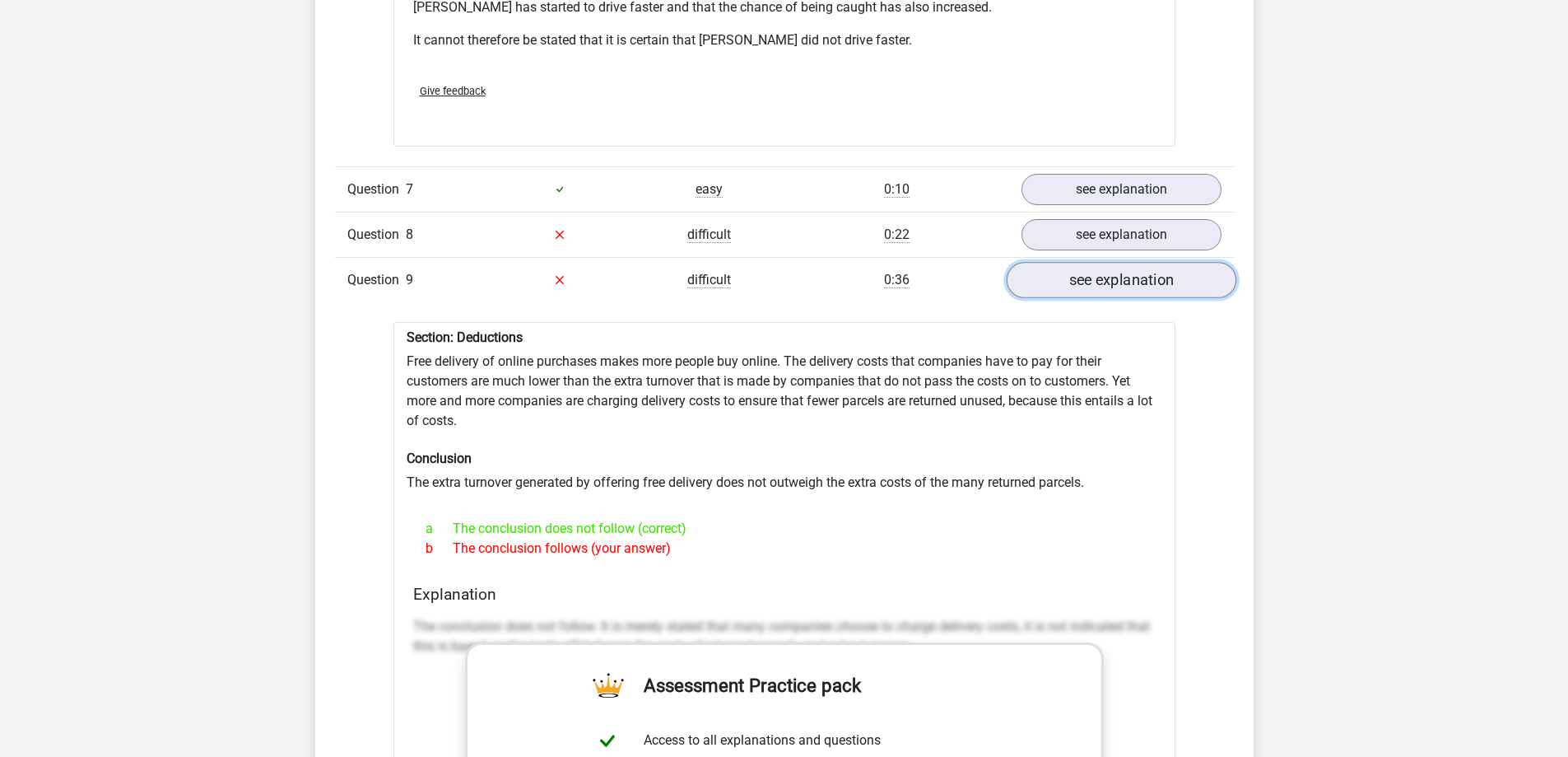
click at [1085, 262] on link "see explanation" at bounding box center [1120, 280] width 229 height 37
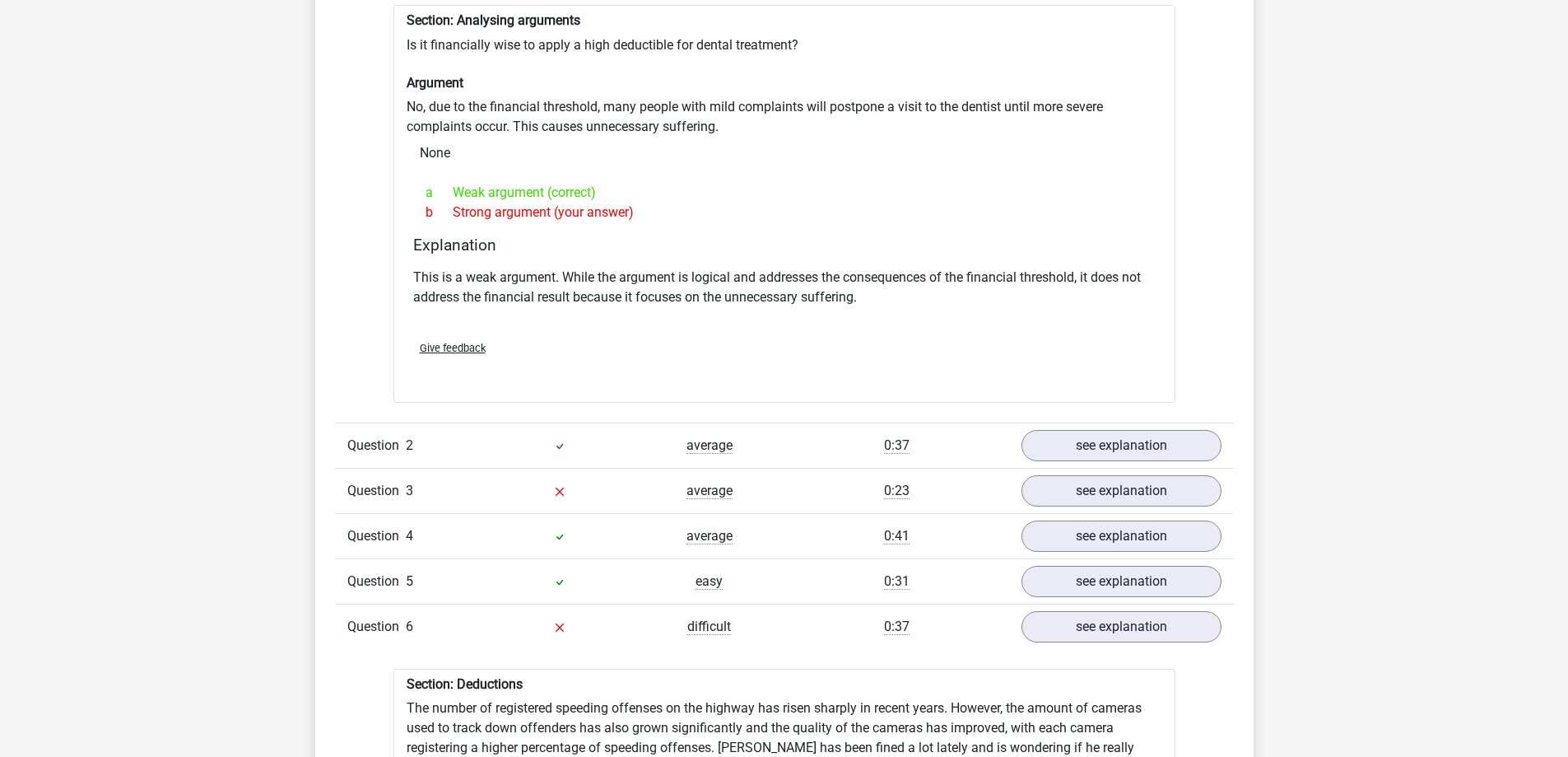
scroll to position [1235, 0]
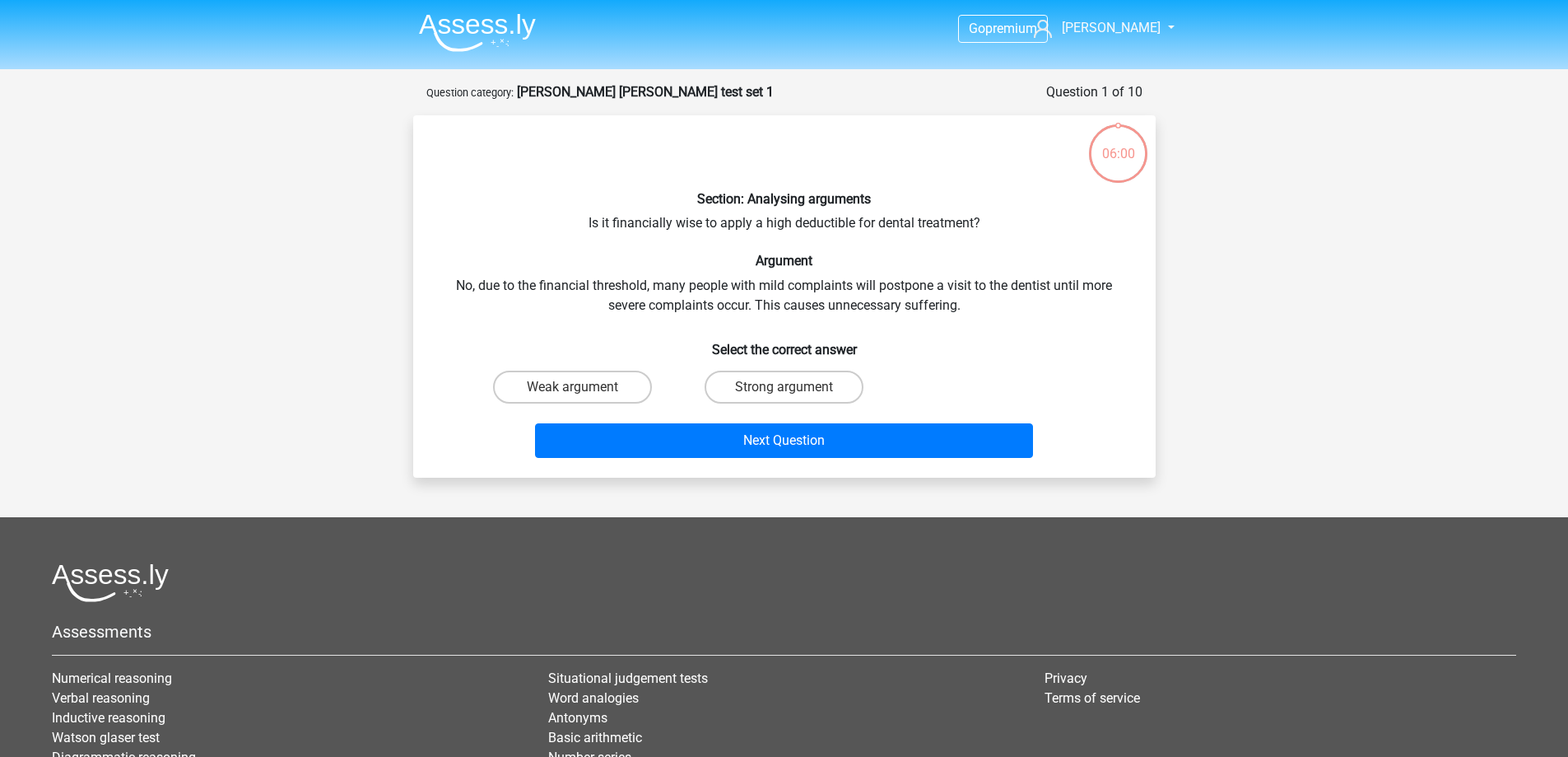
scroll to position [82, 0]
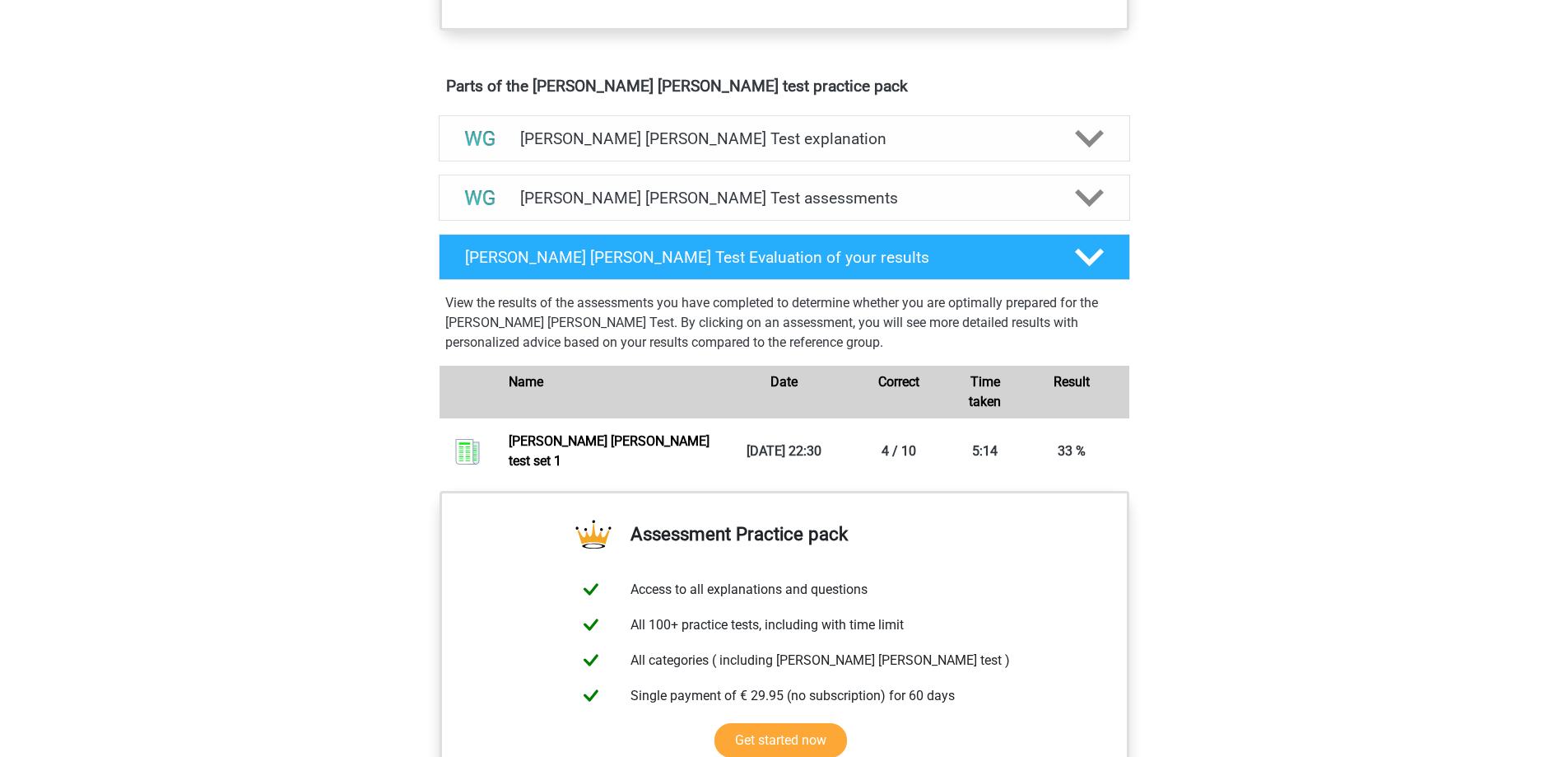
scroll to position [988, 0]
